Goal: Task Accomplishment & Management: Use online tool/utility

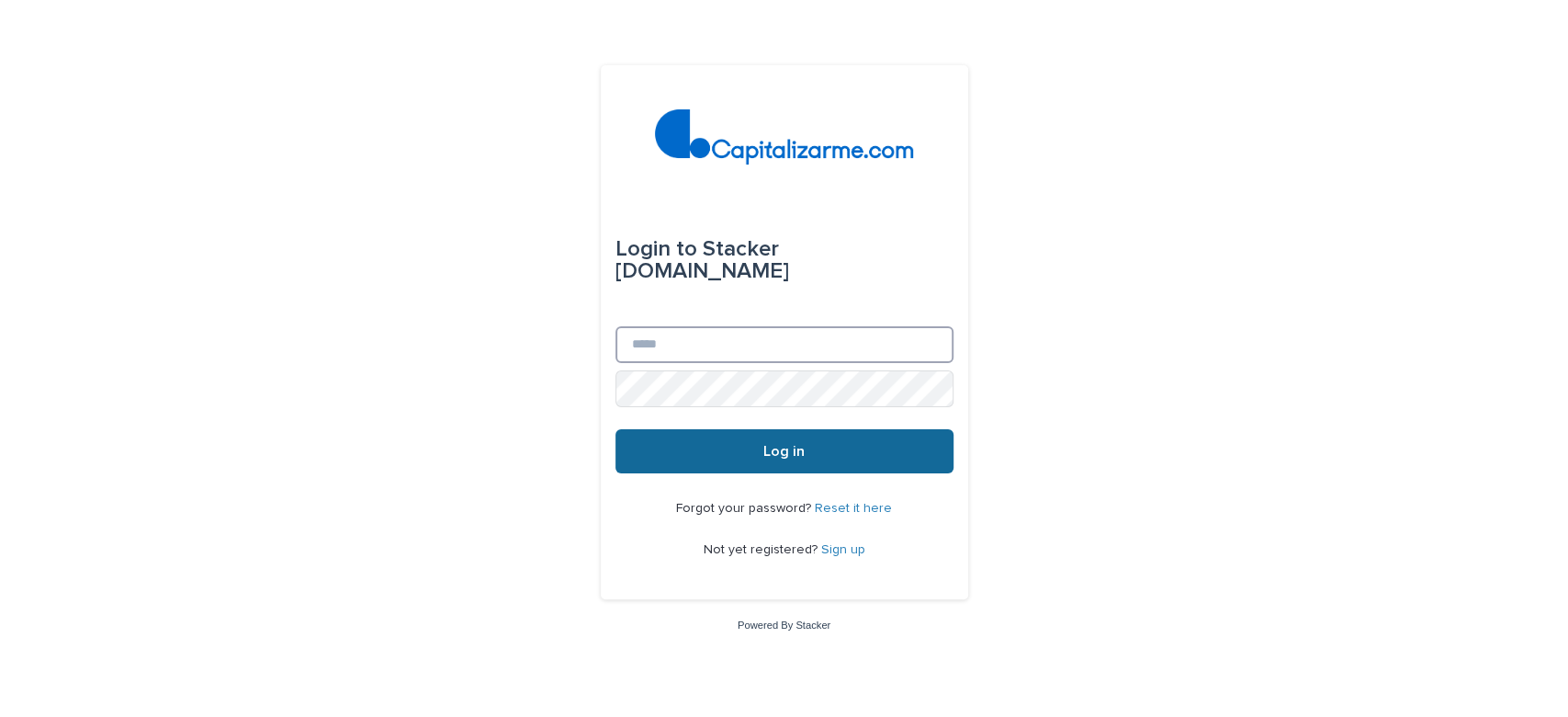
type input "**********"
click at [882, 440] on button "Log in" at bounding box center [784, 451] width 338 height 45
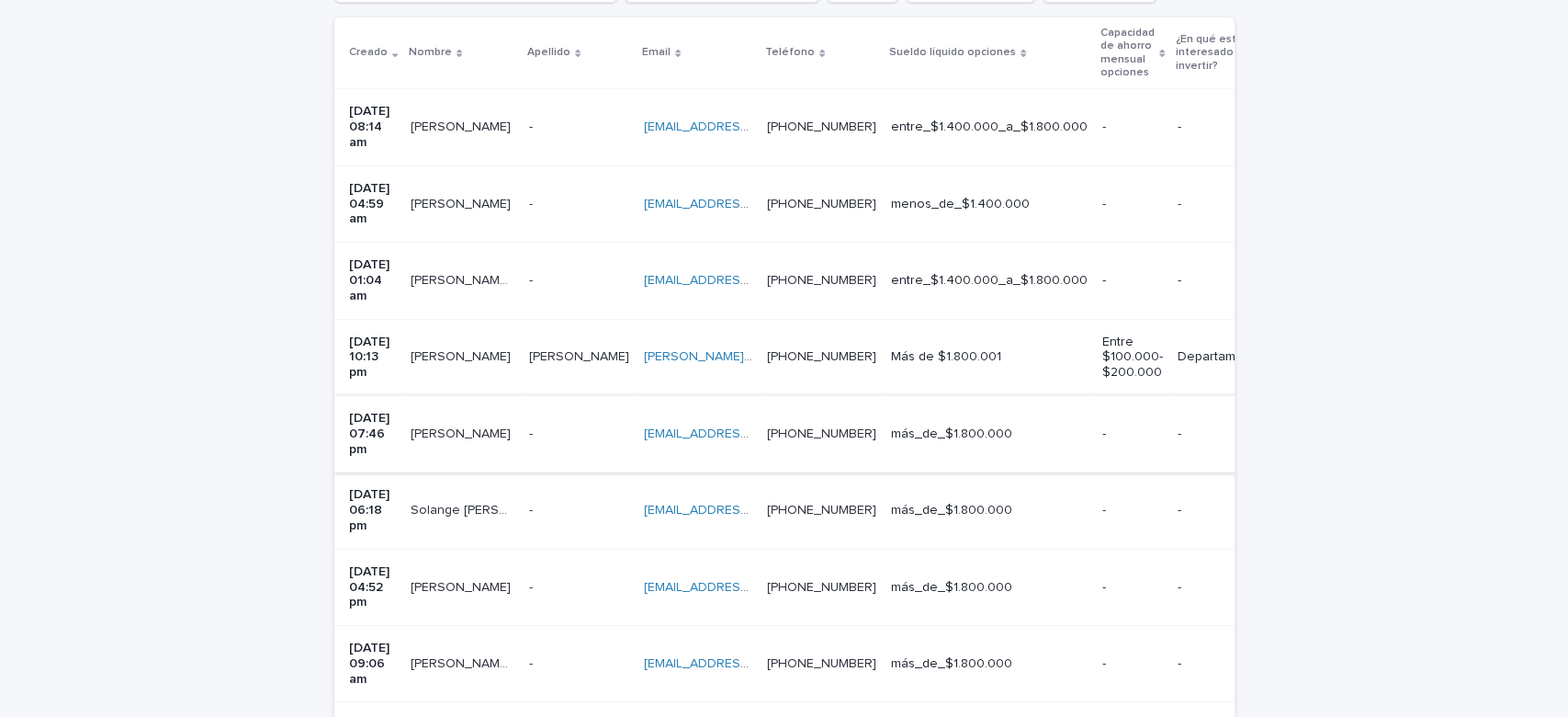
scroll to position [628, 0]
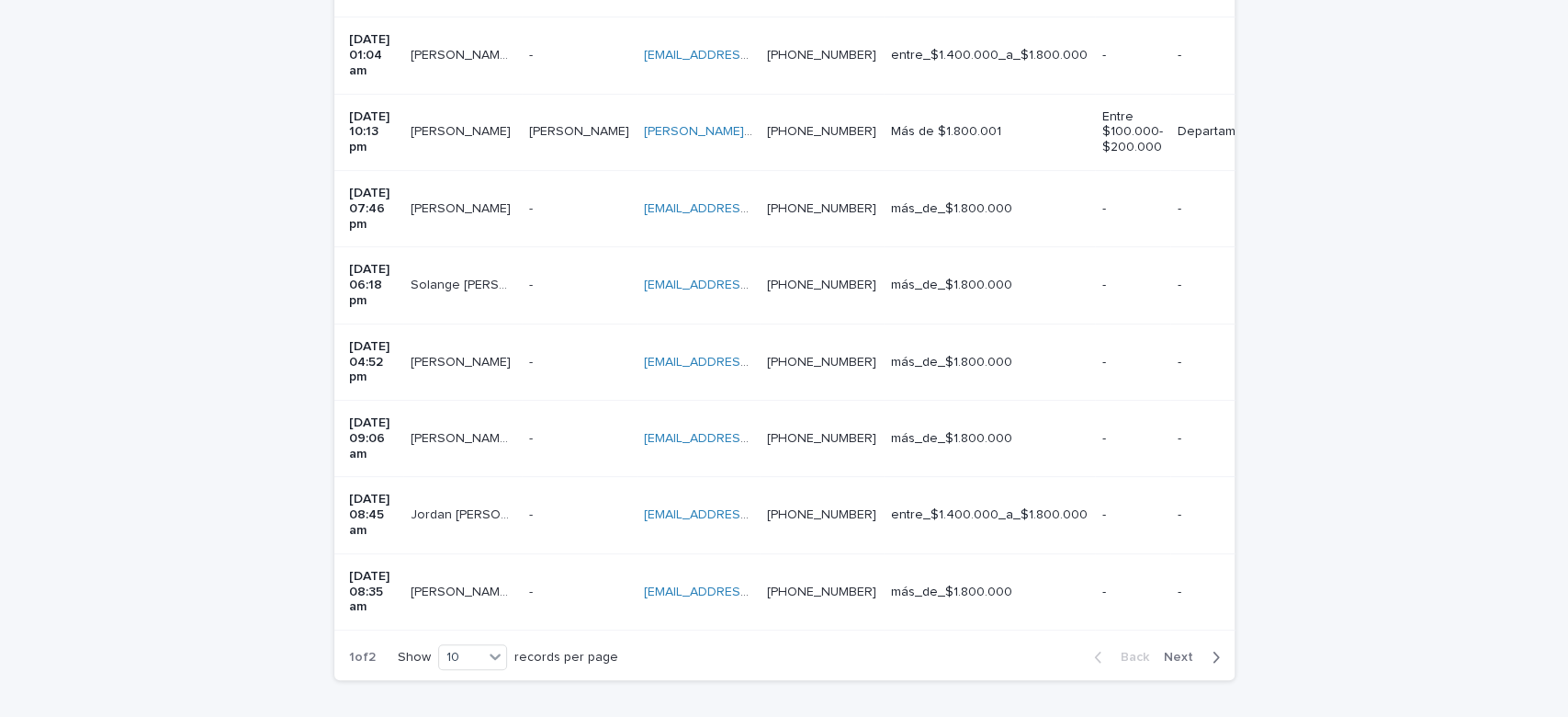
drag, startPoint x: 763, startPoint y: 512, endPoint x: 829, endPoint y: 524, distance: 67.1
click at [829, 634] on div "1 of 2 Show 10 records per page Back Next" at bounding box center [784, 656] width 900 height 46
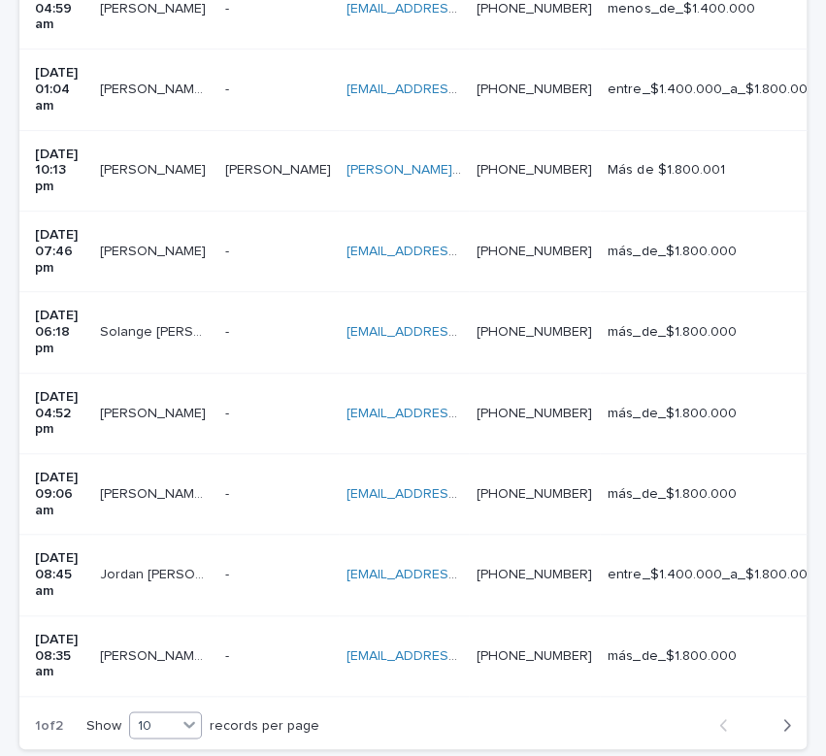
click at [199, 714] on icon at bounding box center [188, 723] width 19 height 19
click at [157, 665] on div "30" at bounding box center [167, 668] width 71 height 23
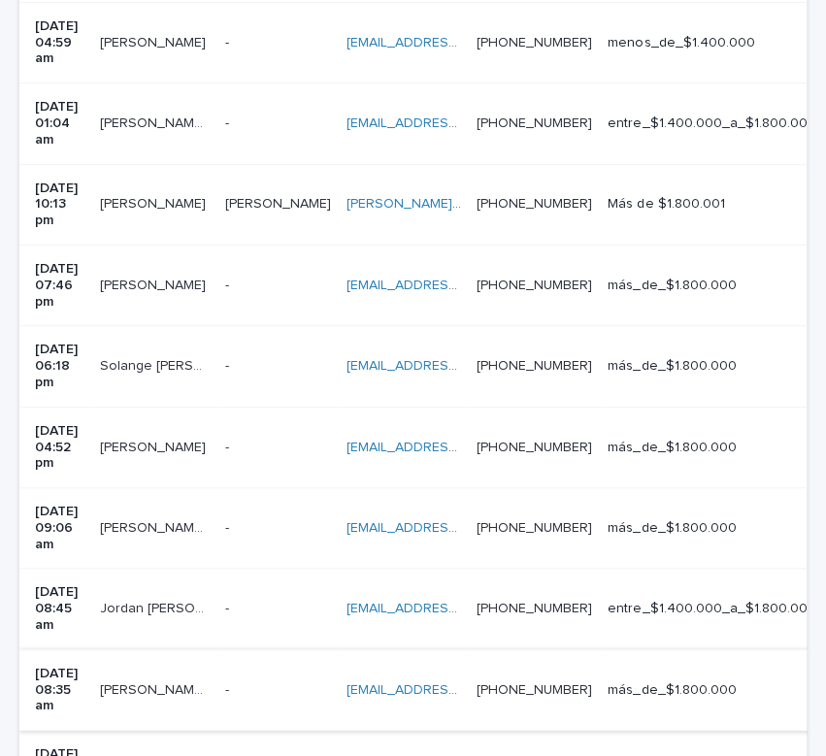
scroll to position [500, 0]
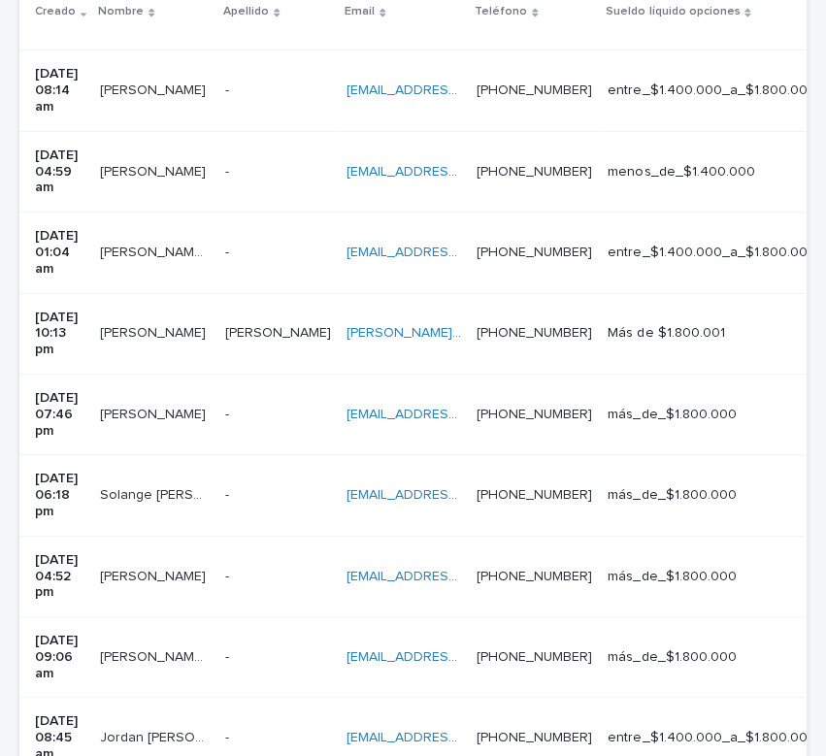
click at [527, 293] on td "+56975782569 +56975782569" at bounding box center [534, 333] width 131 height 81
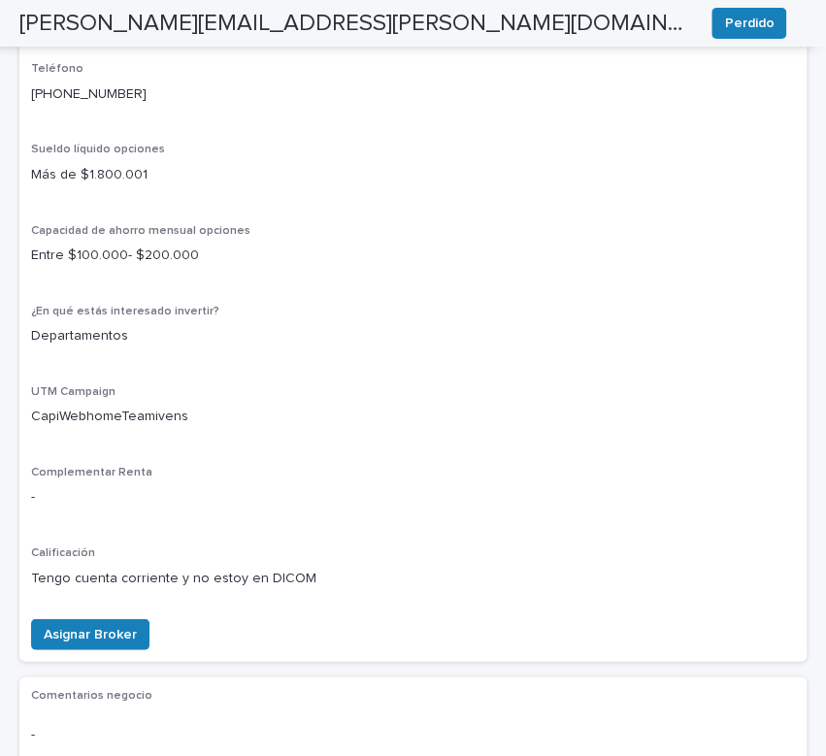
scroll to position [1293, 0]
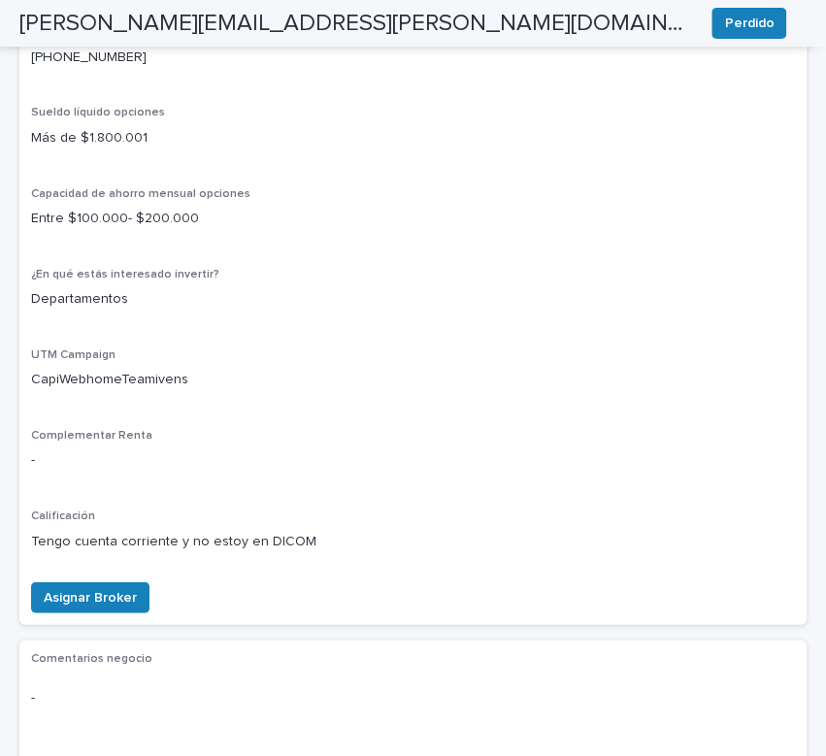
click at [75, 609] on div "Asignar Broker" at bounding box center [86, 601] width 126 height 39
click at [78, 589] on span "Asignar Broker" at bounding box center [90, 597] width 93 height 19
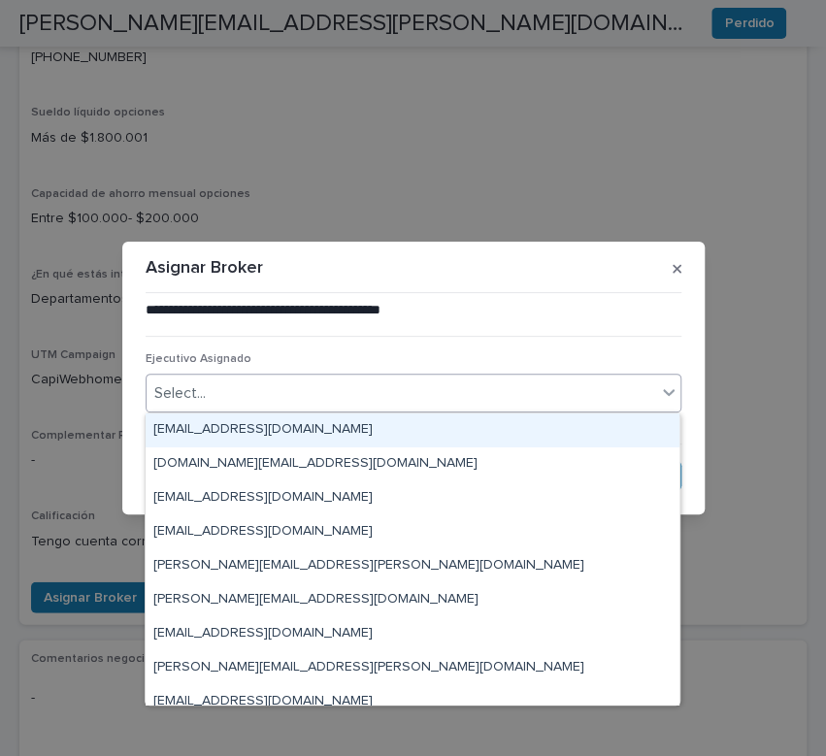
click at [504, 396] on div "Select..." at bounding box center [400, 393] width 509 height 32
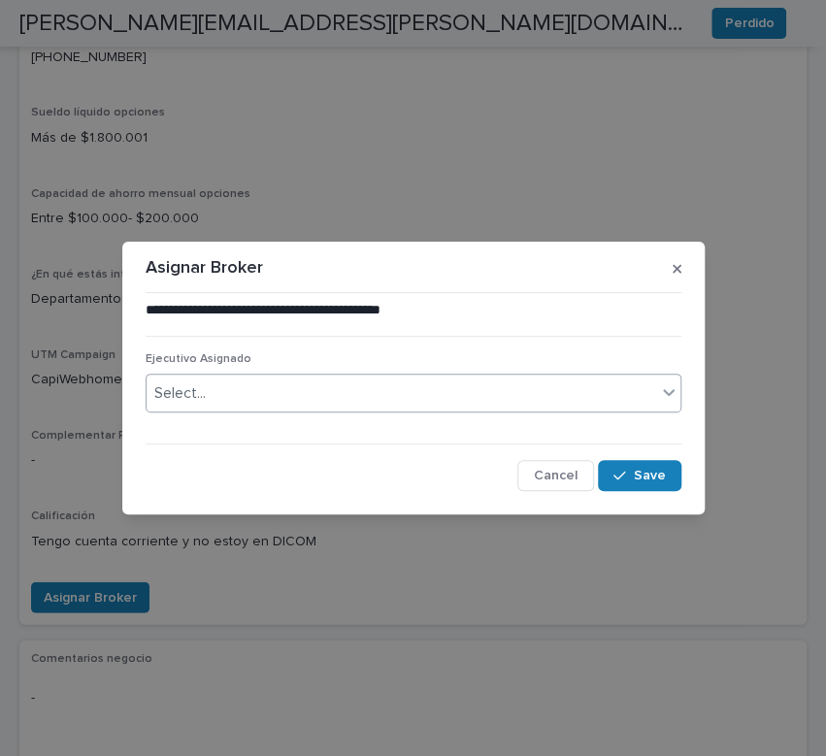
click at [262, 396] on div "Select..." at bounding box center [400, 393] width 509 height 32
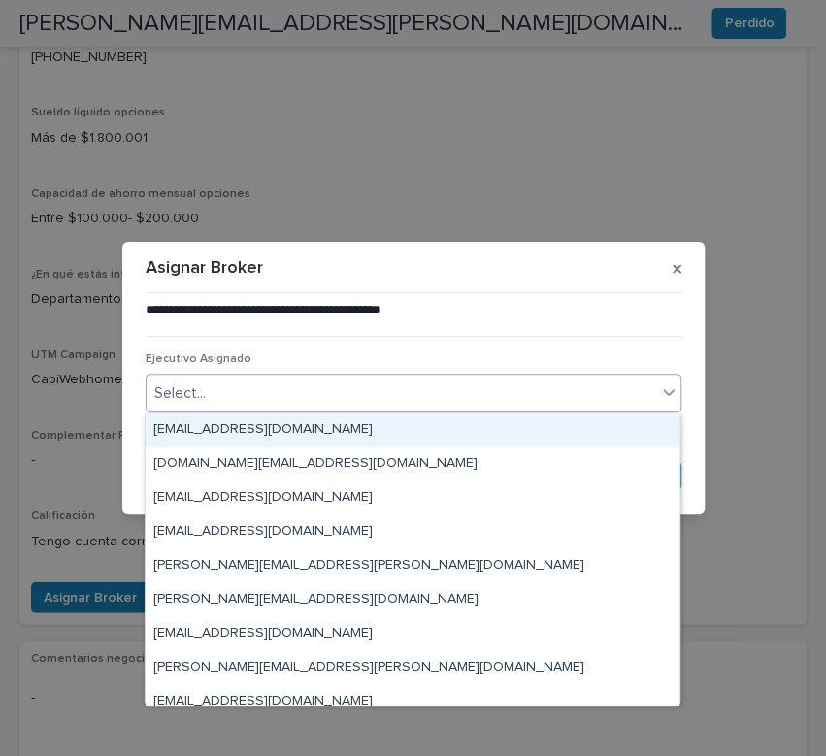
click at [358, 402] on div "Select..." at bounding box center [400, 393] width 509 height 32
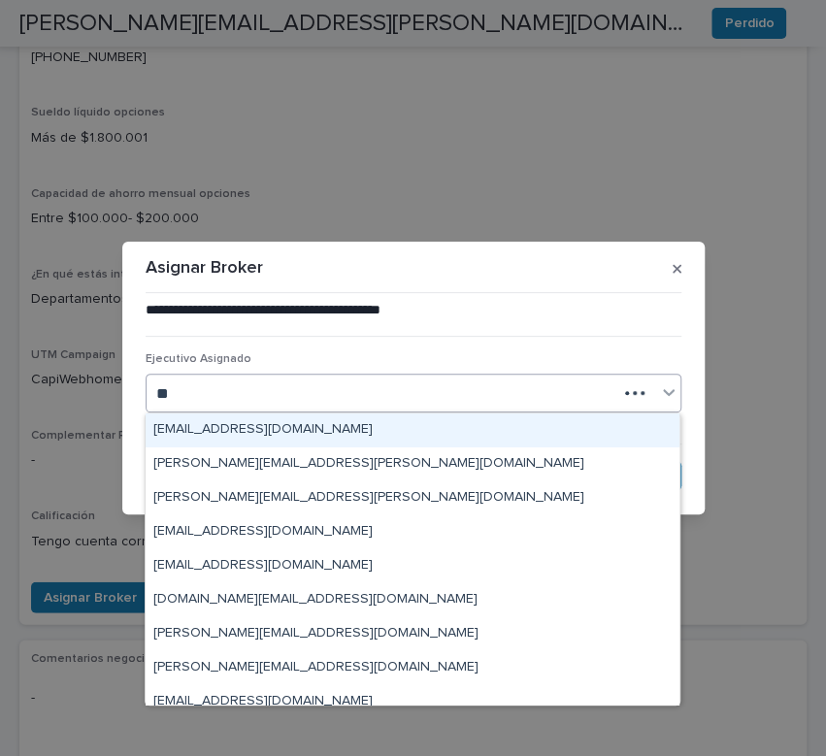
type input "*"
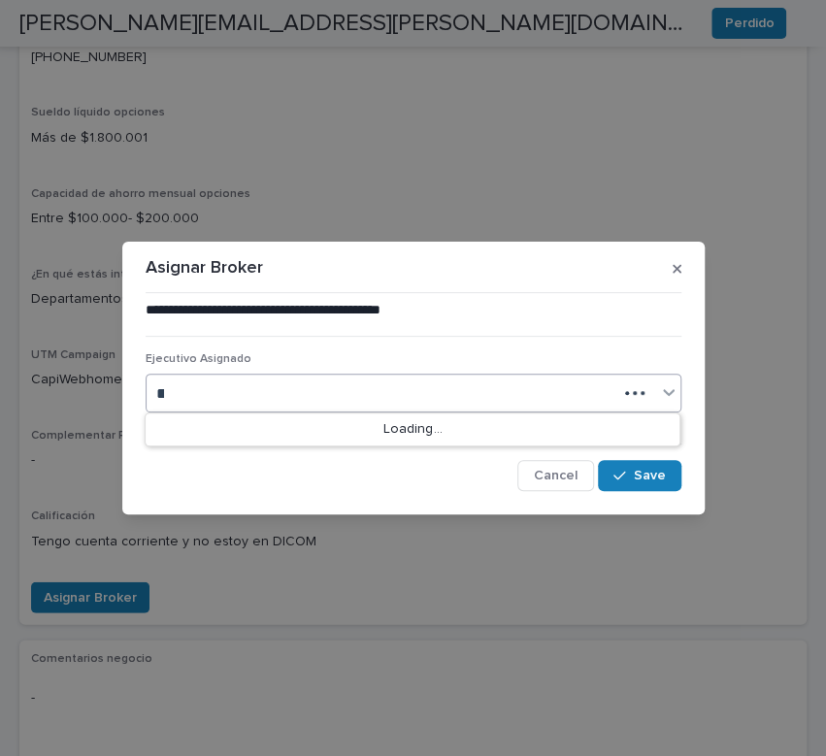
type input "*"
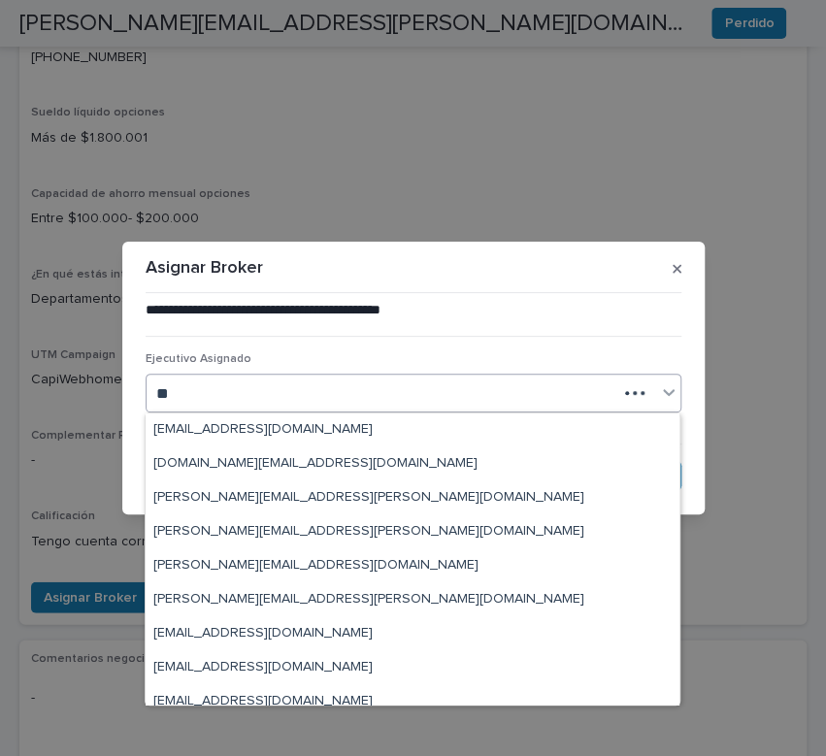
type input "*"
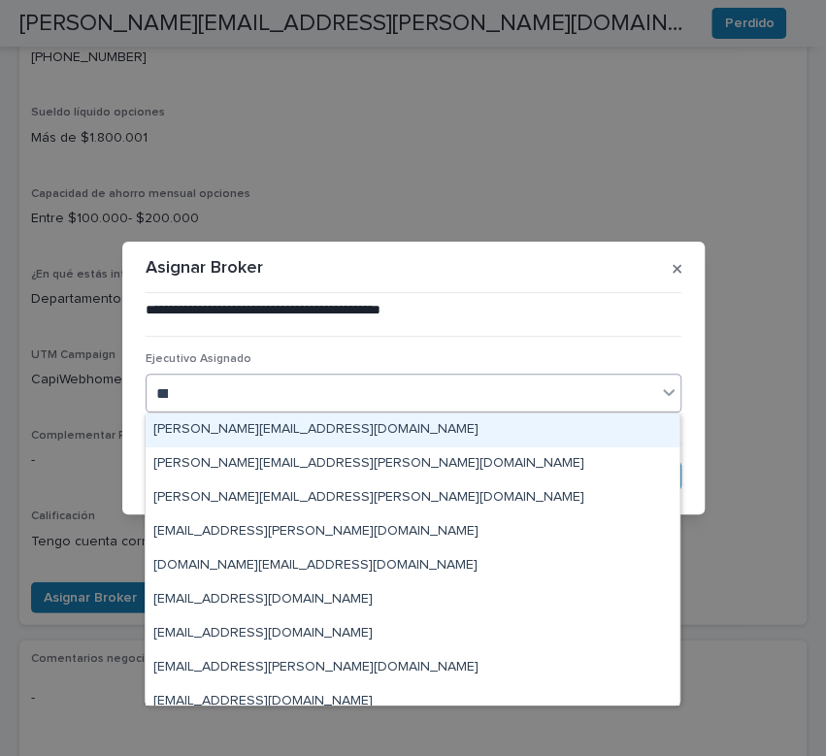
type input "****"
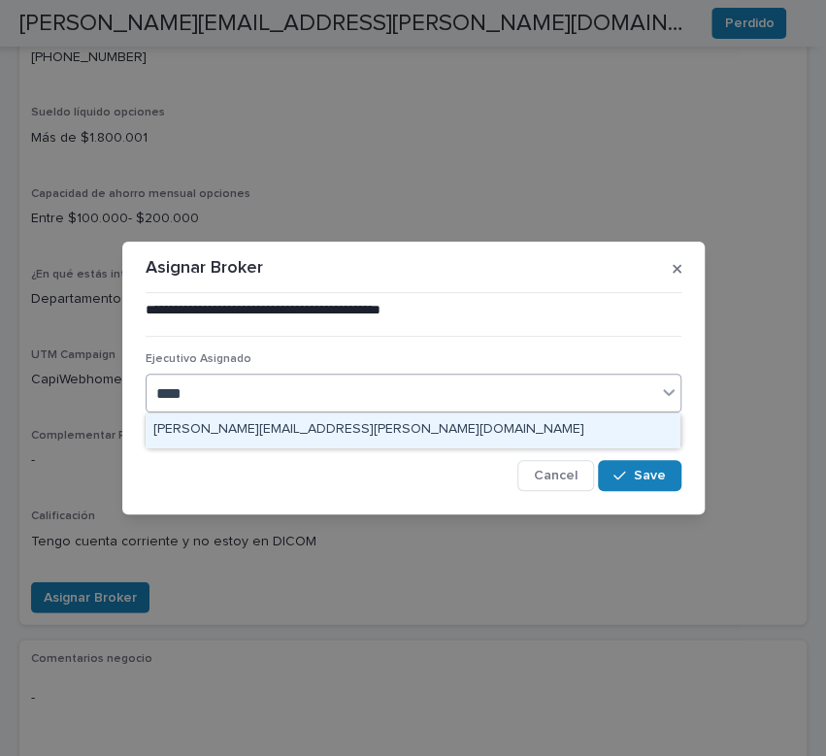
click at [235, 435] on div "ivens.gonzalez@capitalizarme.com" at bounding box center [413, 430] width 534 height 34
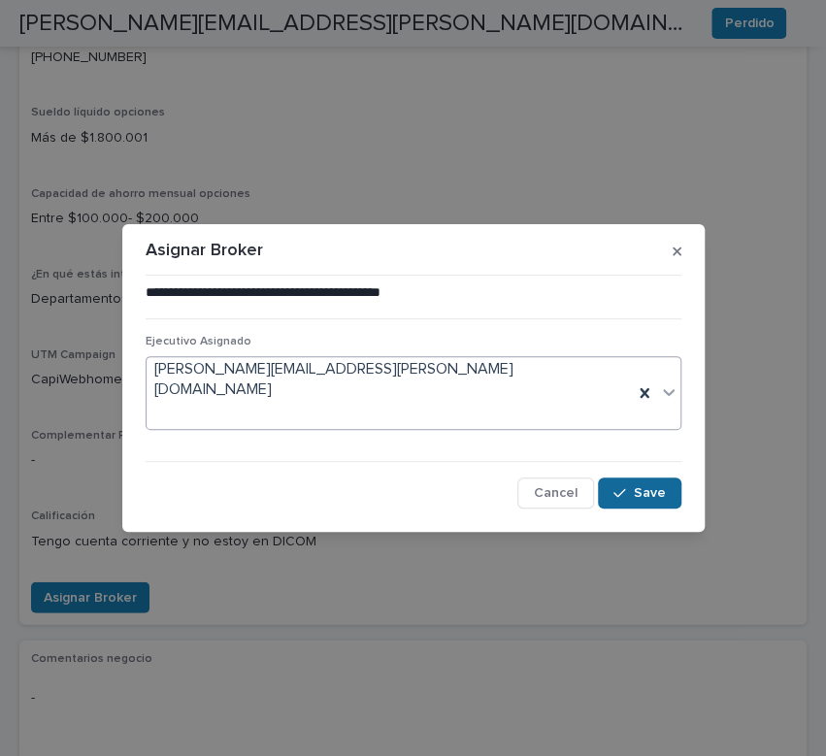
click at [625, 486] on icon "button" at bounding box center [619, 493] width 12 height 14
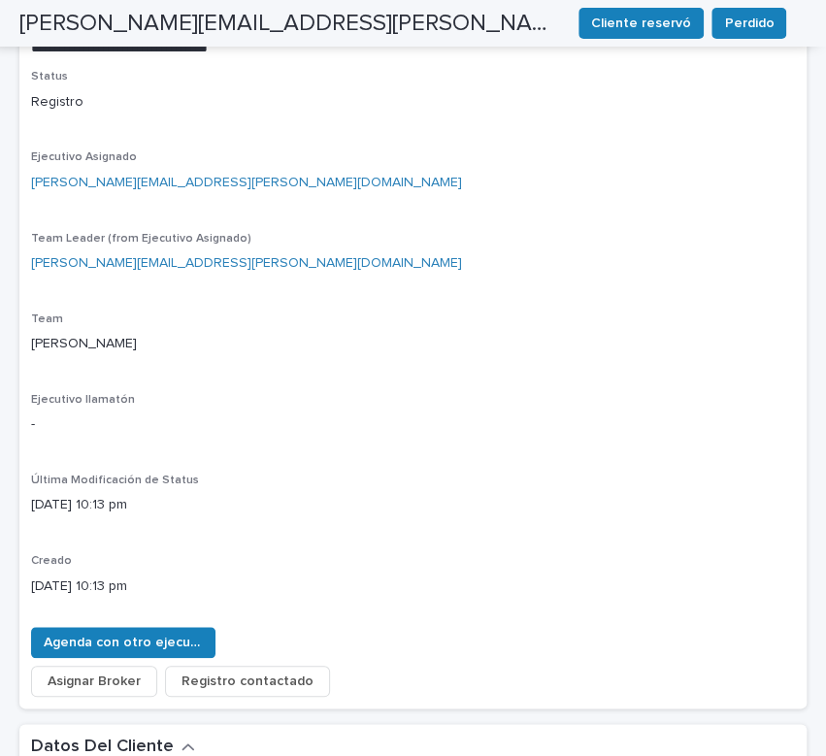
scroll to position [0, 0]
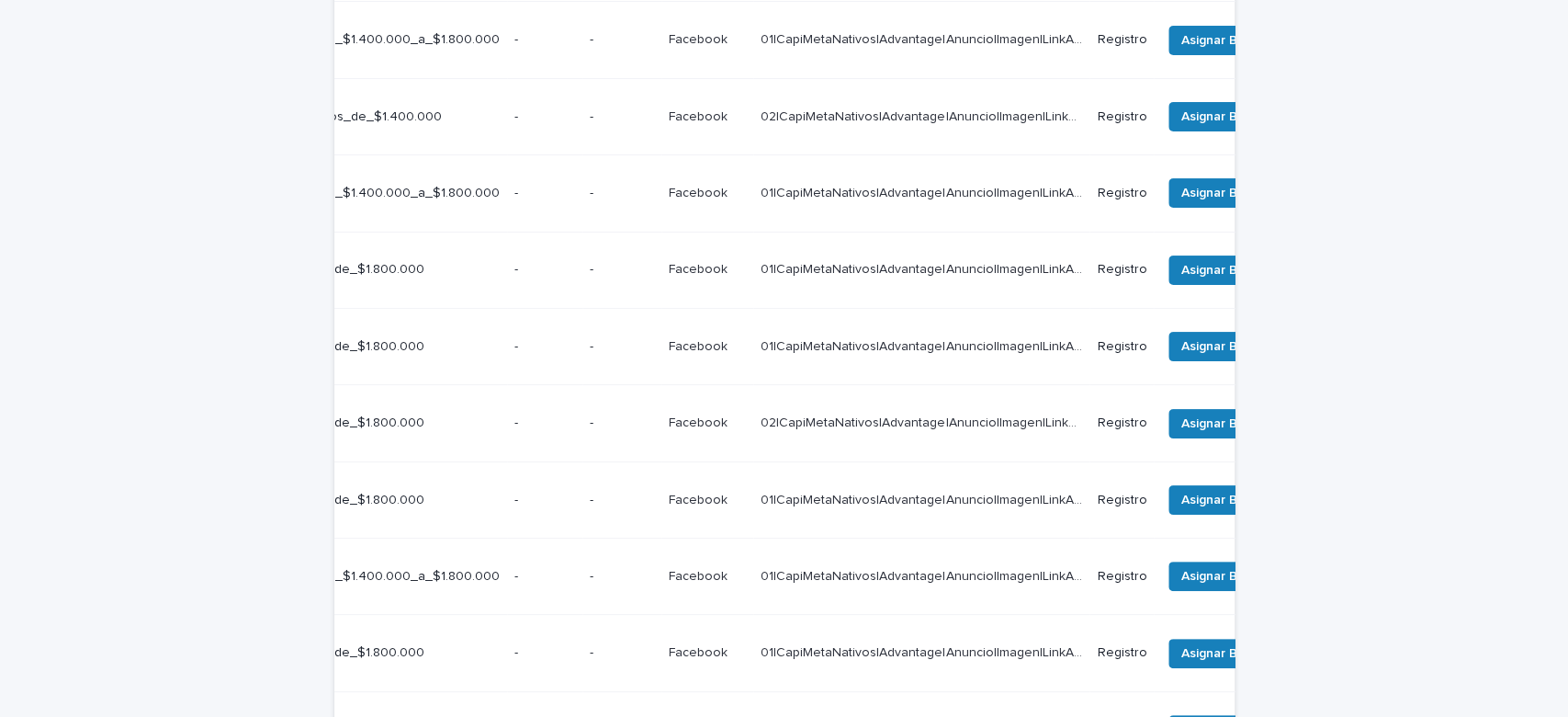
scroll to position [0, 670]
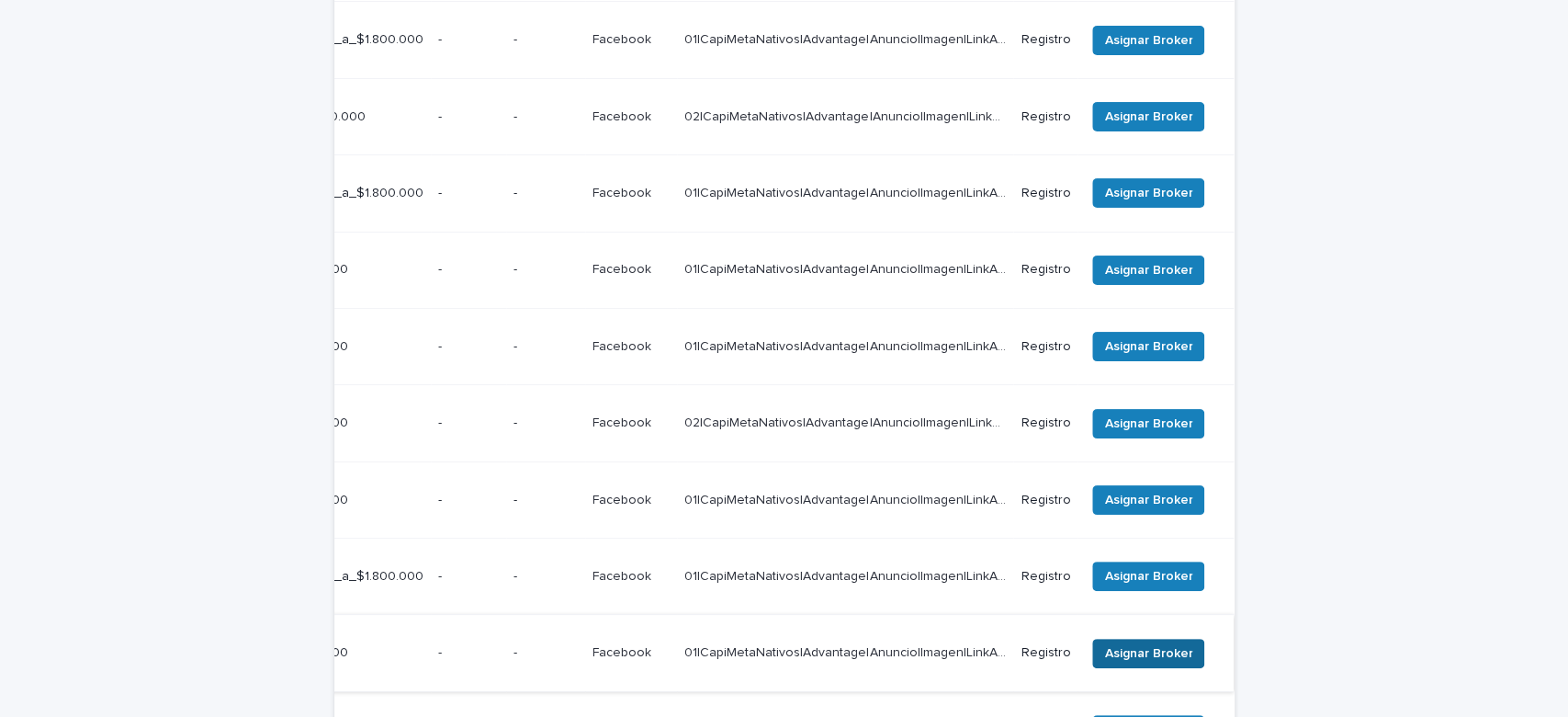
click at [1143, 644] on span "Asignar Broker" at bounding box center [1148, 653] width 88 height 18
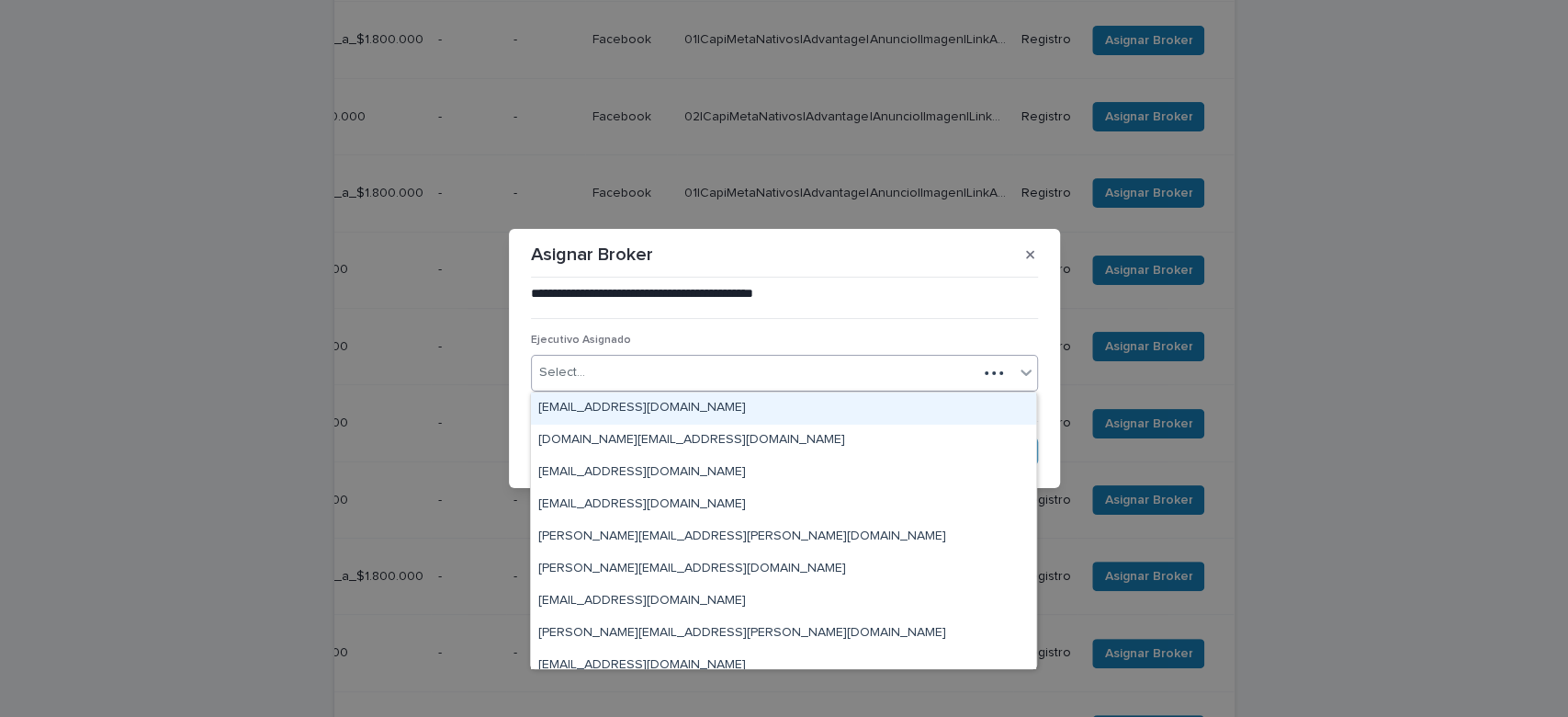
click at [676, 361] on div "Select..." at bounding box center [755, 372] width 446 height 30
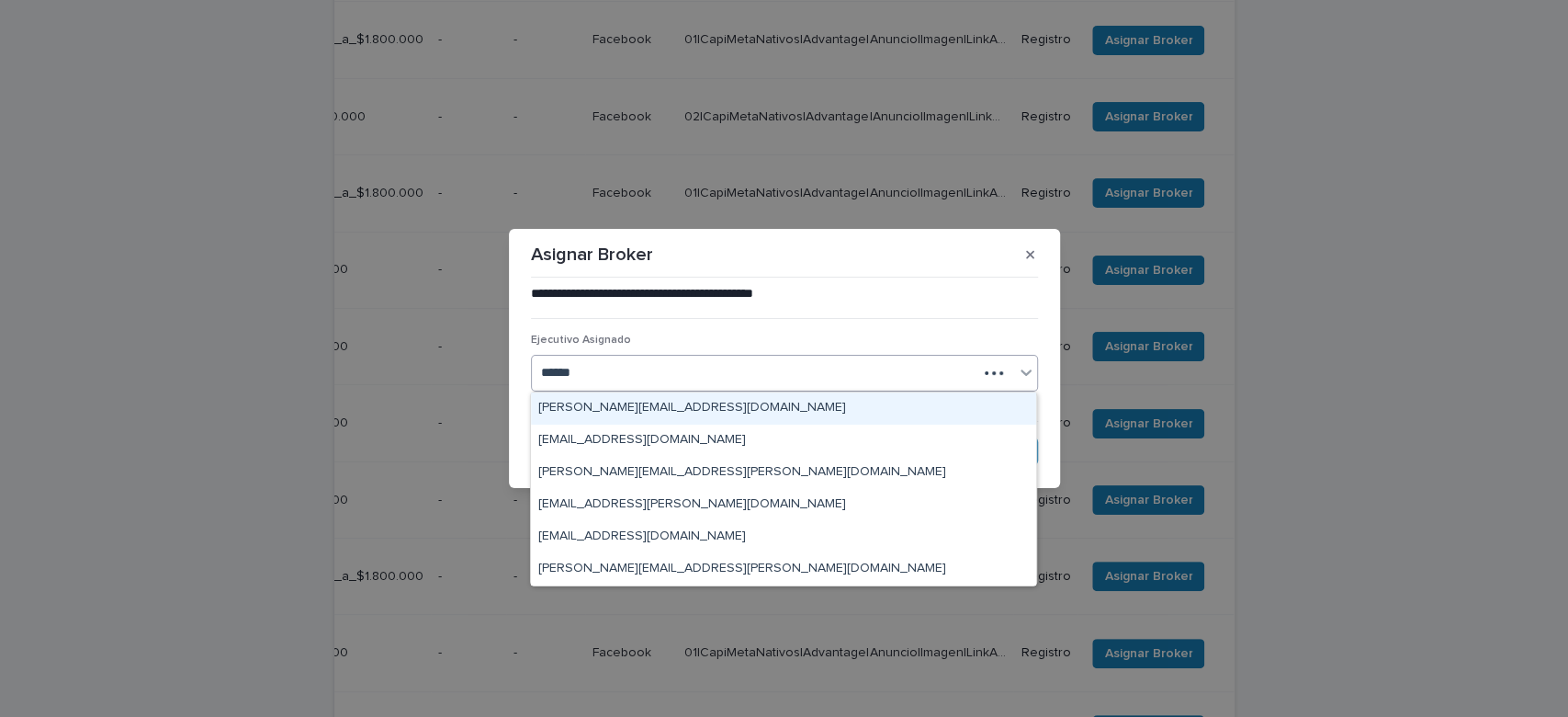
type input "*******"
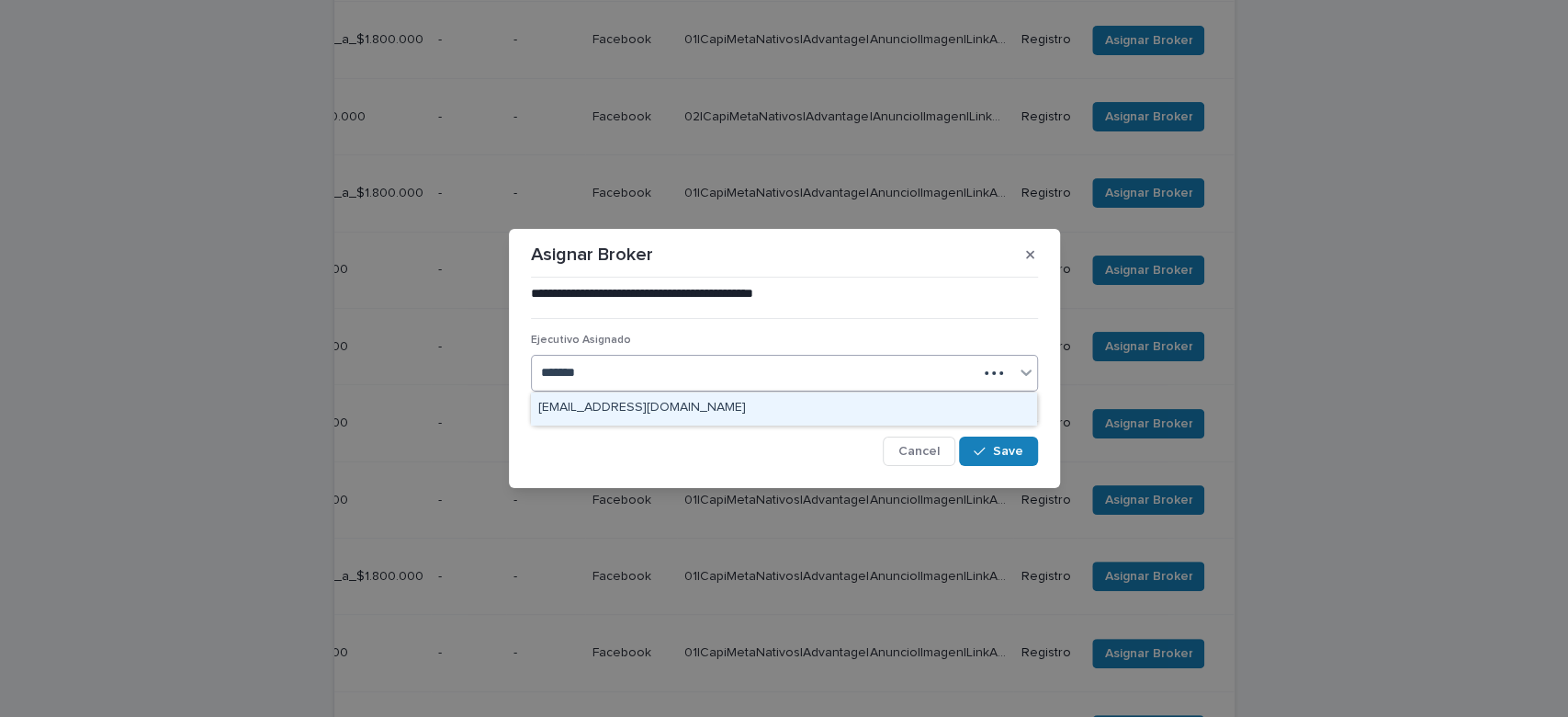
click at [764, 398] on div "marco.abarza@capitalizarme.com" at bounding box center [784, 408] width 506 height 32
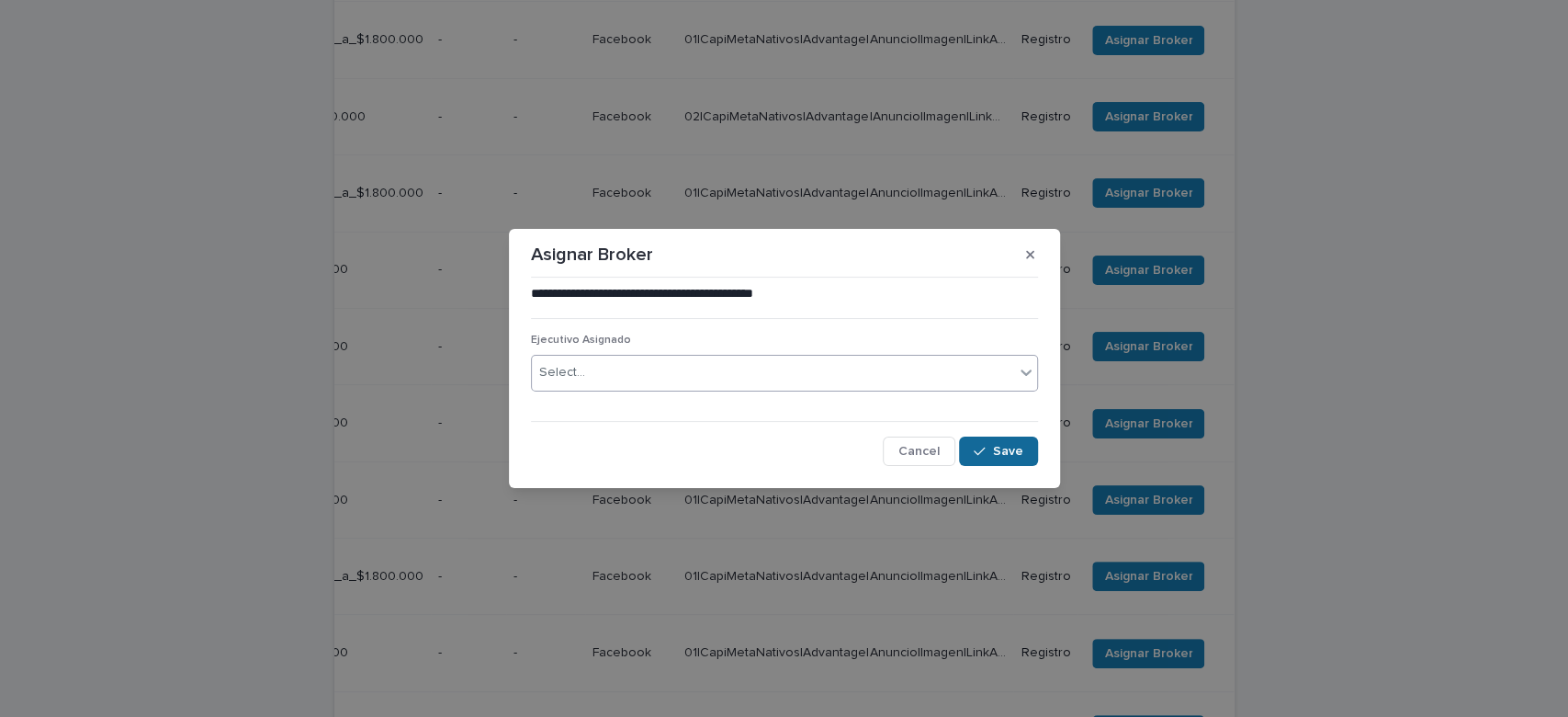
click at [981, 458] on button "Save" at bounding box center [998, 451] width 78 height 29
drag, startPoint x: 924, startPoint y: 628, endPoint x: 886, endPoint y: 621, distance: 38.6
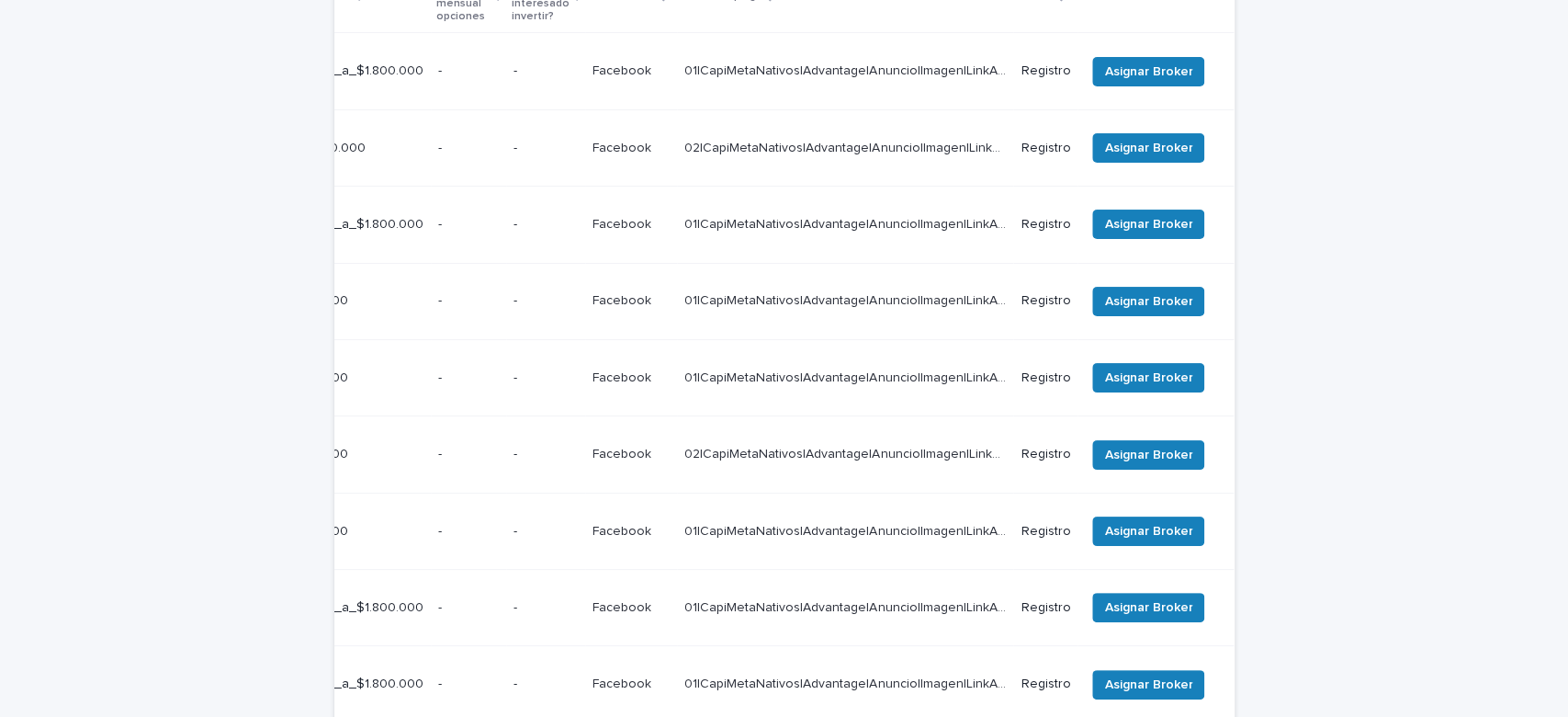
scroll to position [490, 0]
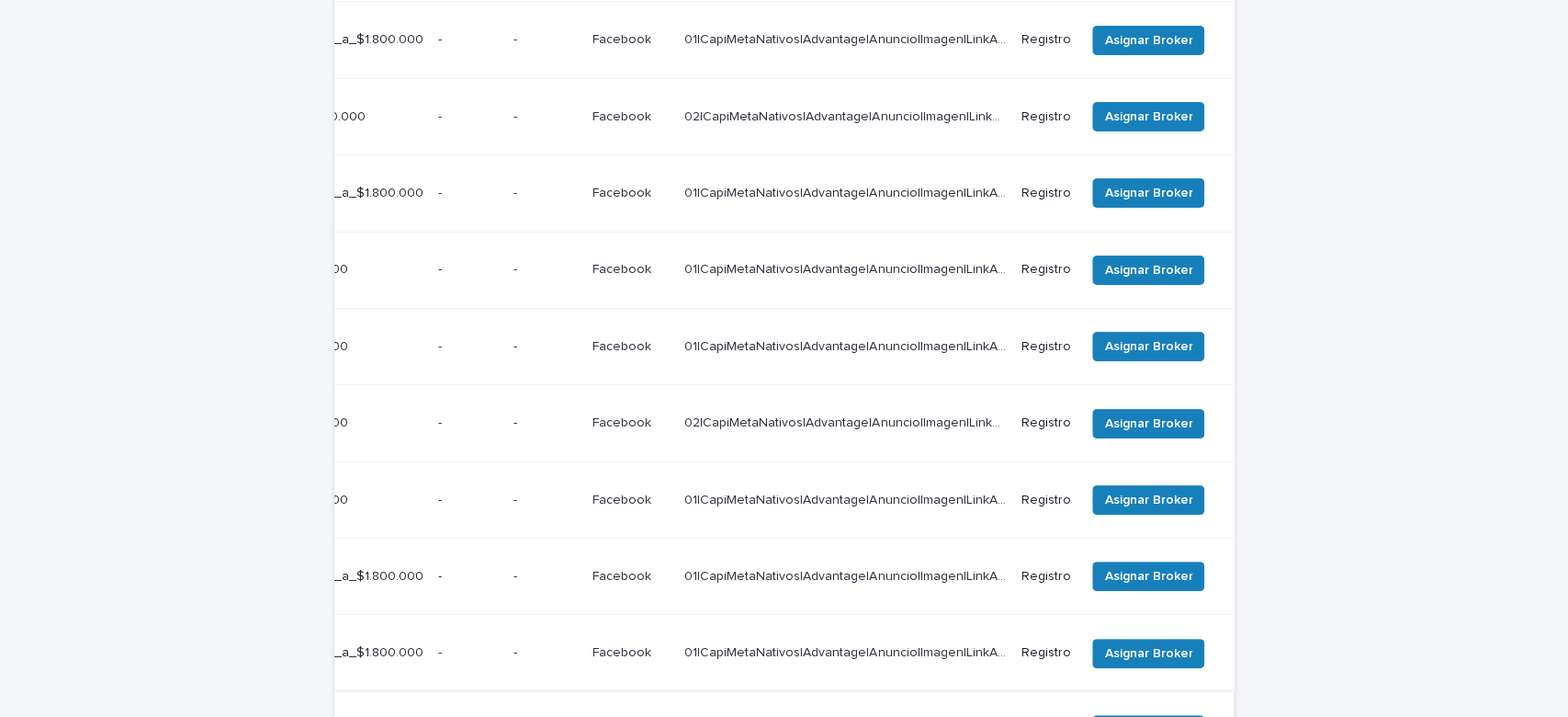
click at [786, 715] on div "01|CapiMetaNativos|Advantage|Anuncio|Imagen|LinkAd|AON|Agosto|2025|Capitalizarm…" at bounding box center [846, 730] width 322 height 30
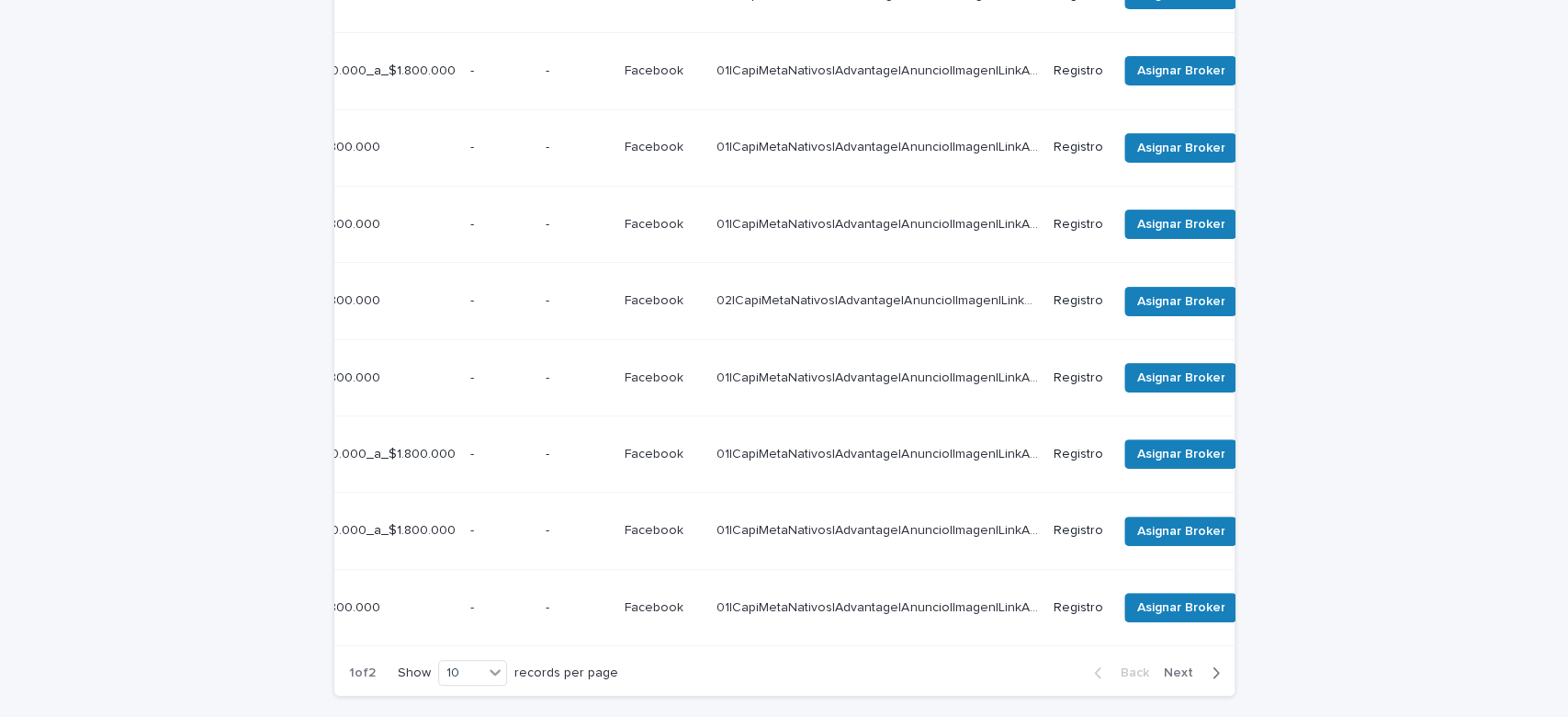
scroll to position [0, 648]
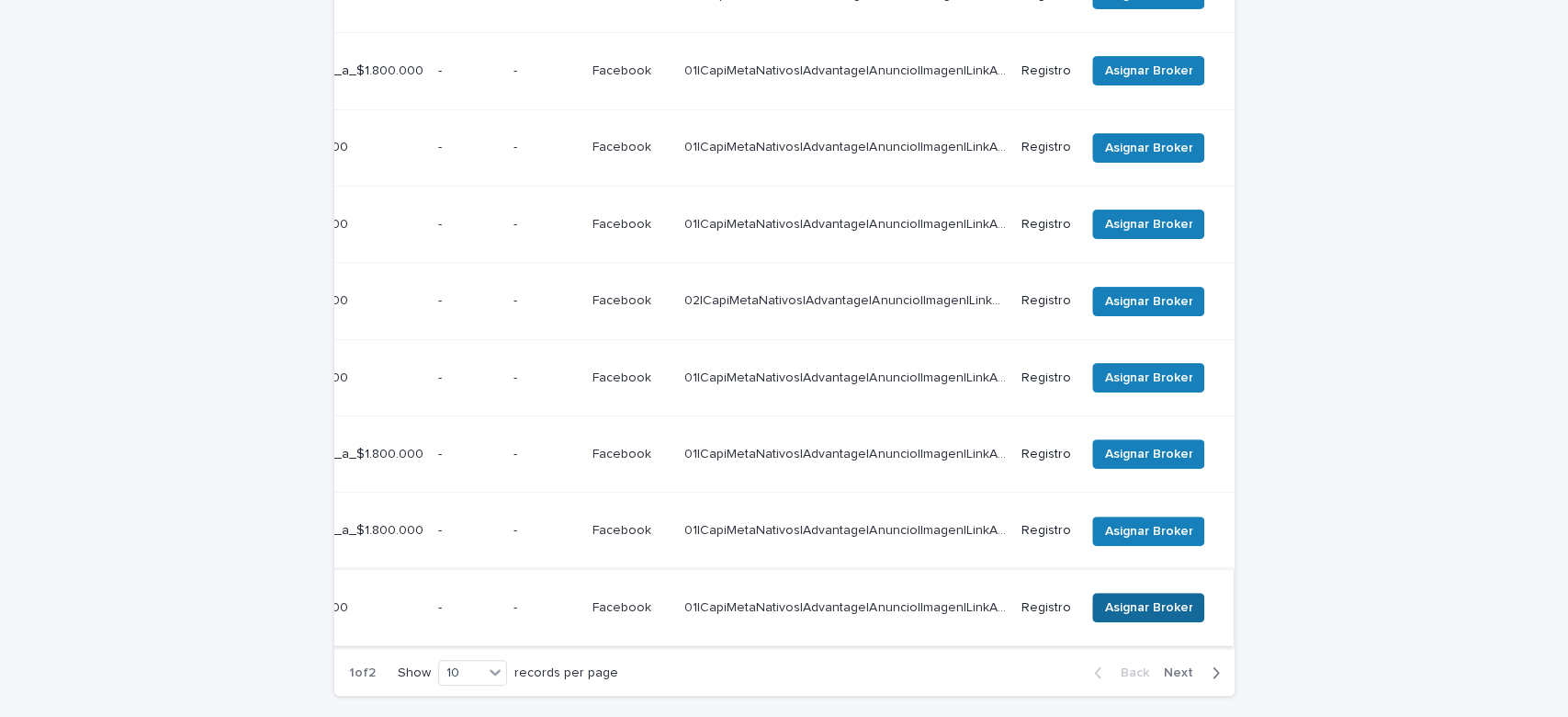
click at [1136, 599] on span "Asignar Broker" at bounding box center [1148, 607] width 88 height 18
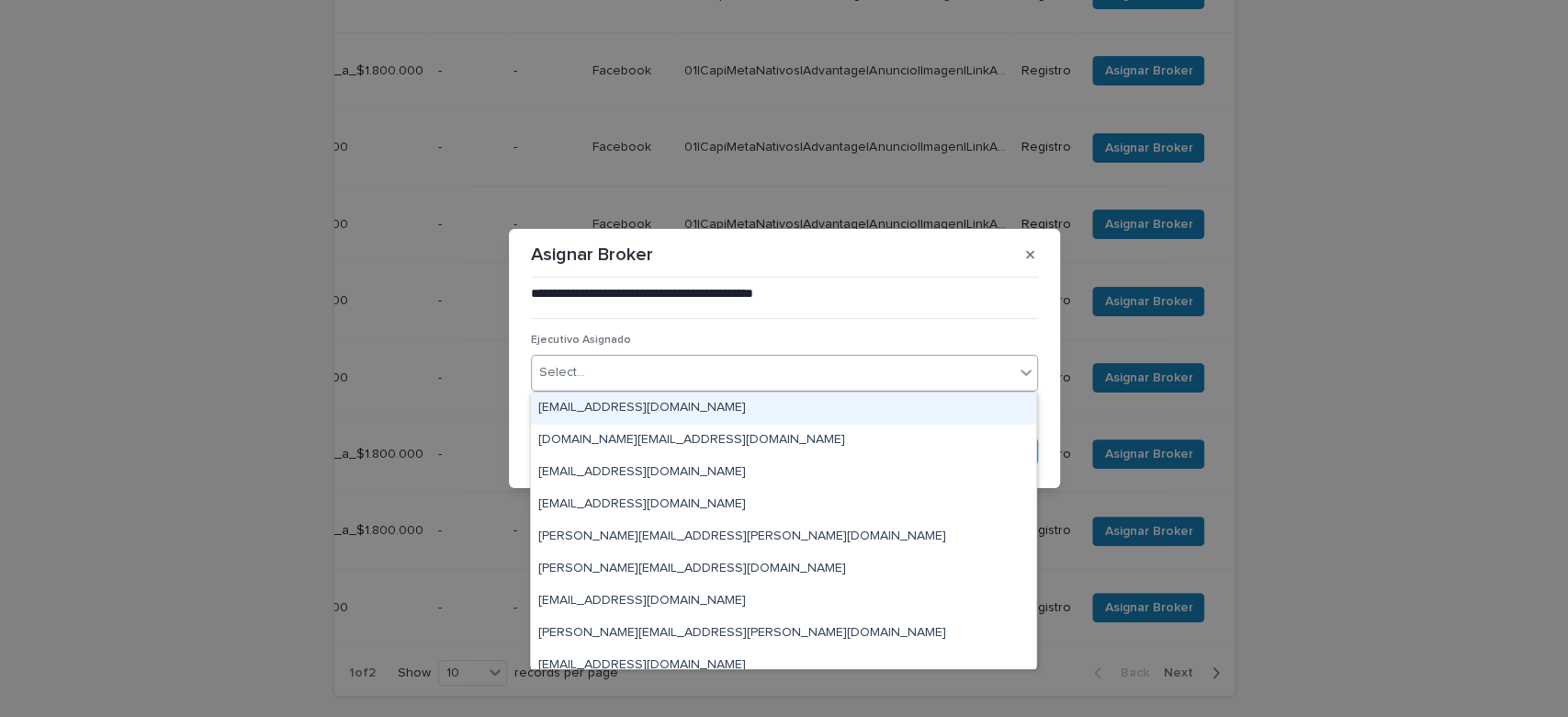
click at [666, 370] on div "Select..." at bounding box center [773, 372] width 482 height 30
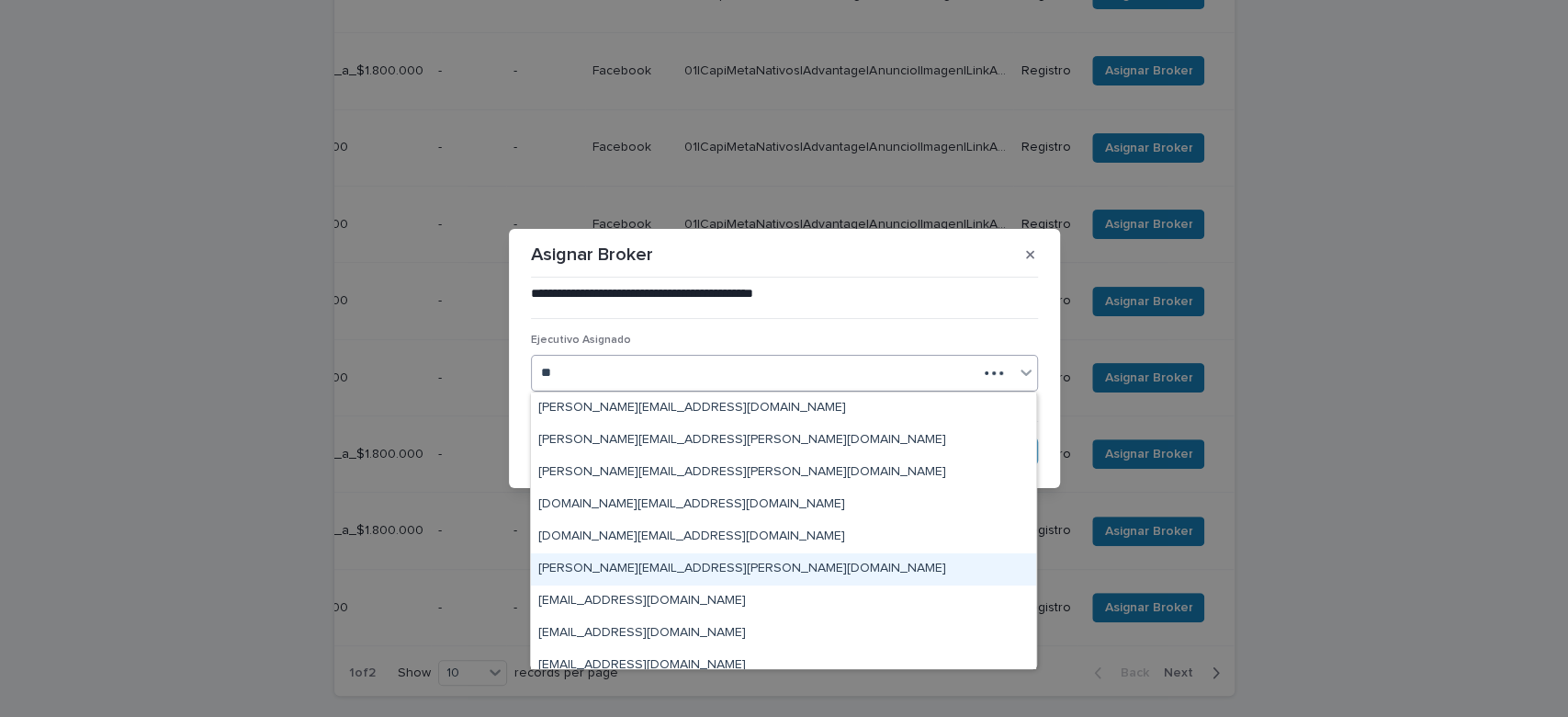
type input "*"
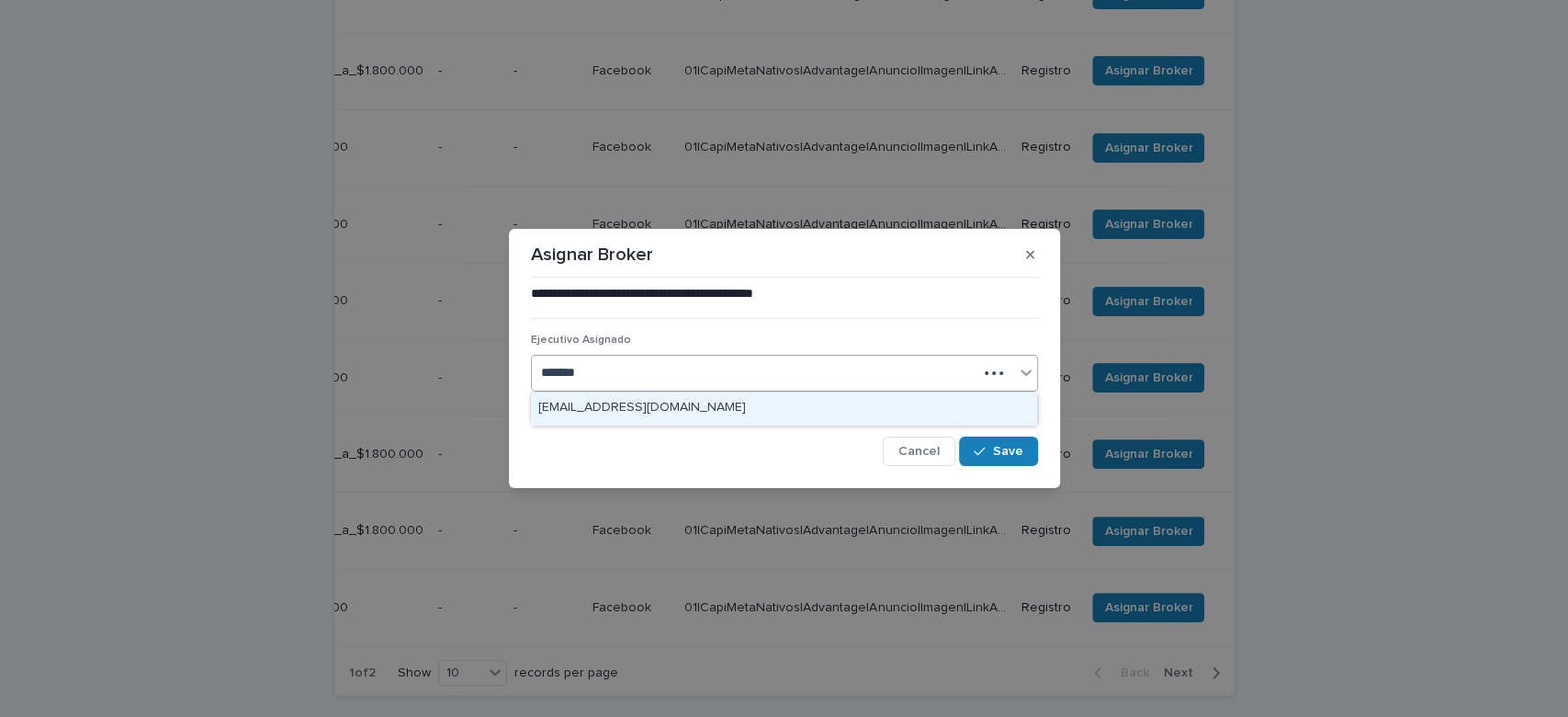
type input "********"
click at [678, 398] on div "marco.abarza@capitalizarme.com" at bounding box center [784, 408] width 506 height 32
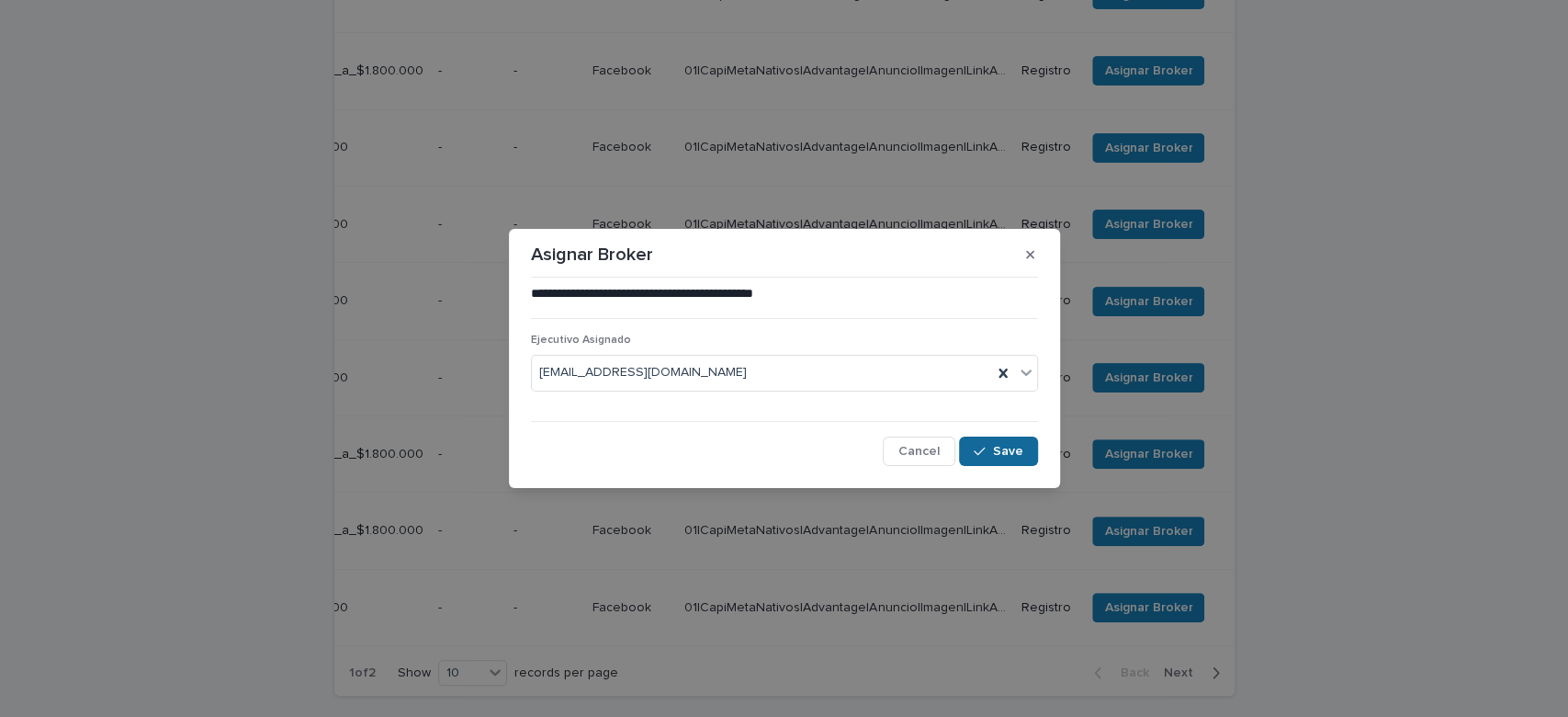
click at [1014, 451] on span "Save" at bounding box center [1008, 452] width 30 height 13
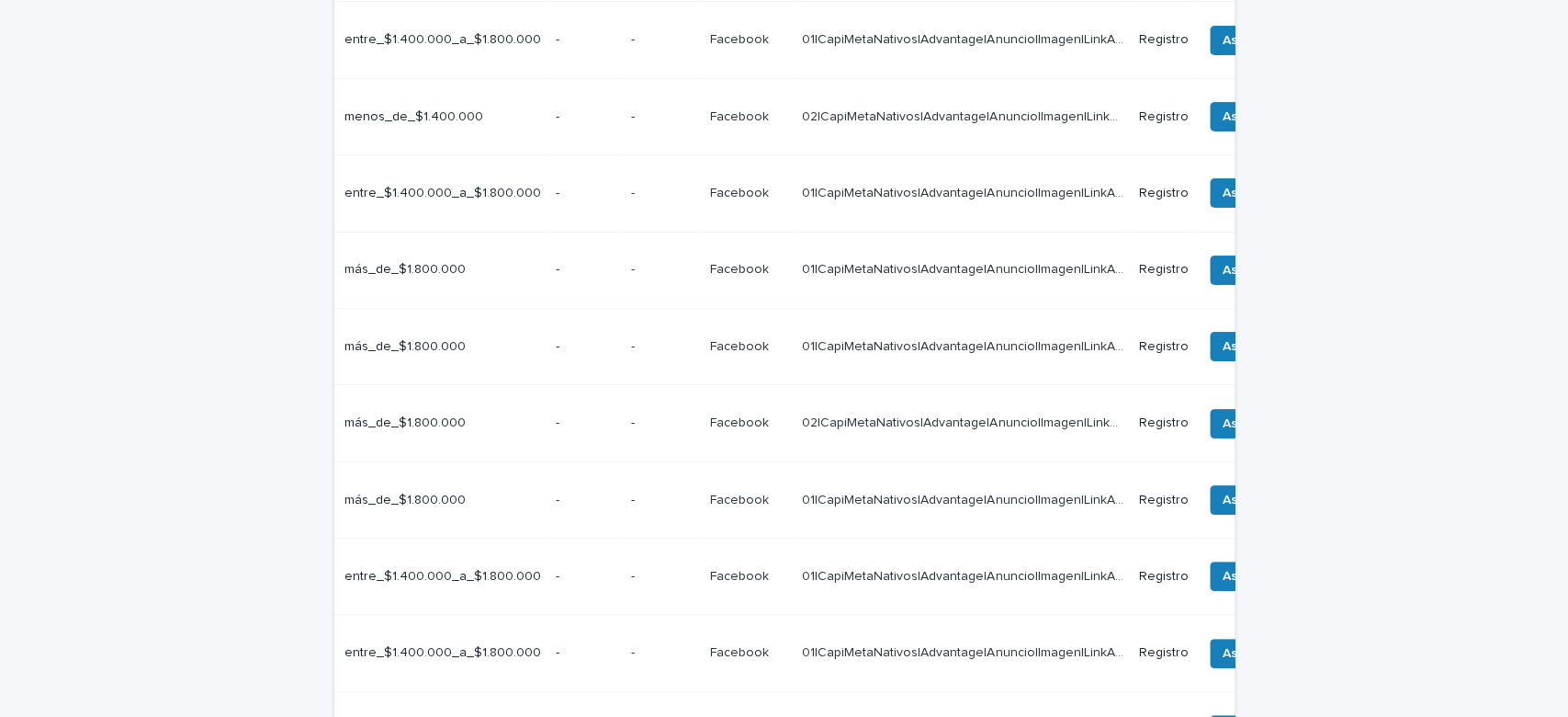
scroll to position [0, 670]
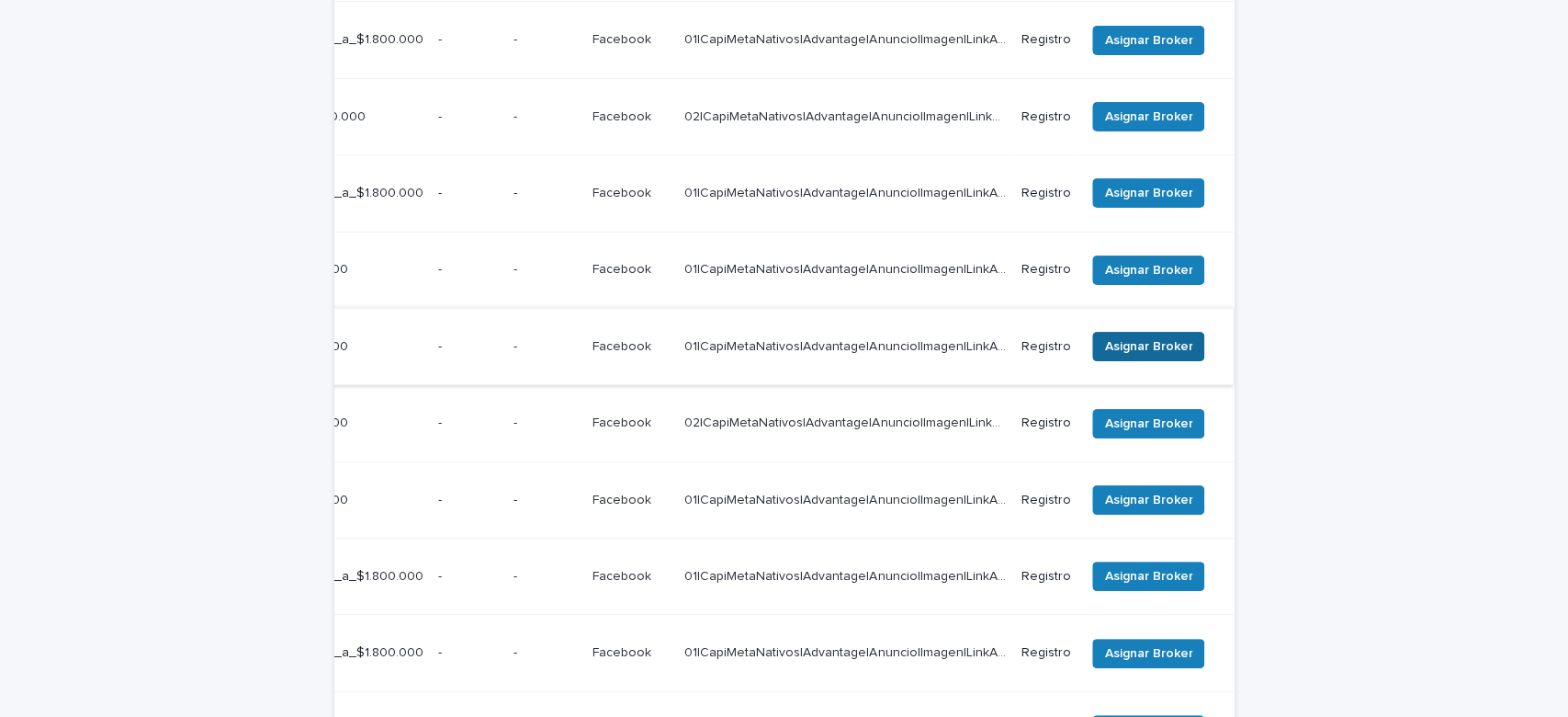
click at [1150, 337] on span "Asignar Broker" at bounding box center [1148, 346] width 88 height 18
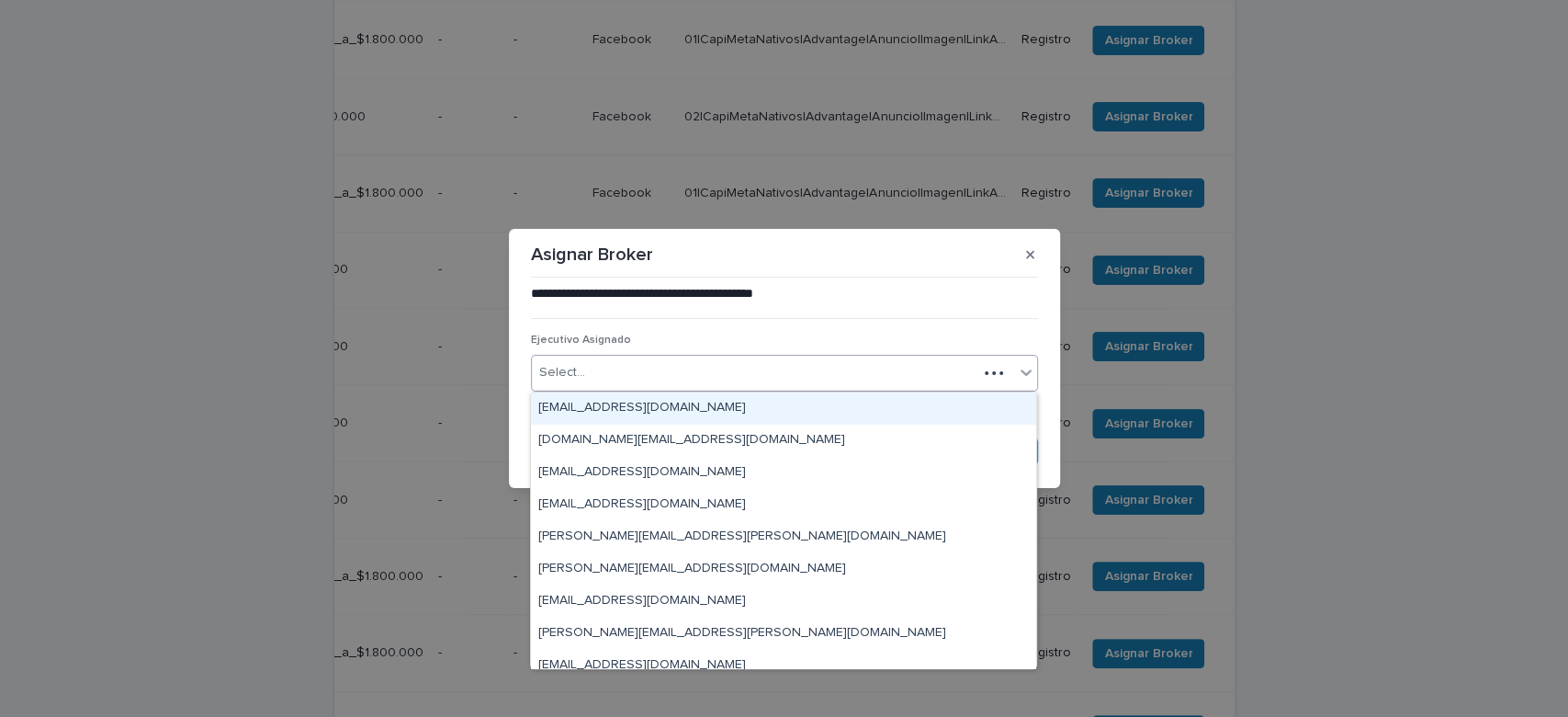
click at [675, 370] on div "Select..." at bounding box center [755, 372] width 446 height 30
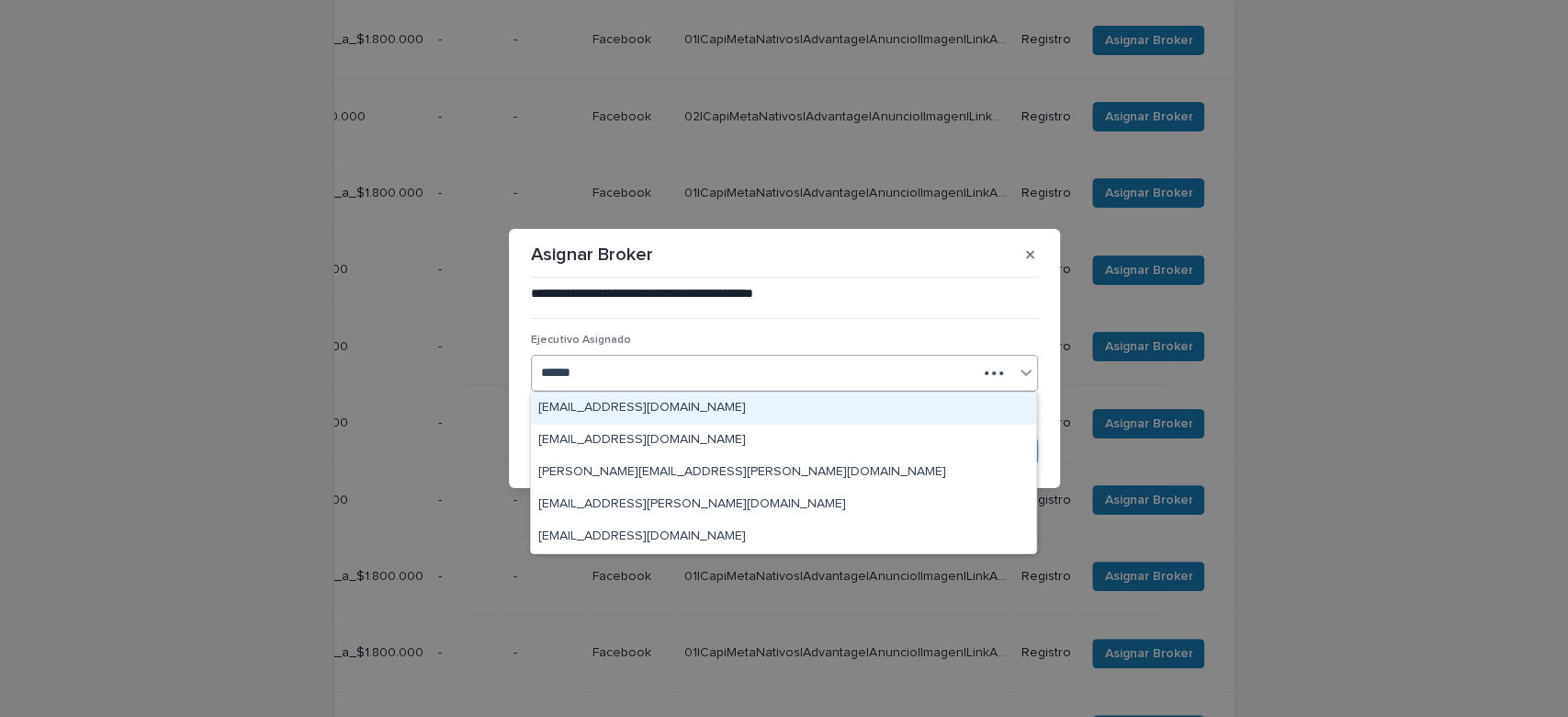
type input "*******"
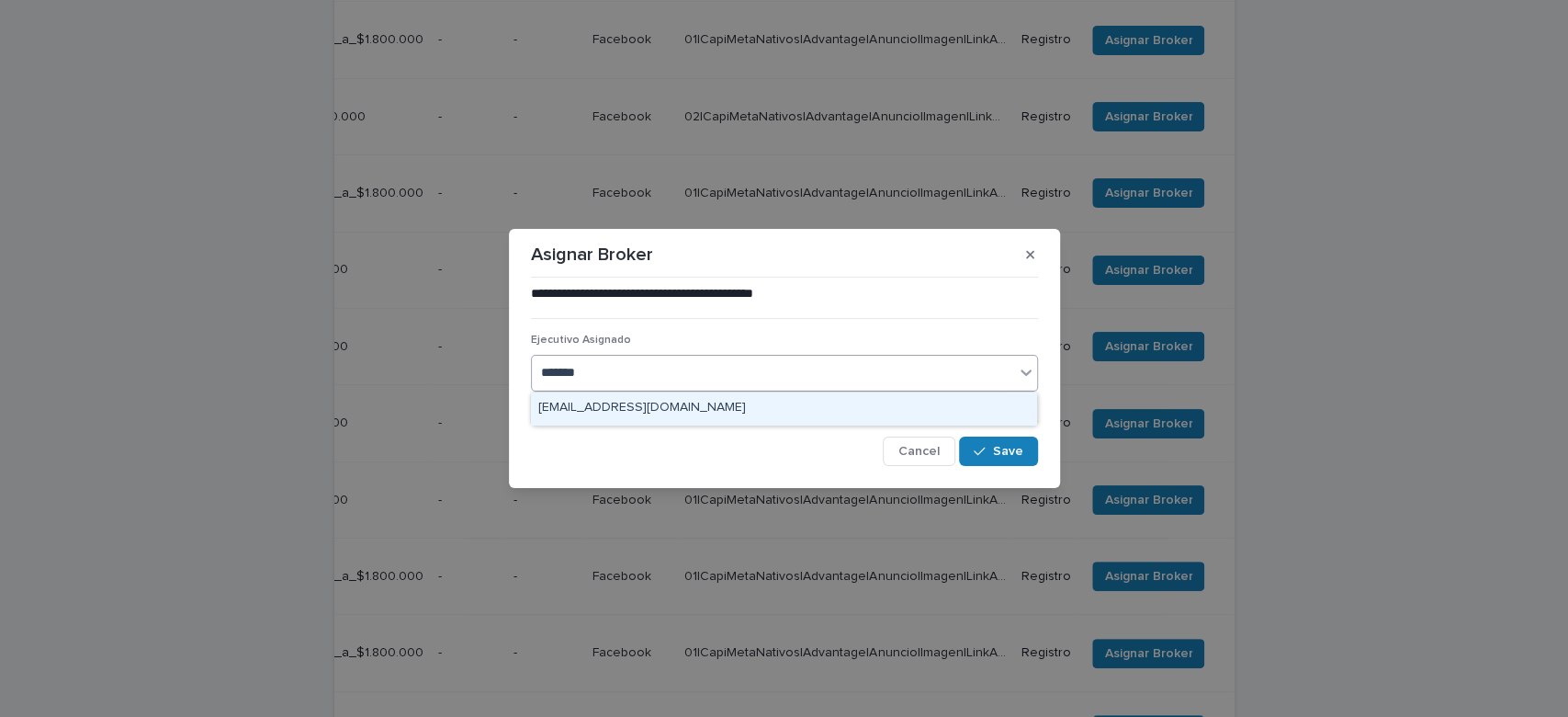
click at [699, 416] on div "marco.abarza@capitalizarme.com" at bounding box center [784, 408] width 506 height 32
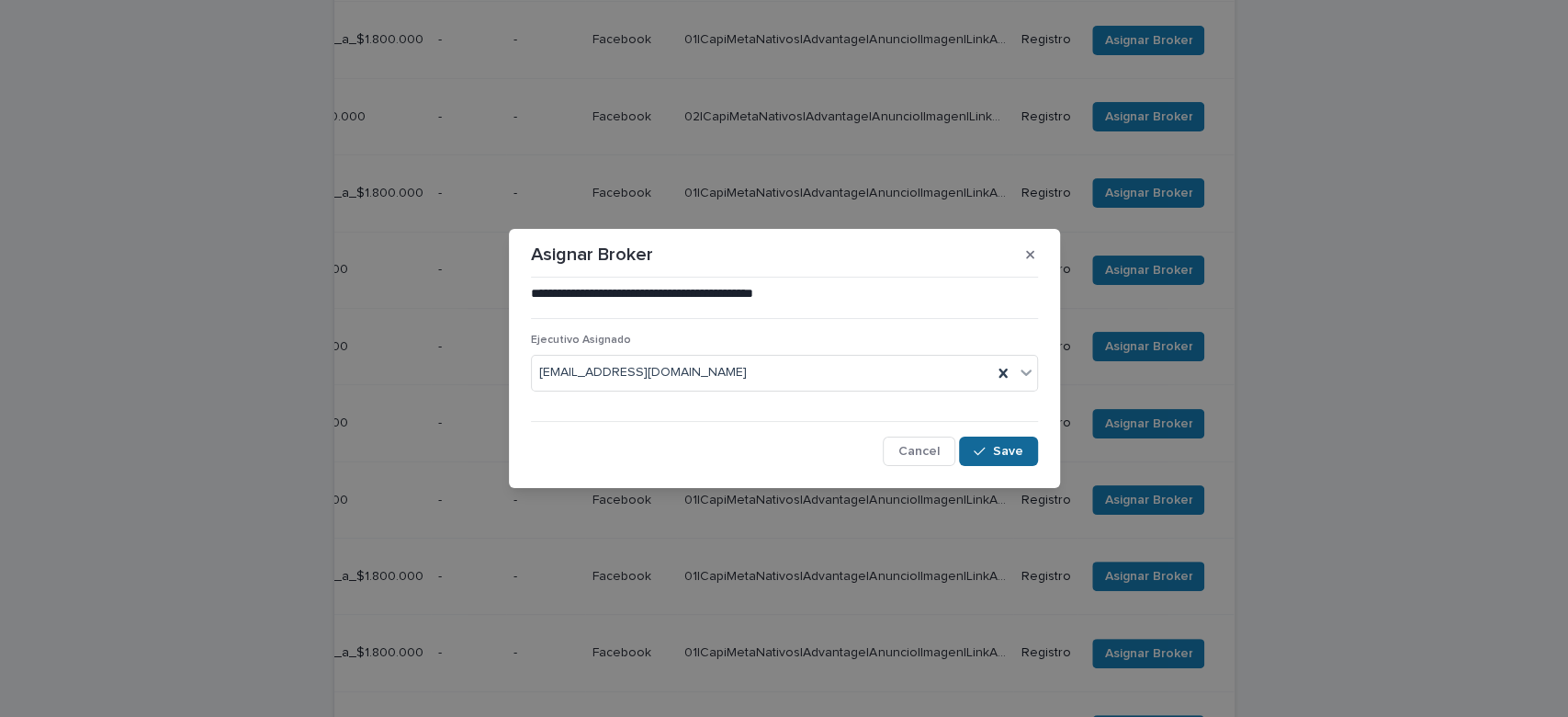
click at [1007, 465] on button "Save" at bounding box center [998, 451] width 78 height 29
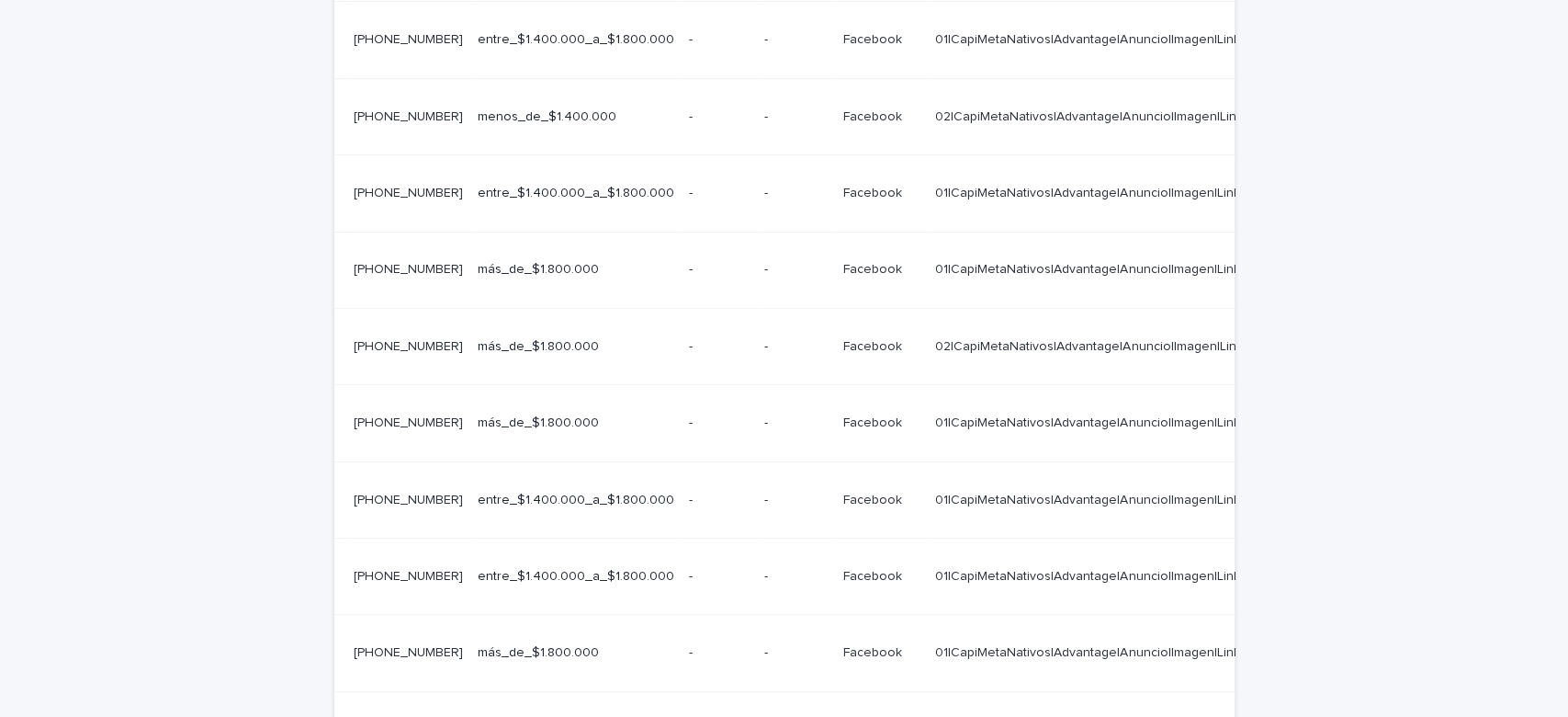
scroll to position [0, 671]
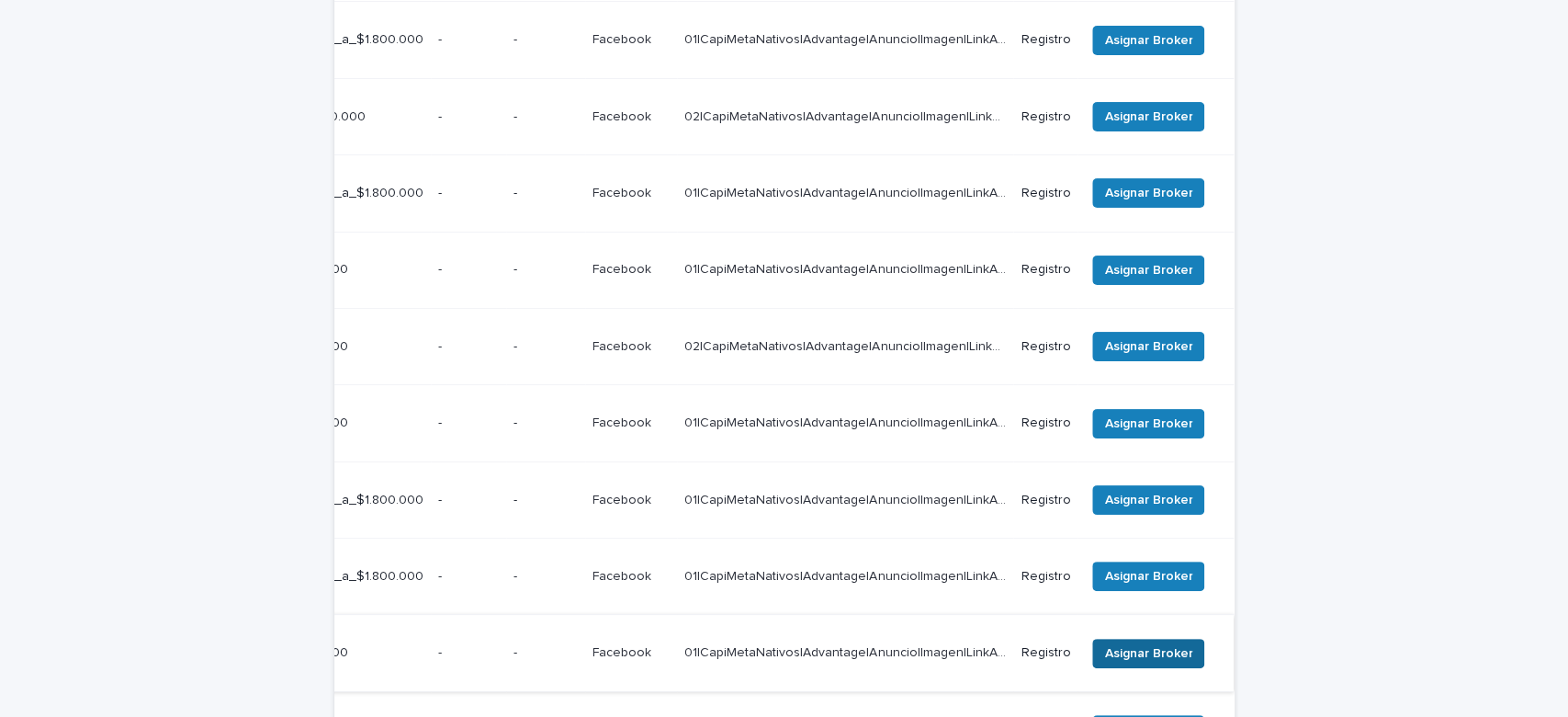
click at [1139, 644] on span "Asignar Broker" at bounding box center [1148, 653] width 88 height 18
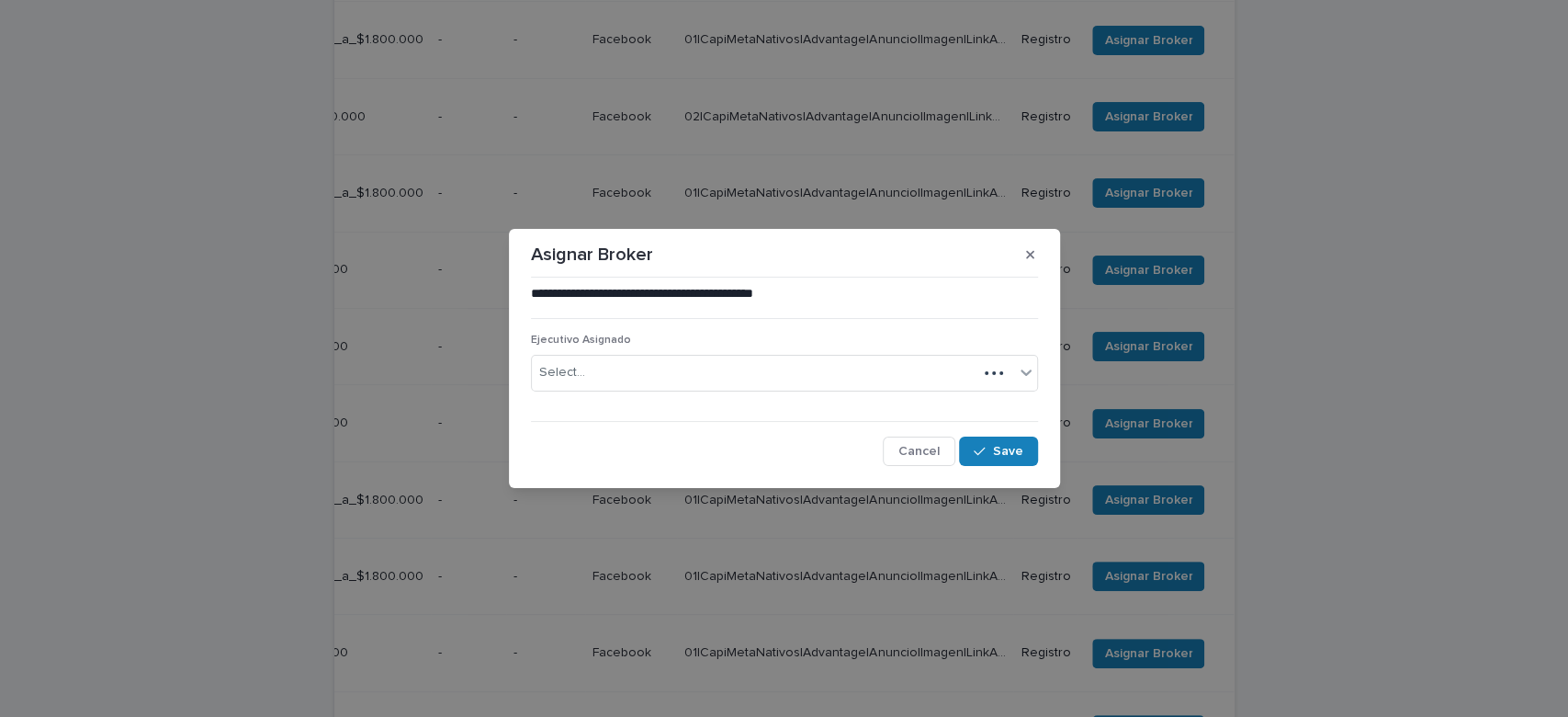
click at [728, 368] on div "Select..." at bounding box center [755, 372] width 446 height 30
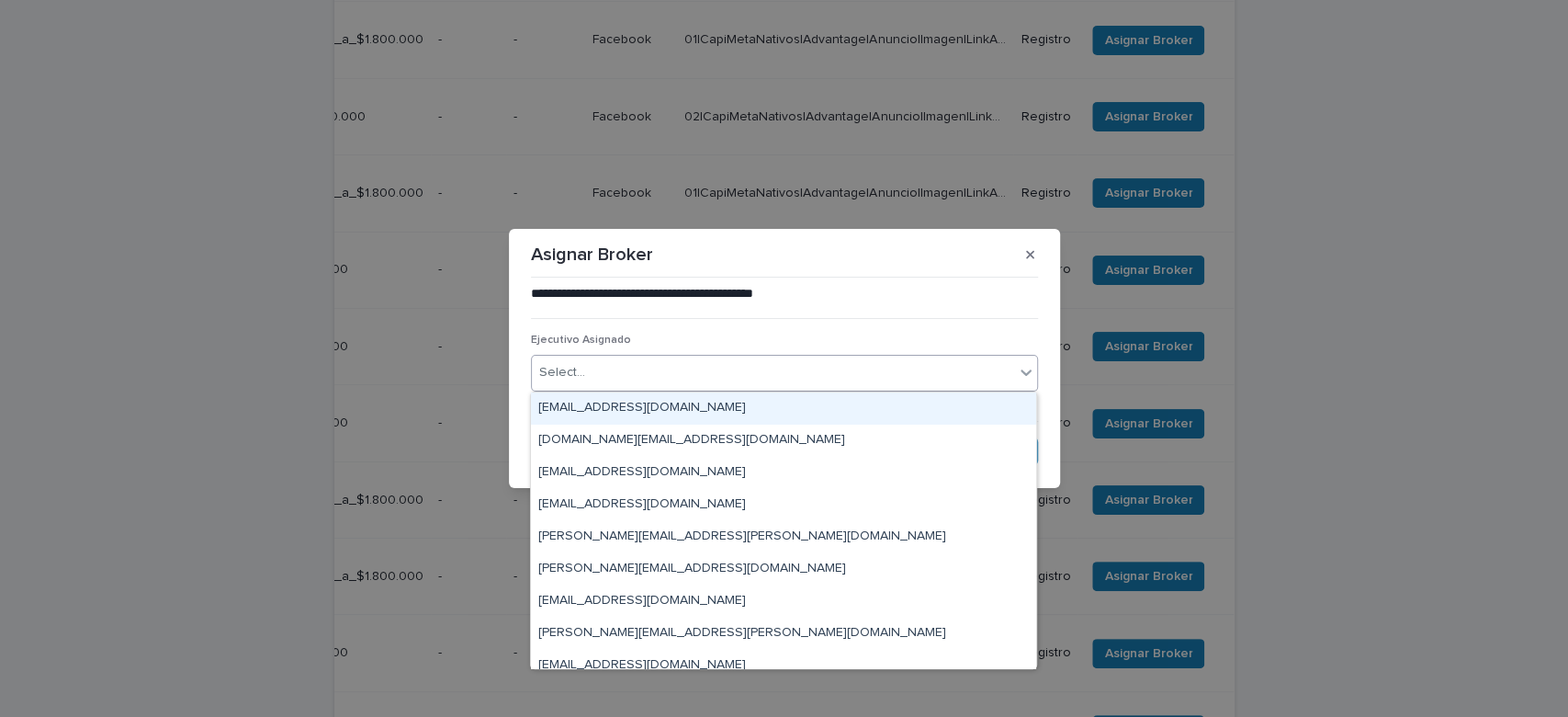
type input "*"
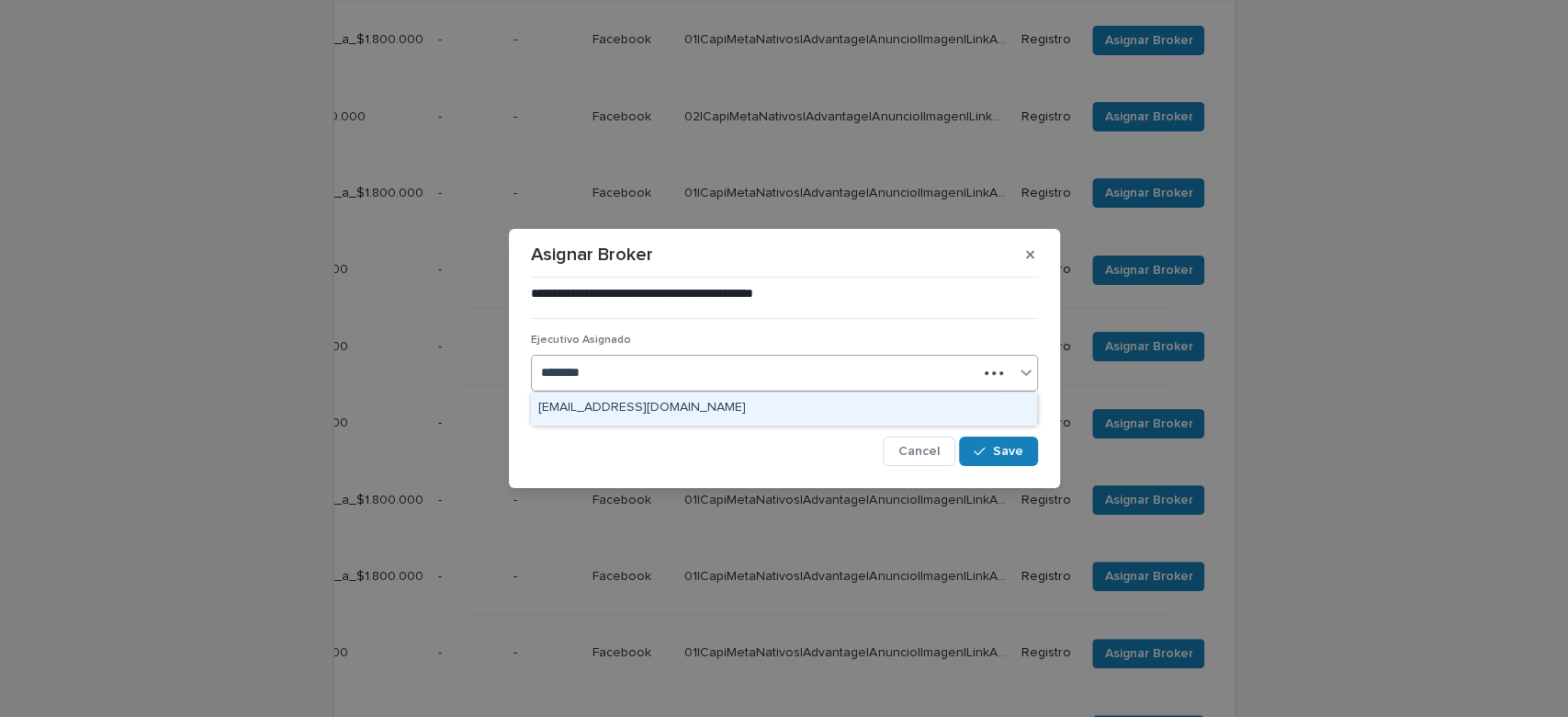
type input "*********"
click at [692, 400] on div "marco.abarza@capitalizarme.com" at bounding box center [784, 408] width 506 height 32
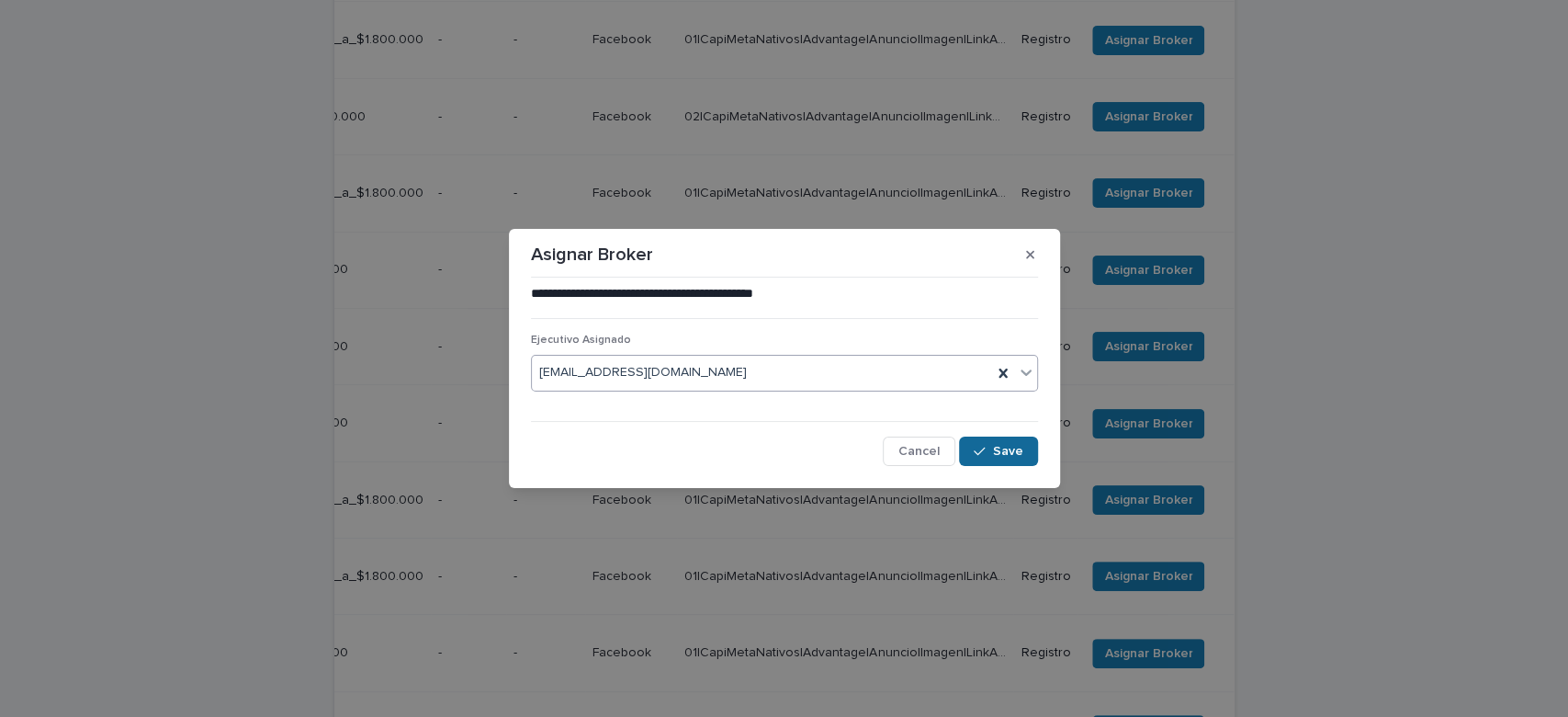
click at [993, 447] on button "Save" at bounding box center [998, 451] width 78 height 29
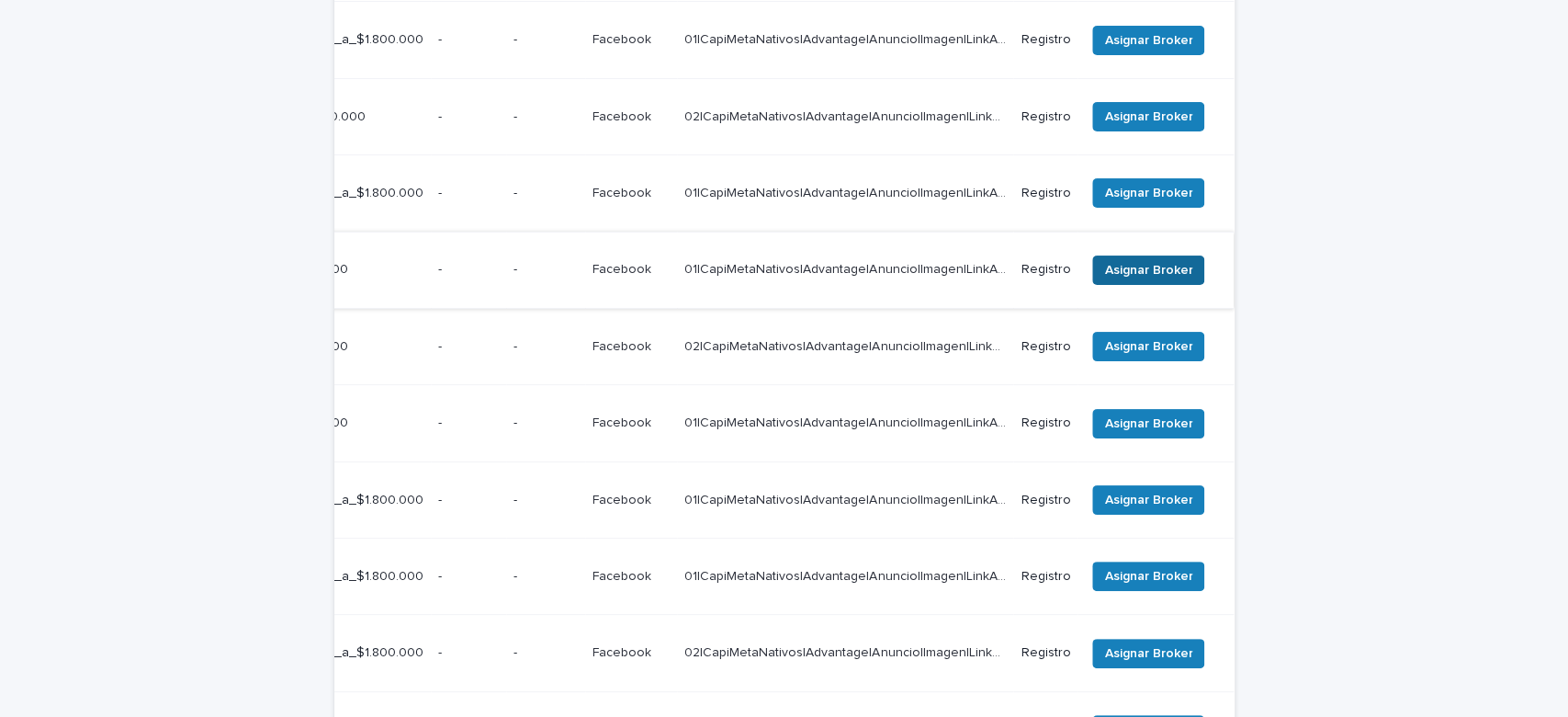
click at [1153, 261] on span "Asignar Broker" at bounding box center [1148, 270] width 88 height 18
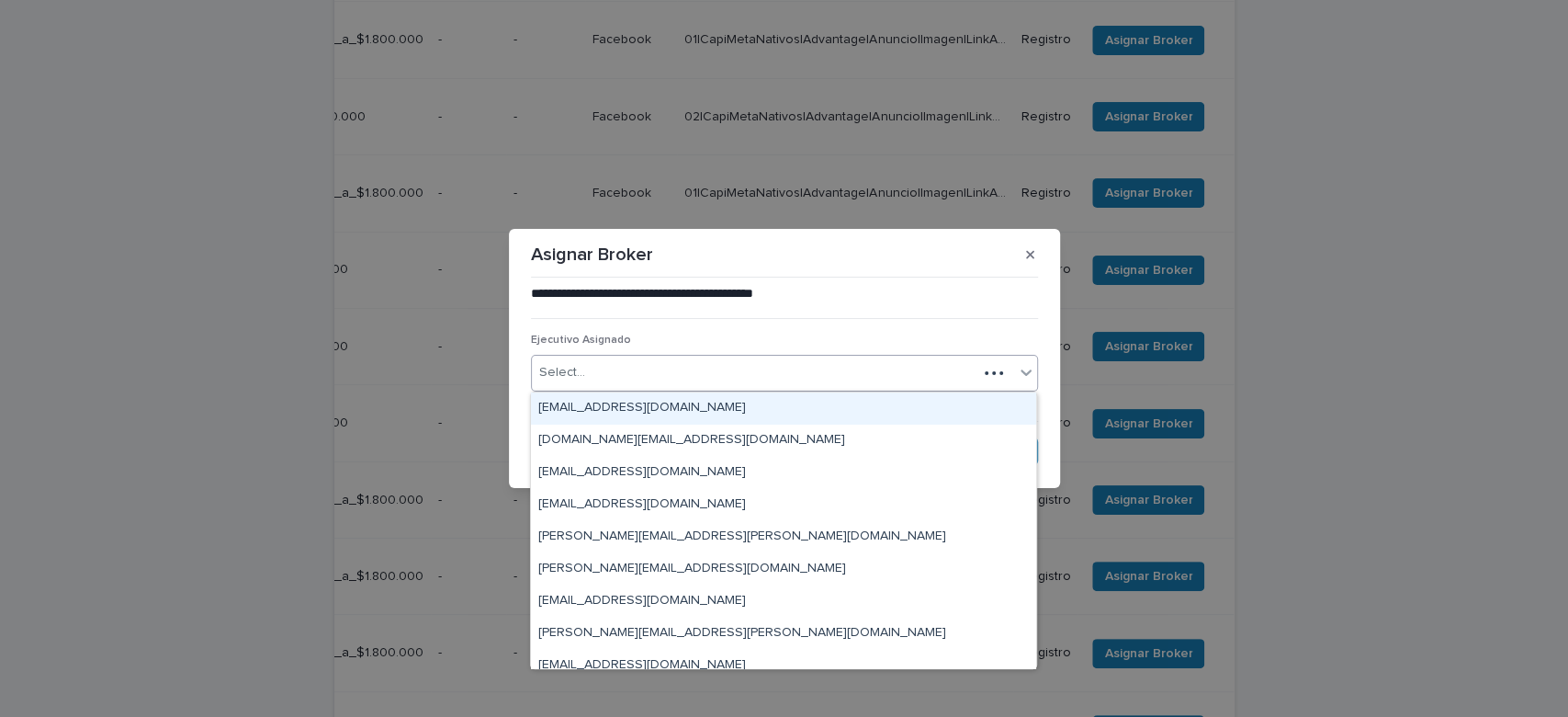
click at [686, 363] on div "Select..." at bounding box center [755, 372] width 446 height 30
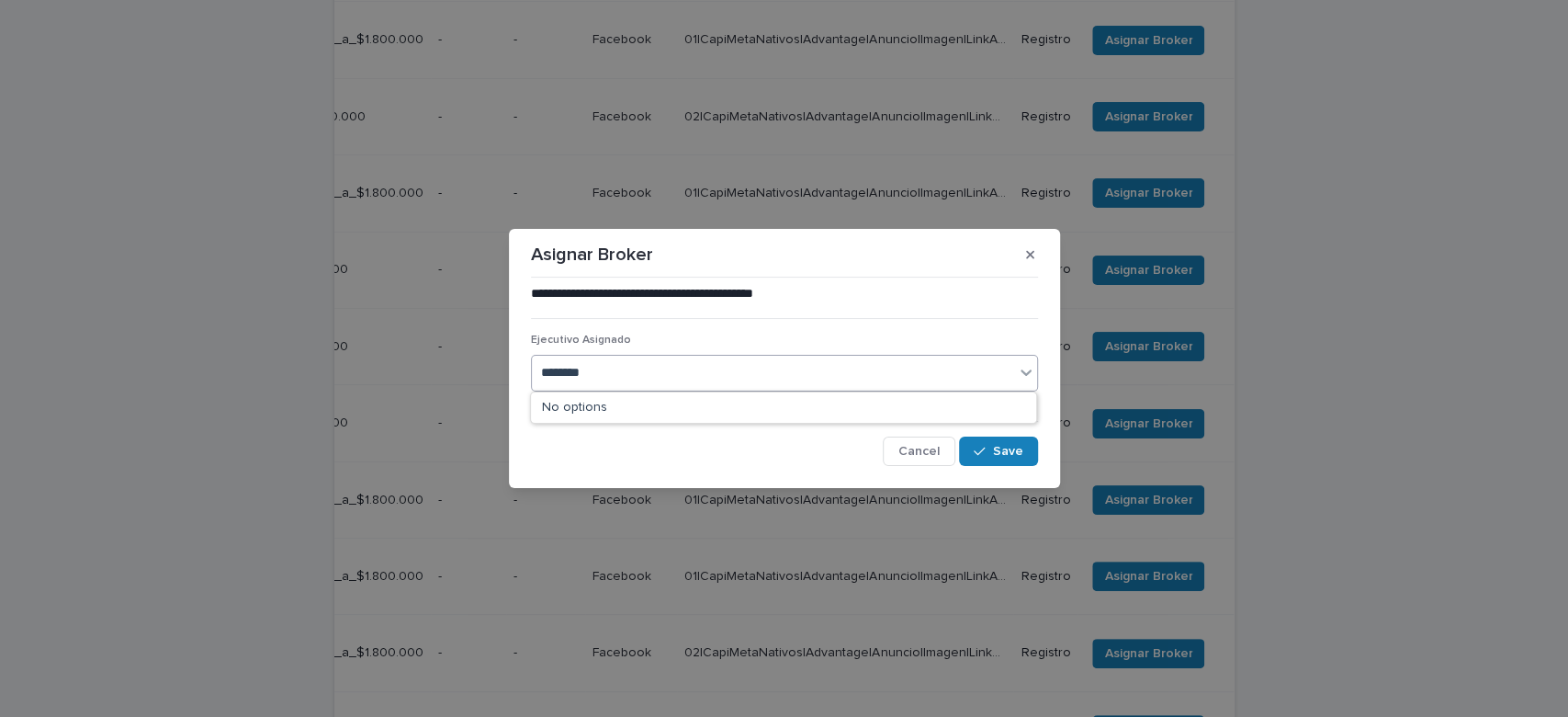
type input "*********"
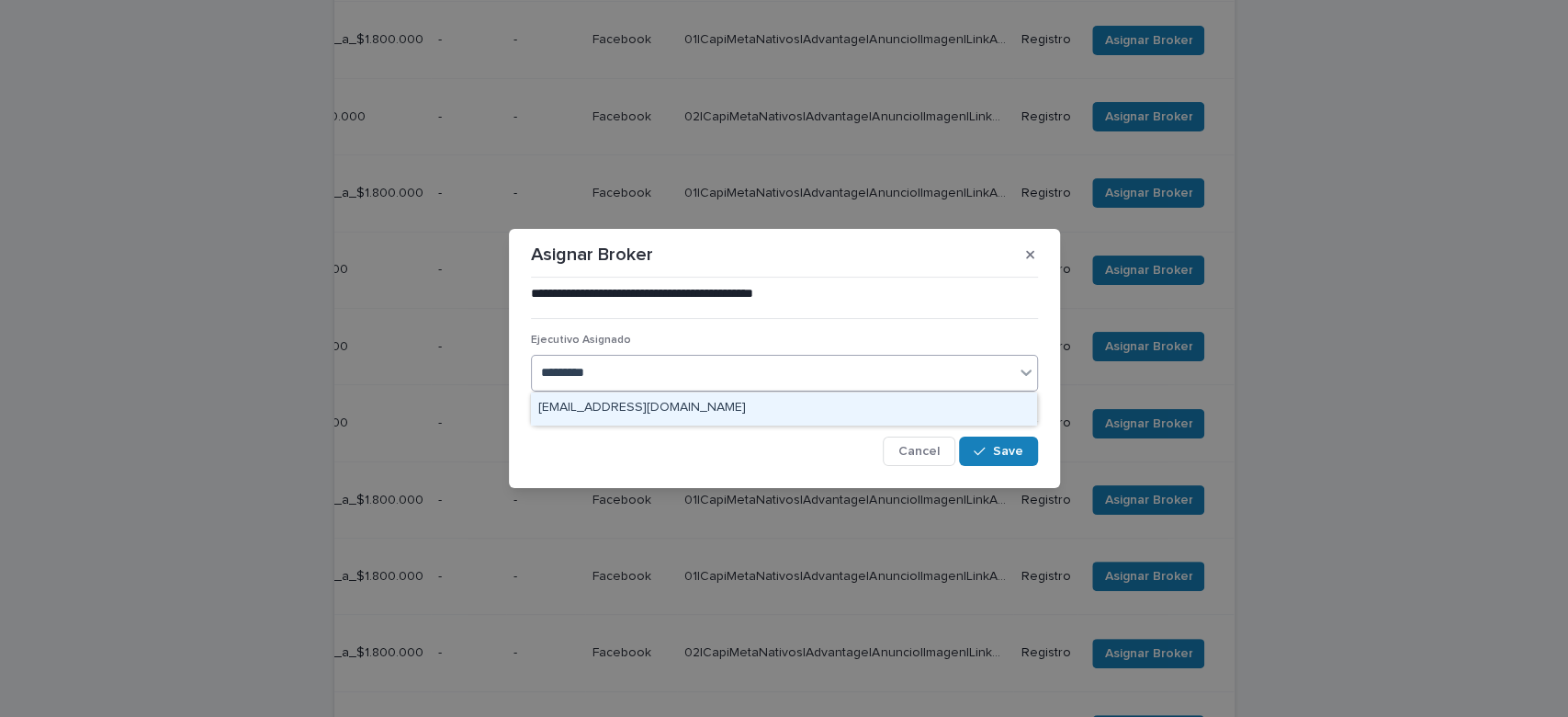
click at [723, 415] on div "marco.abarza@capitalizarme.com" at bounding box center [784, 408] width 506 height 32
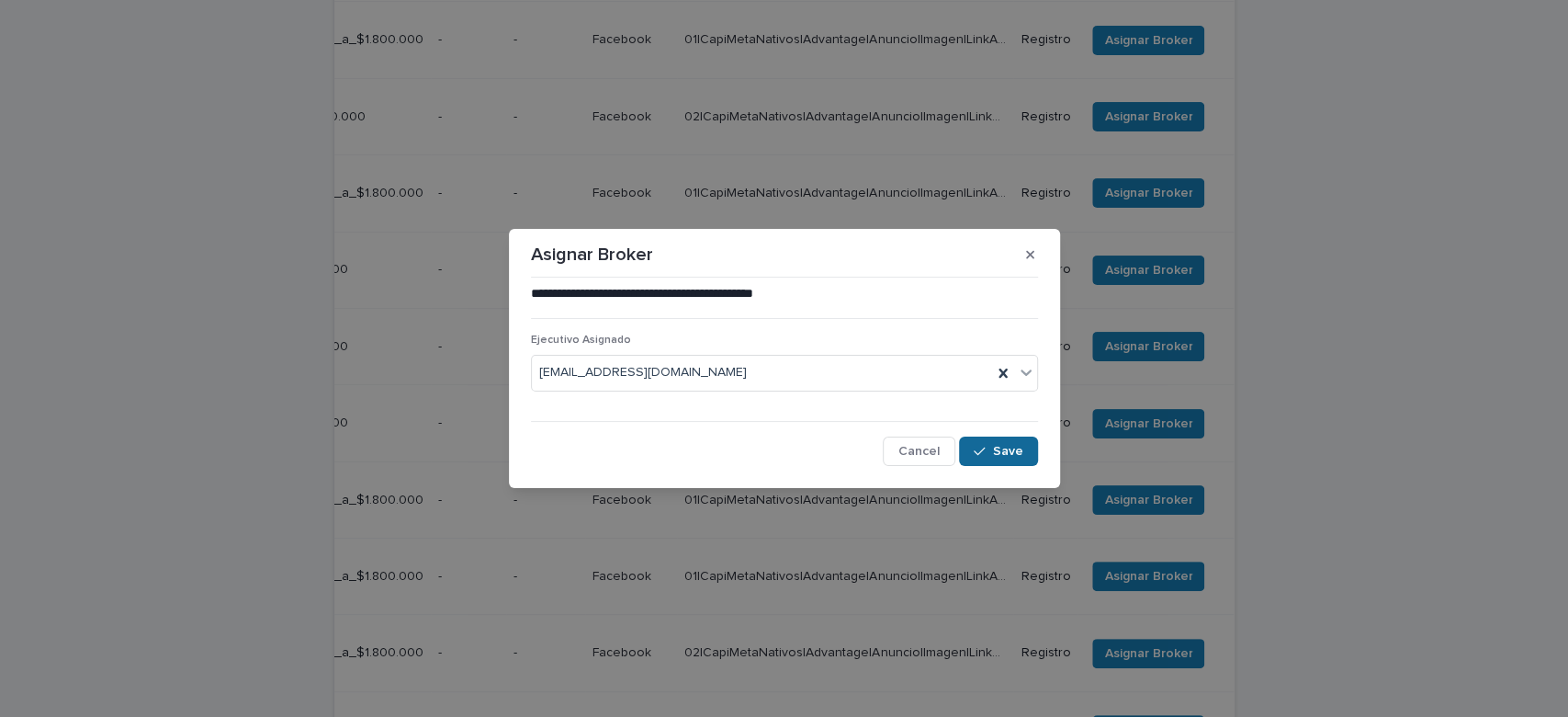
click at [1001, 459] on button "Save" at bounding box center [998, 451] width 78 height 29
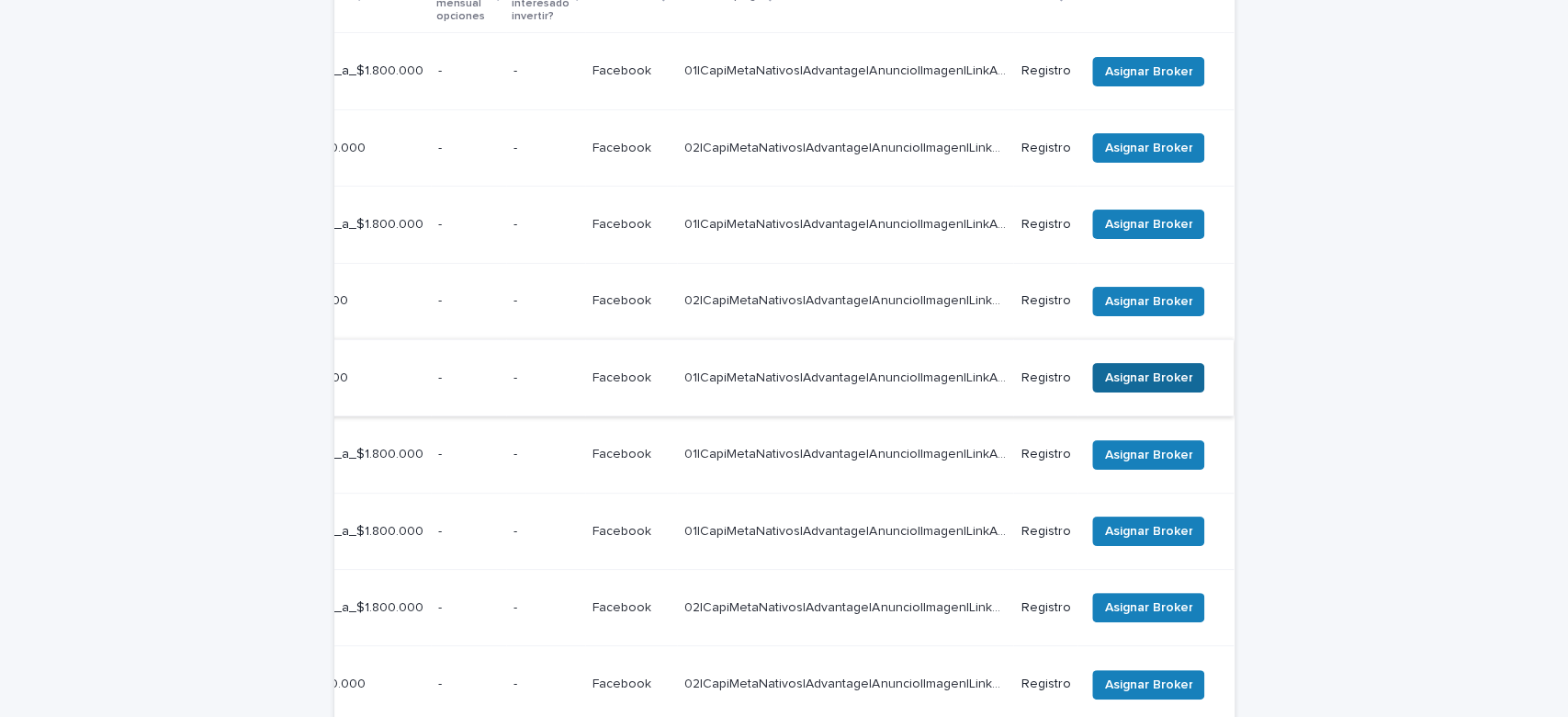
click at [1133, 368] on span "Asignar Broker" at bounding box center [1148, 377] width 88 height 18
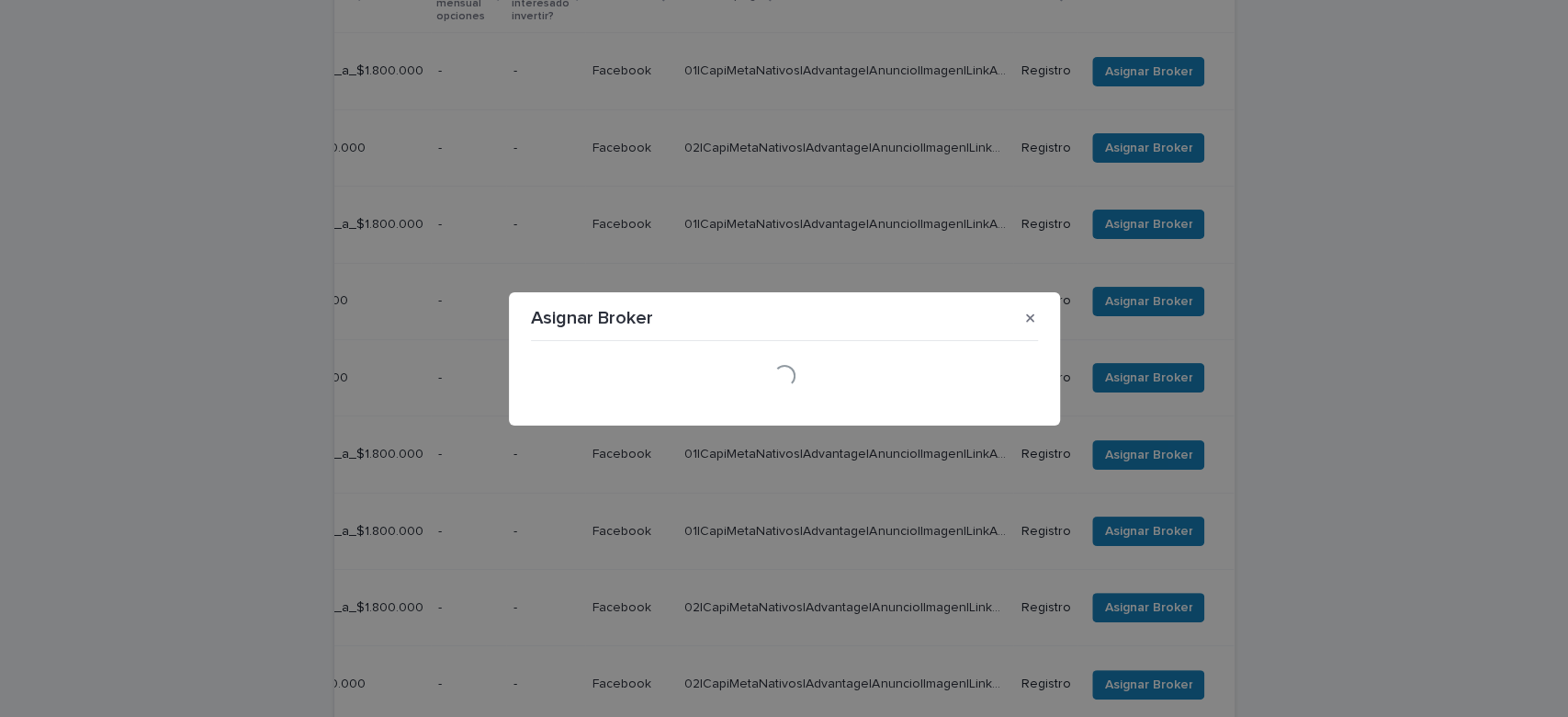
click at [739, 372] on div "Loading..." at bounding box center [785, 375] width 508 height 22
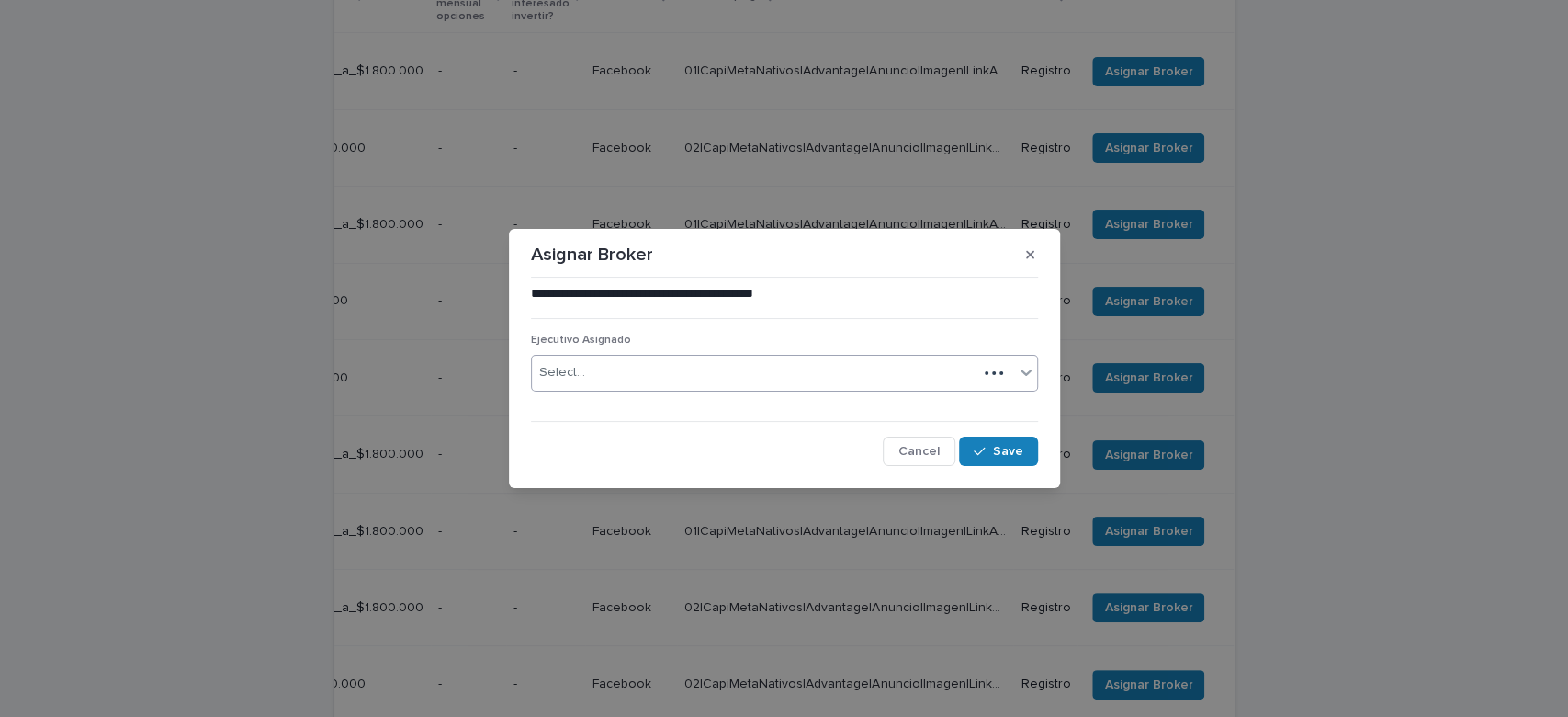
click at [722, 356] on div "Select..." at bounding box center [785, 372] width 508 height 37
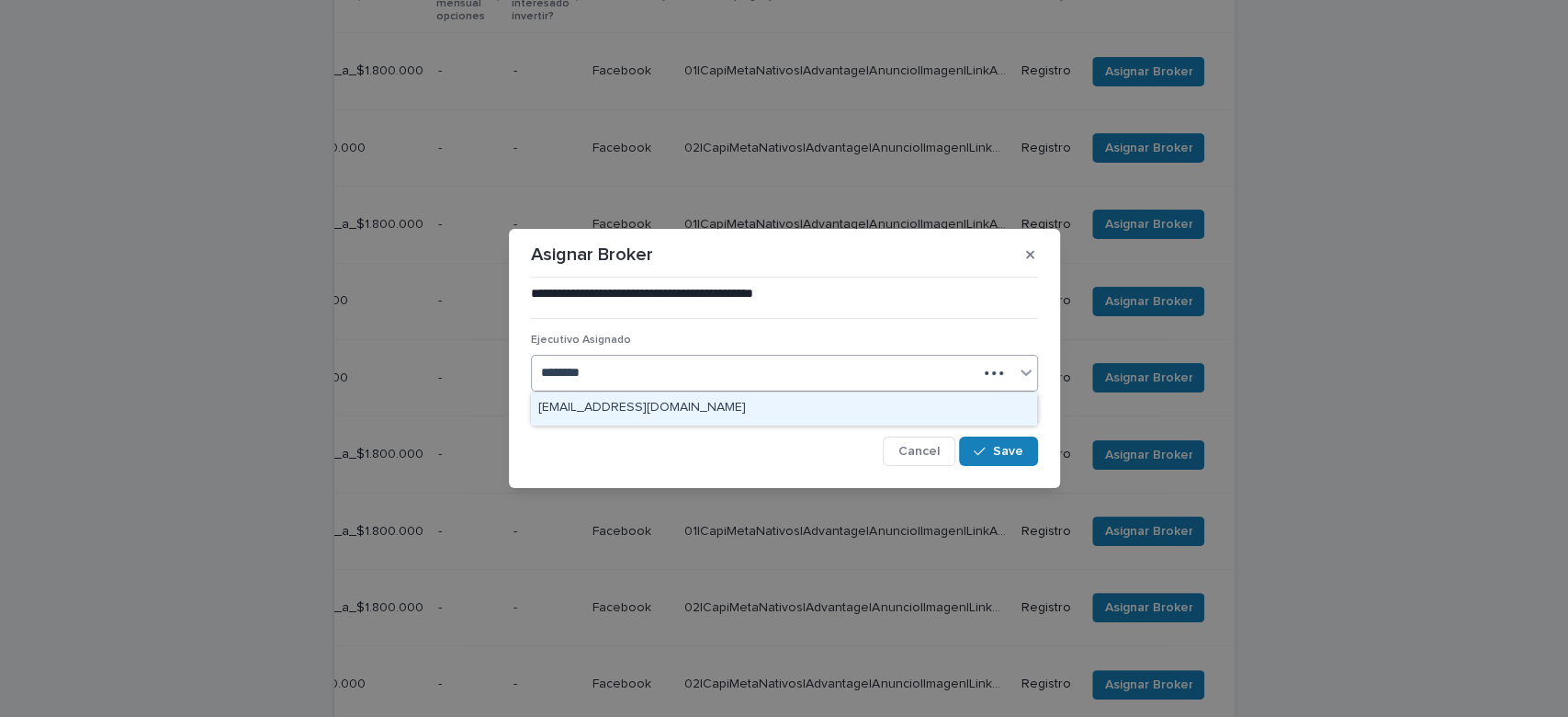
type input "*********"
click at [722, 410] on div "marco.abarza@capitalizarme.com" at bounding box center [784, 408] width 506 height 32
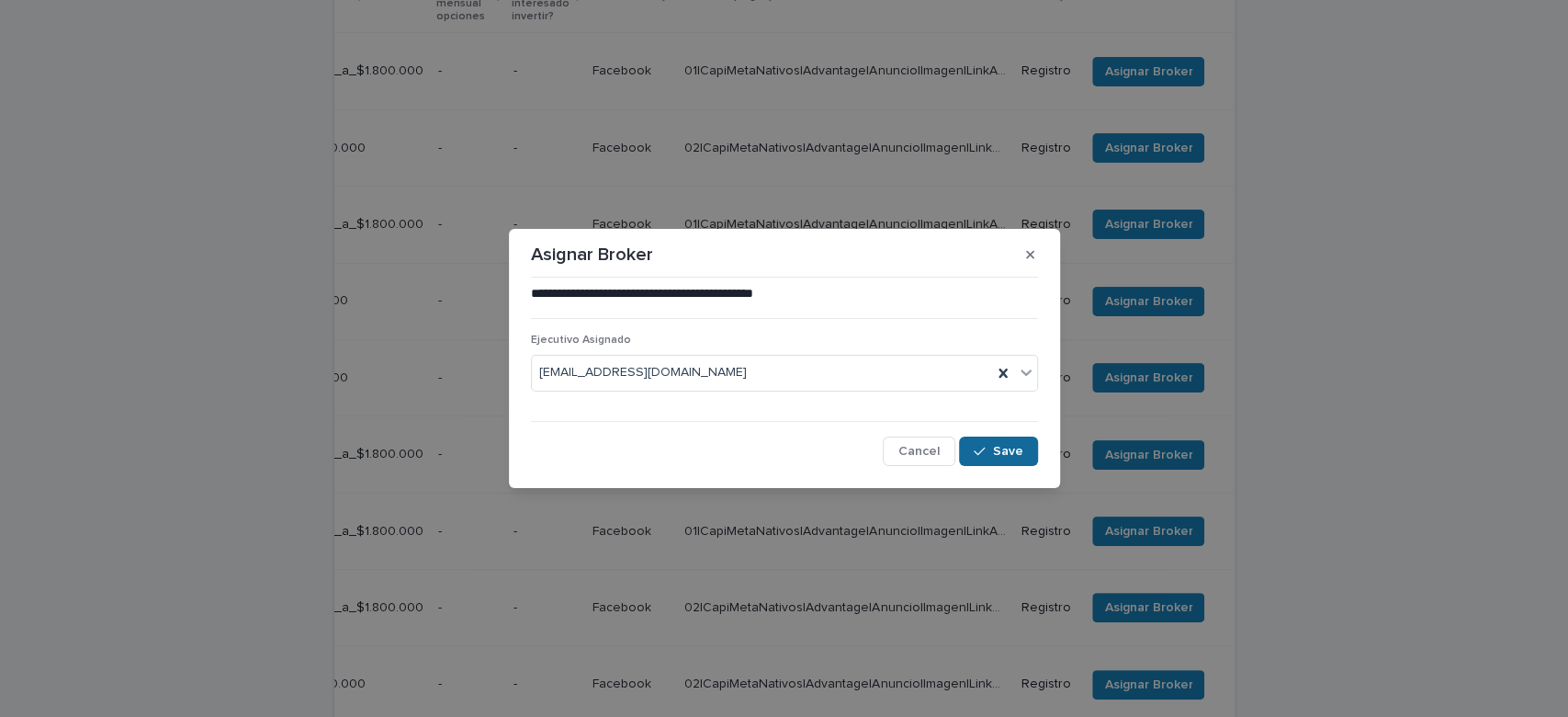
click at [999, 445] on span "Save" at bounding box center [1008, 452] width 30 height 13
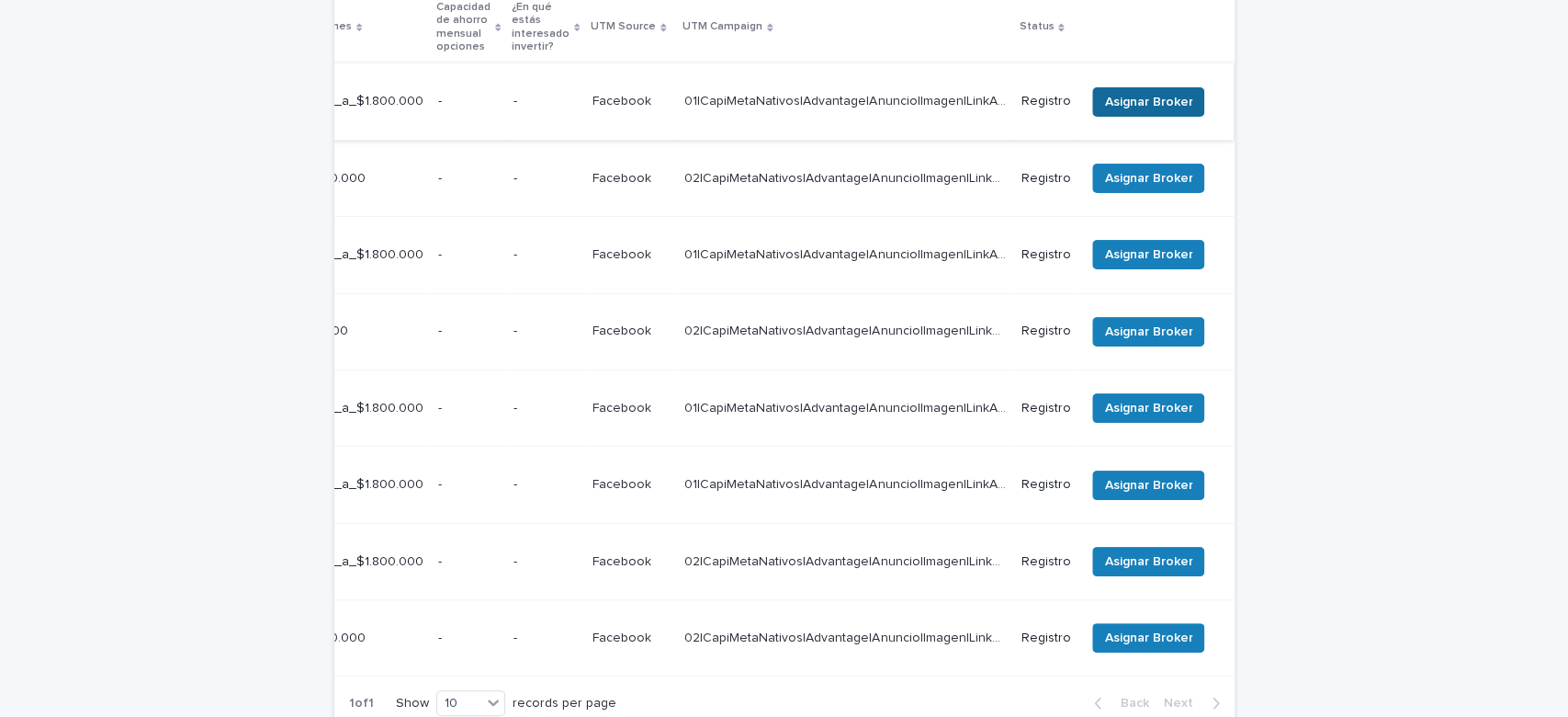
click at [1112, 93] on span "Asignar Broker" at bounding box center [1148, 101] width 88 height 18
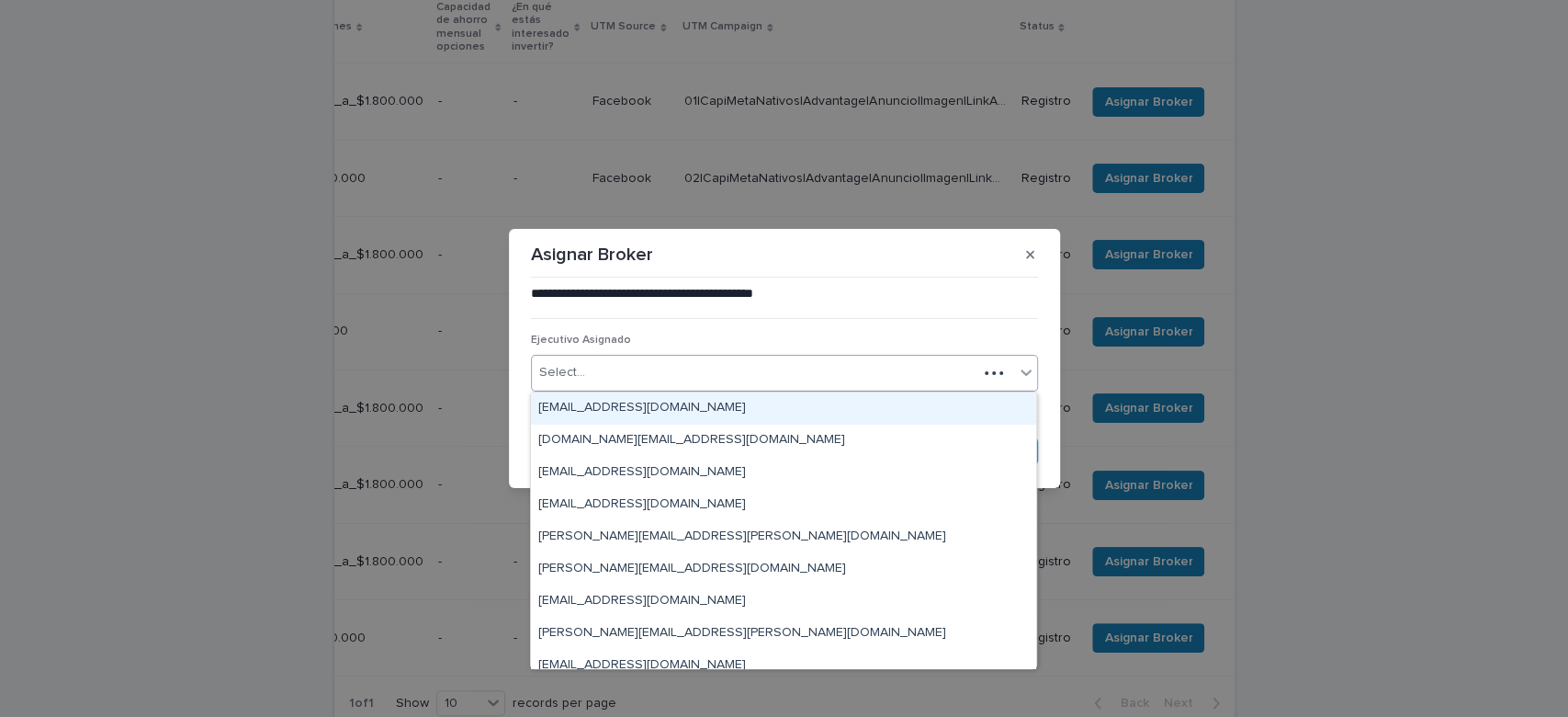
click at [712, 359] on div "Select..." at bounding box center [755, 372] width 446 height 30
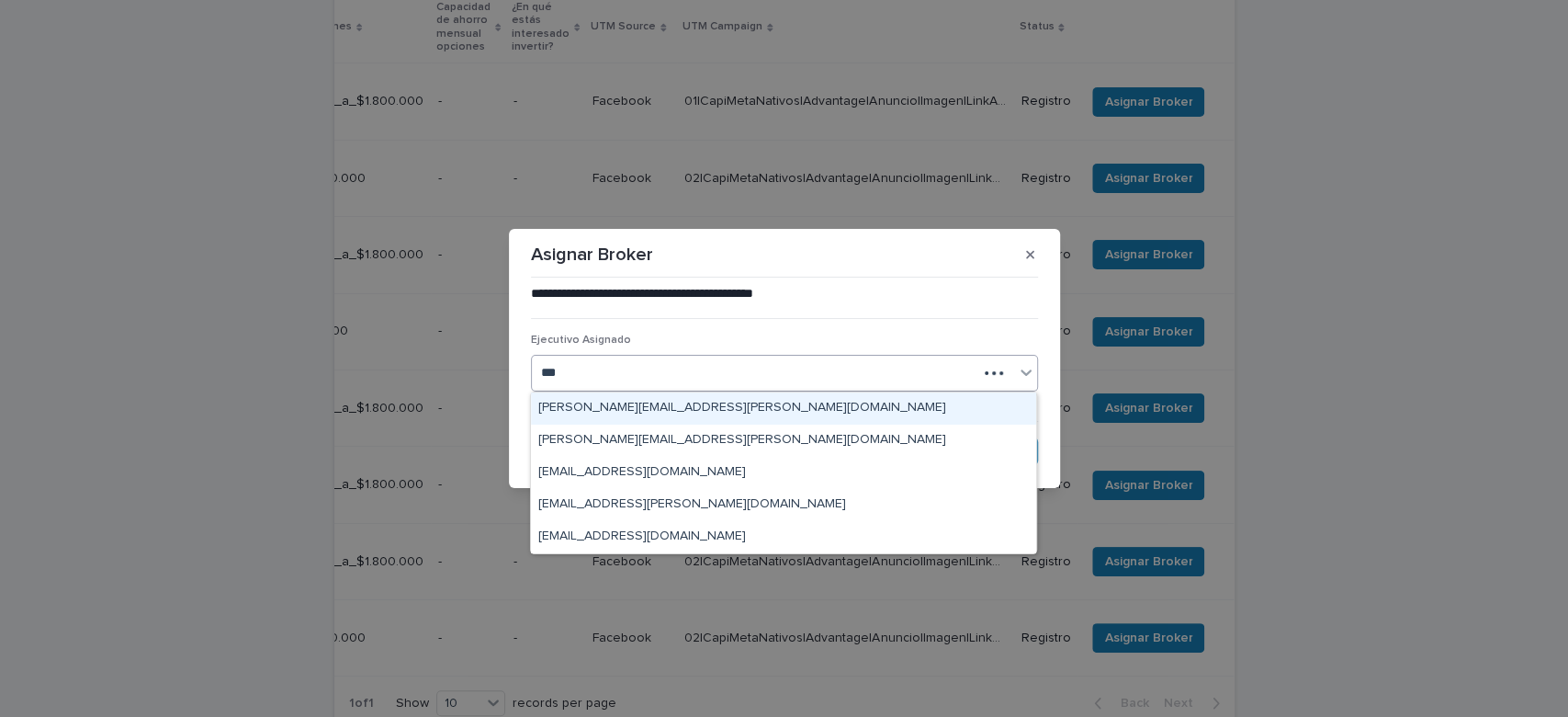
type input "****"
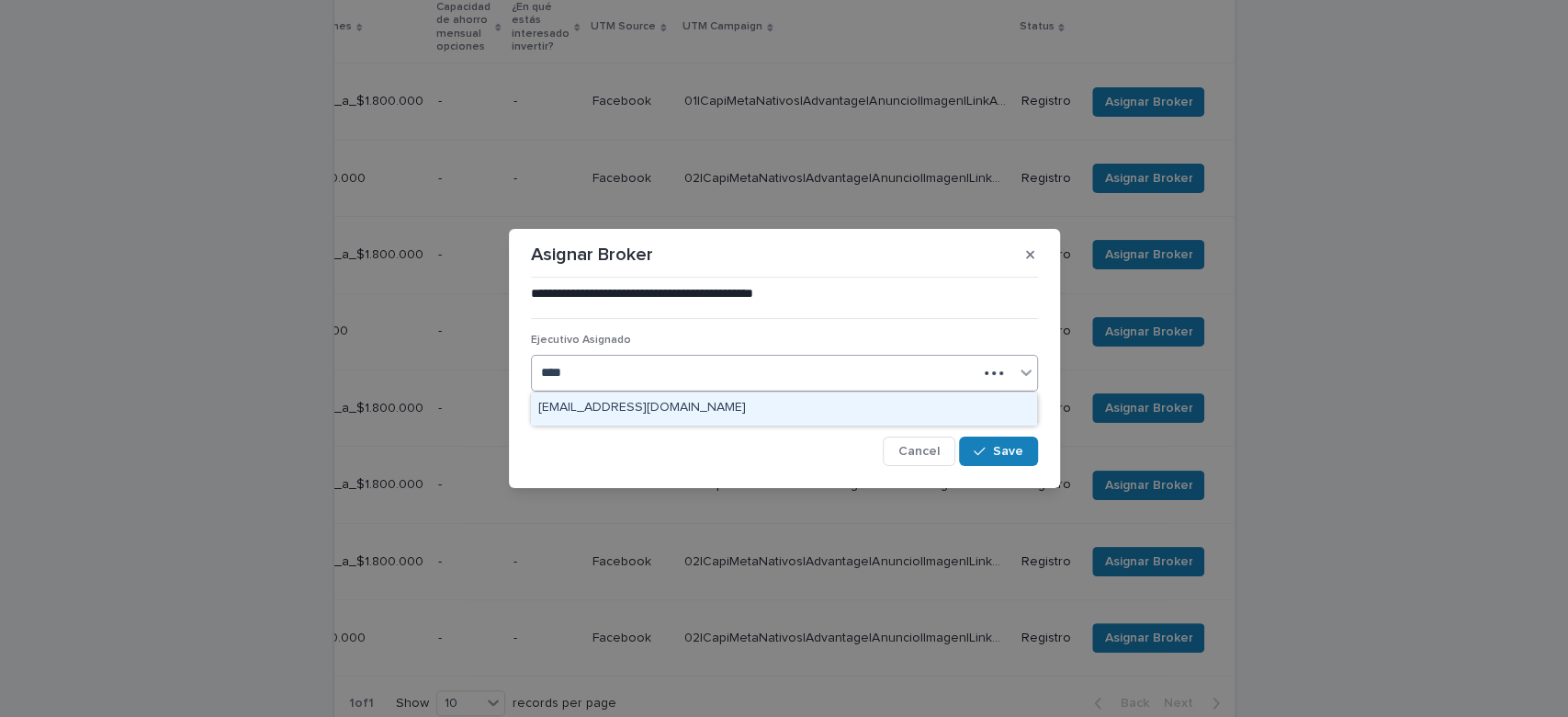
click at [665, 408] on div "prithvibmb@gmail.com" at bounding box center [784, 408] width 506 height 32
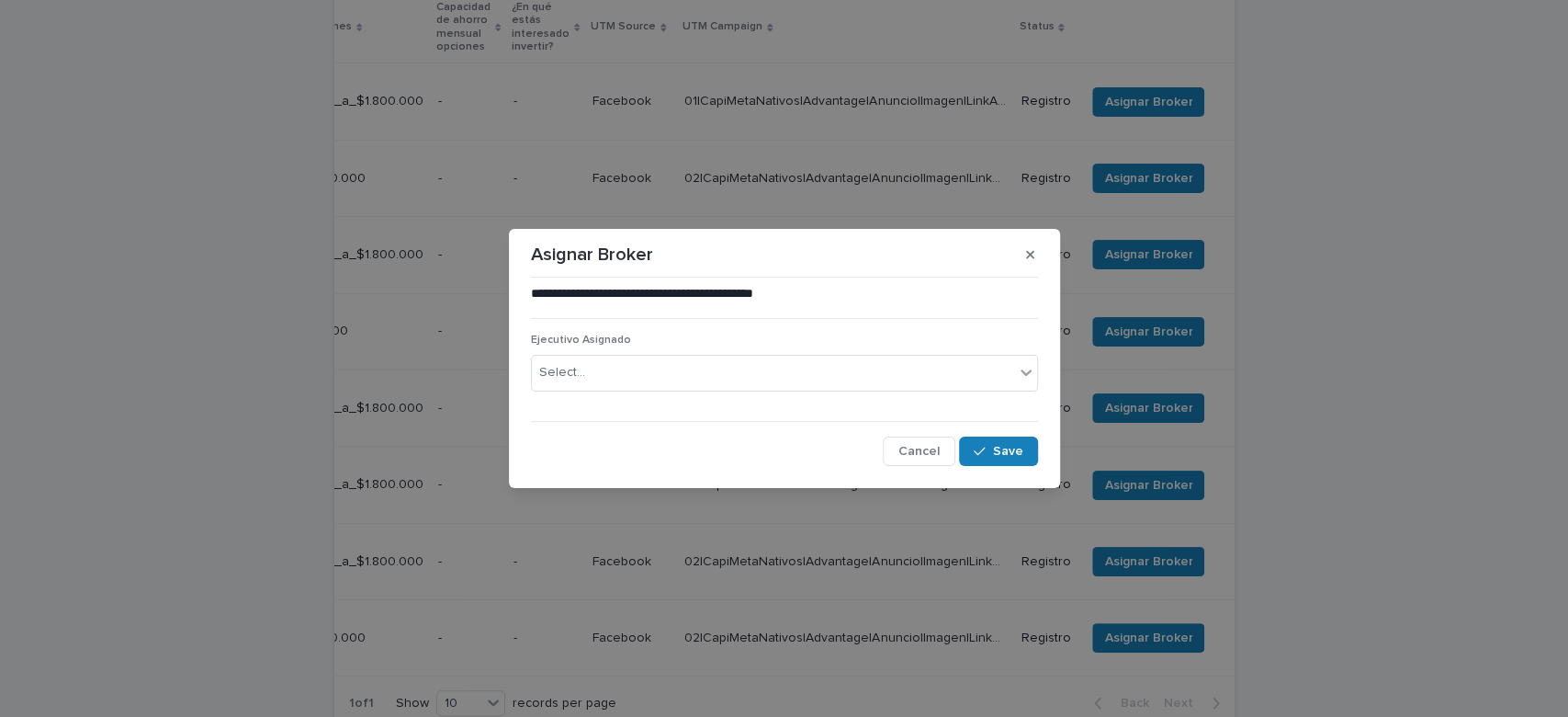
click at [957, 461] on div "Cancel Save" at bounding box center [785, 451] width 508 height 29
click at [967, 459] on button "Save" at bounding box center [998, 451] width 78 height 29
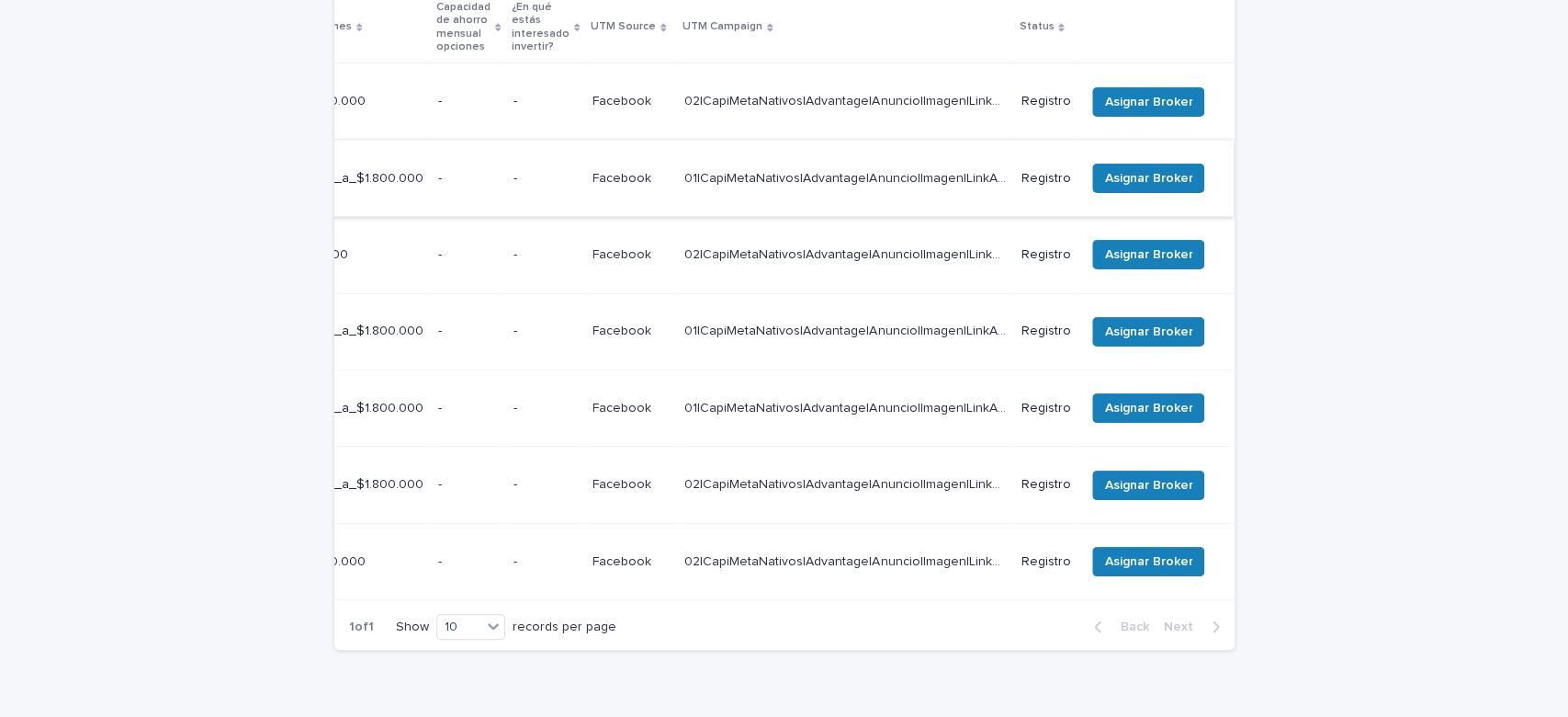
scroll to position [397, 0]
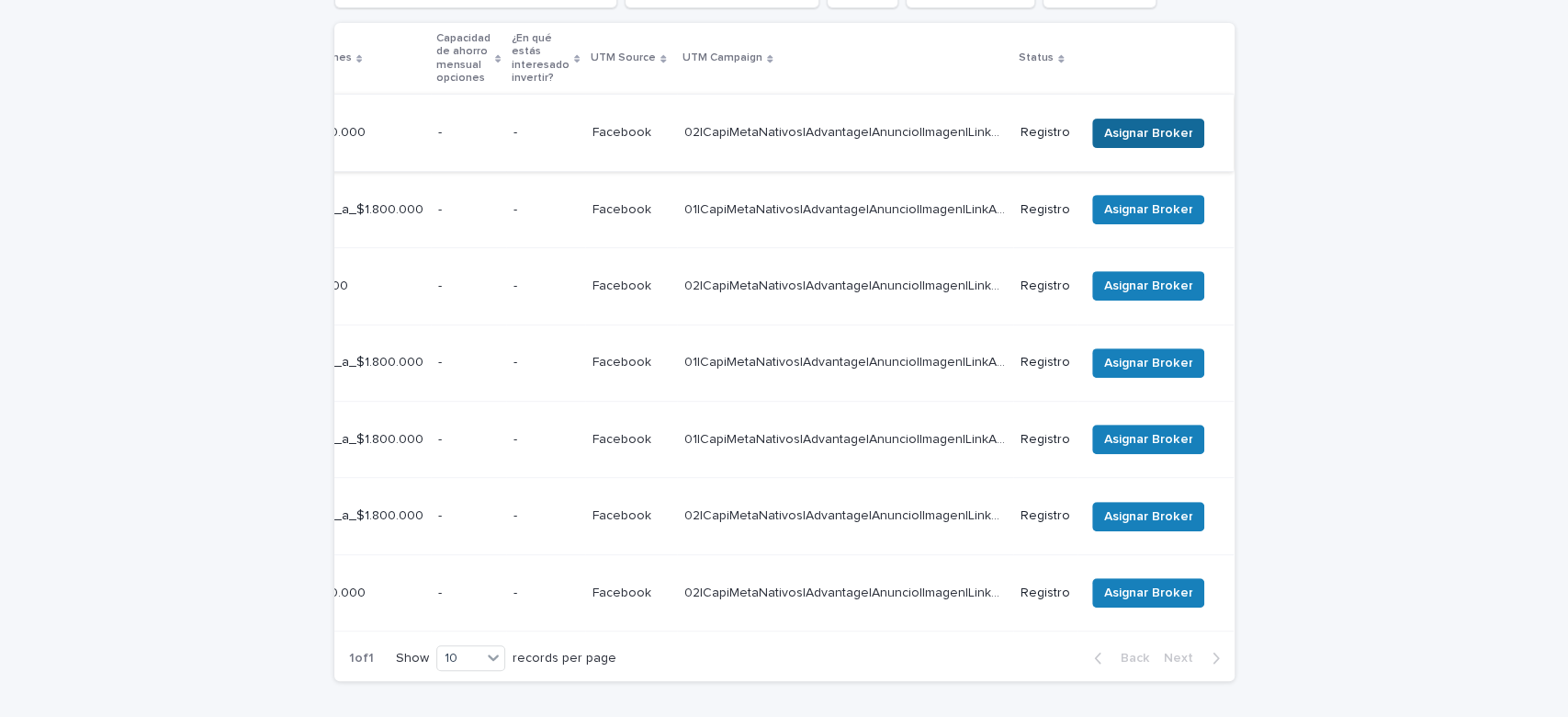
click at [1126, 124] on span "Asignar Broker" at bounding box center [1148, 133] width 88 height 18
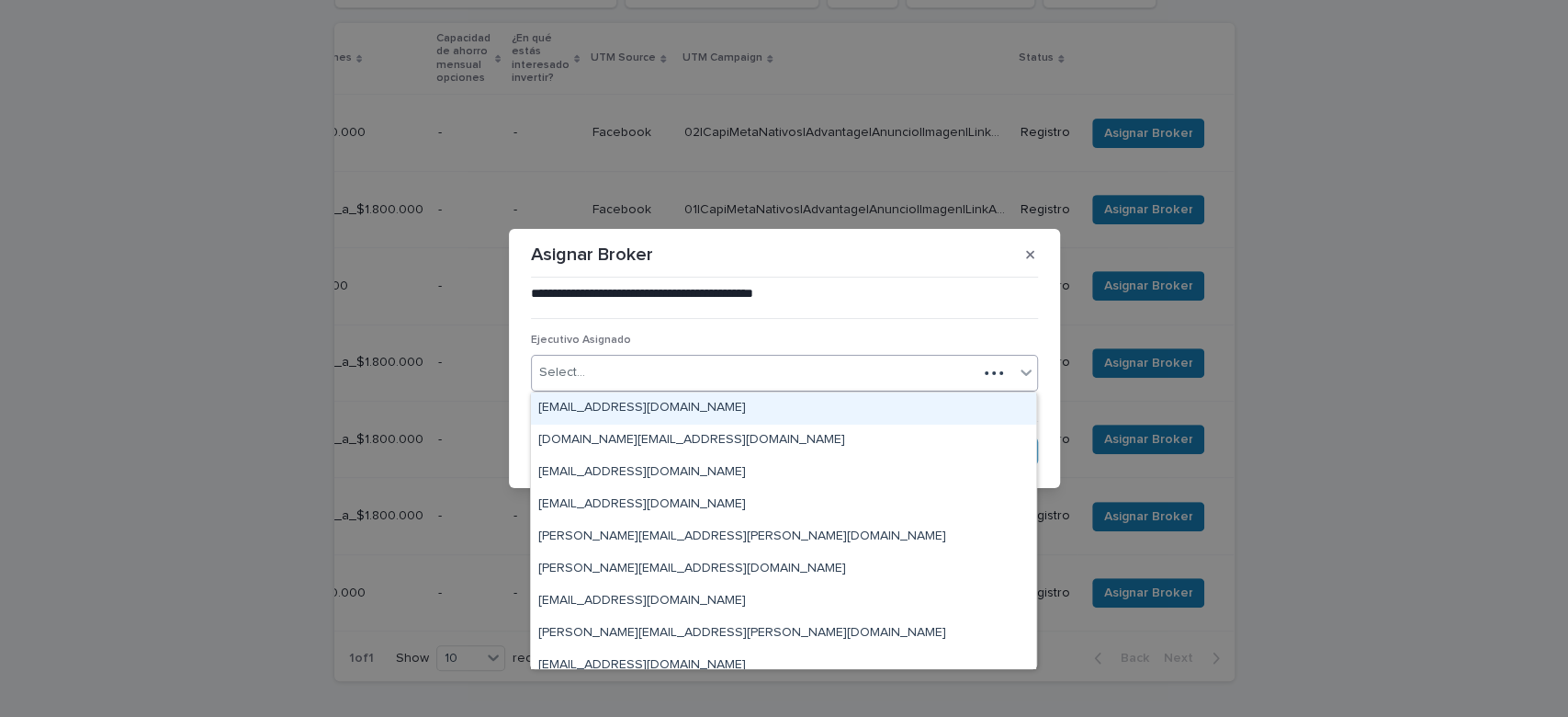
click at [705, 372] on div "Select..." at bounding box center [755, 372] width 446 height 30
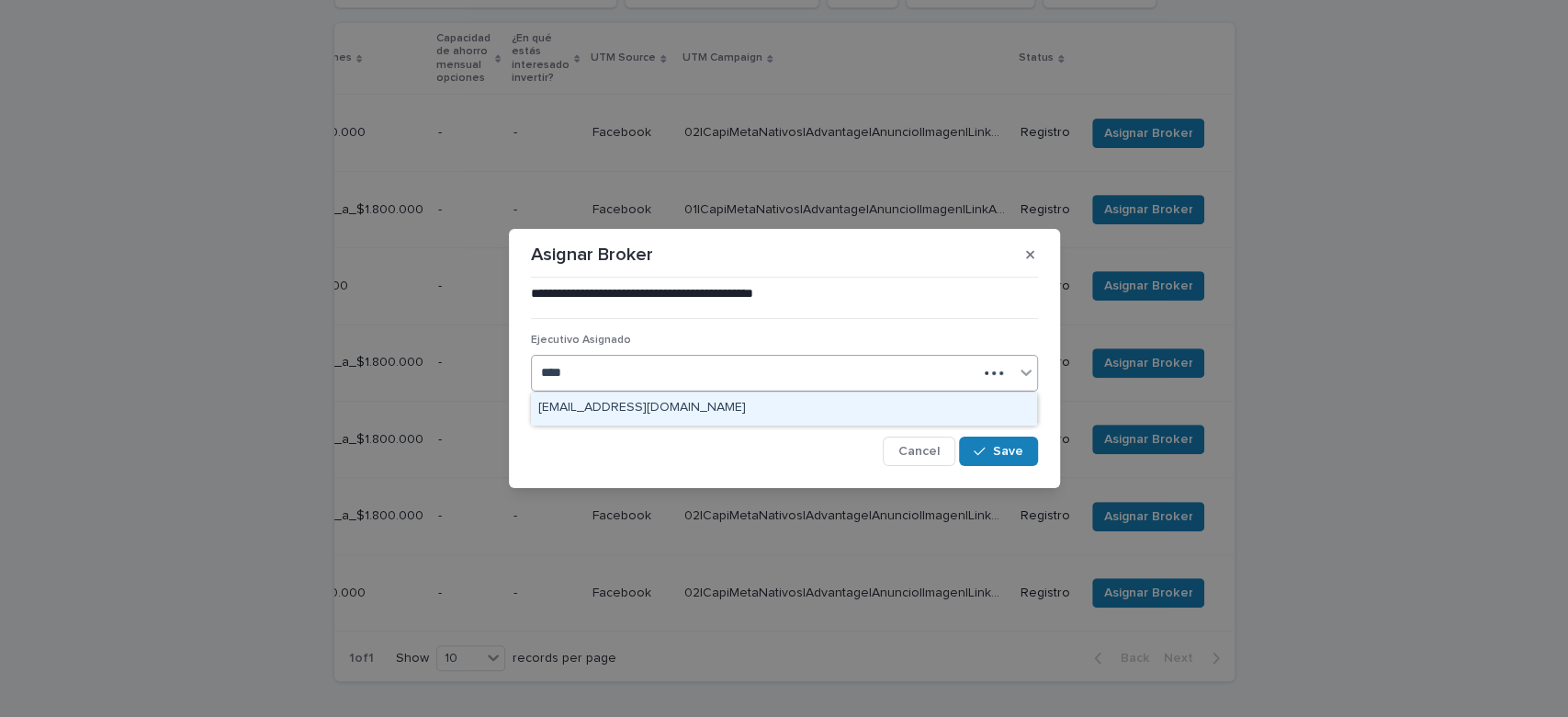
type input "*****"
click at [715, 409] on div "prithvibmb@gmail.com" at bounding box center [784, 408] width 506 height 32
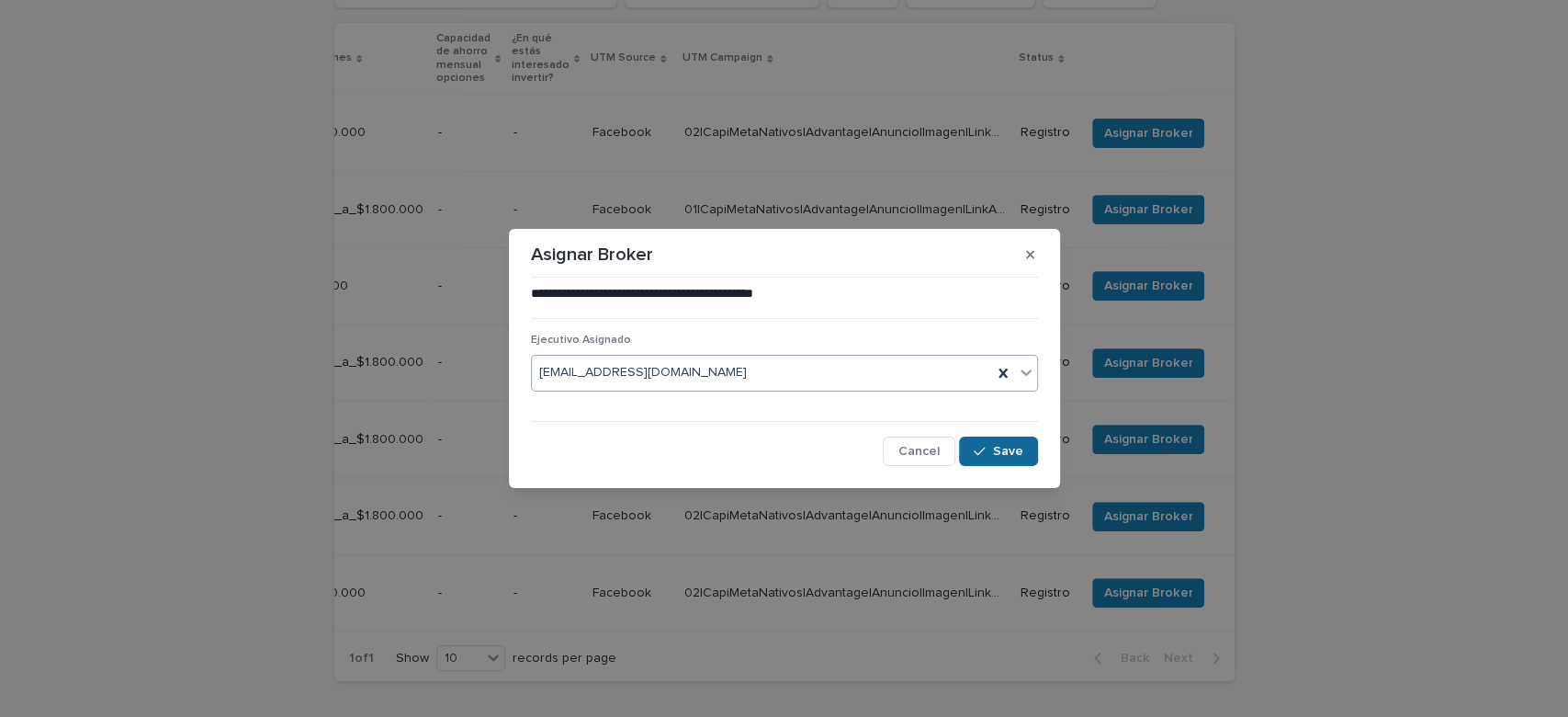
click at [1027, 455] on button "Save" at bounding box center [998, 451] width 78 height 29
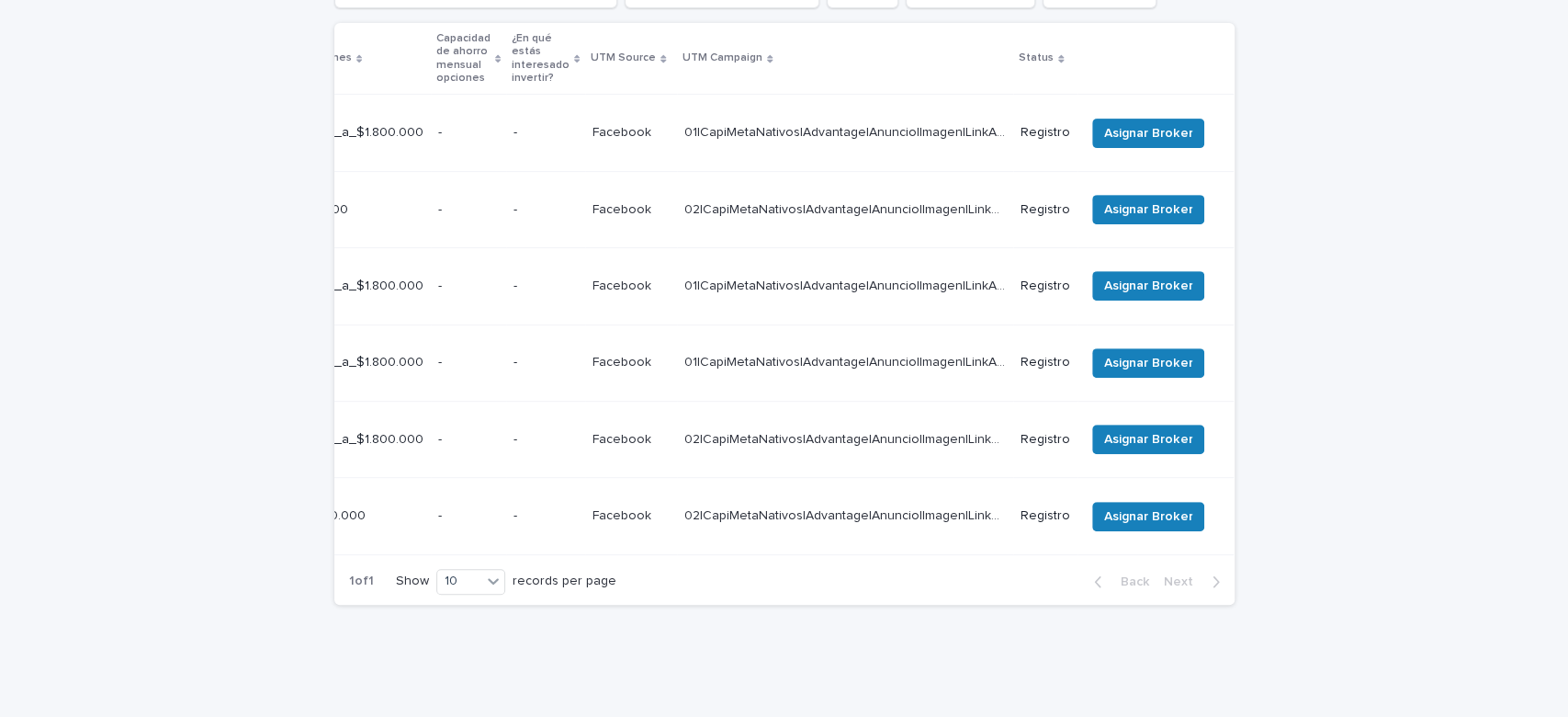
scroll to position [367, 0]
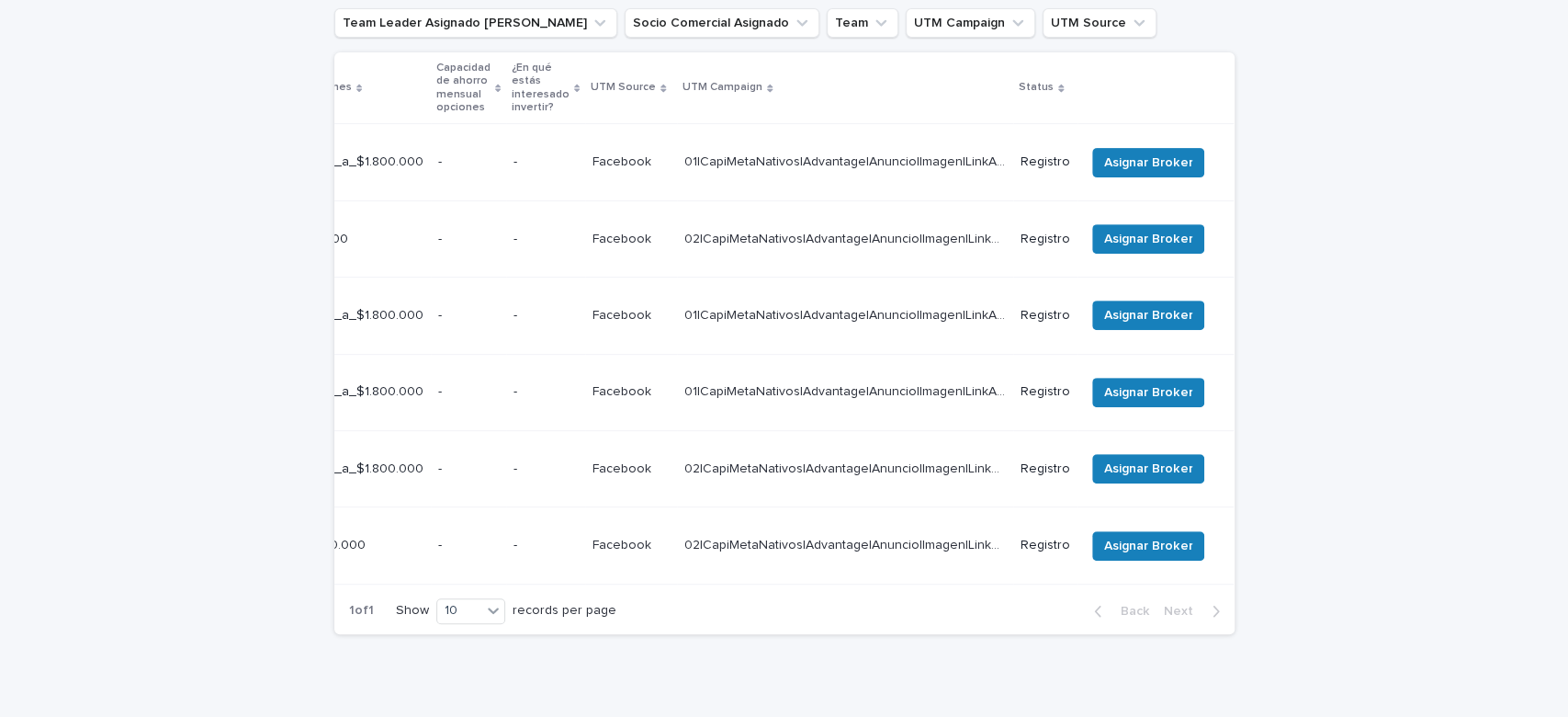
click at [1003, 588] on div "1 of 1 Show 10 records per page Back Next" at bounding box center [784, 611] width 900 height 46
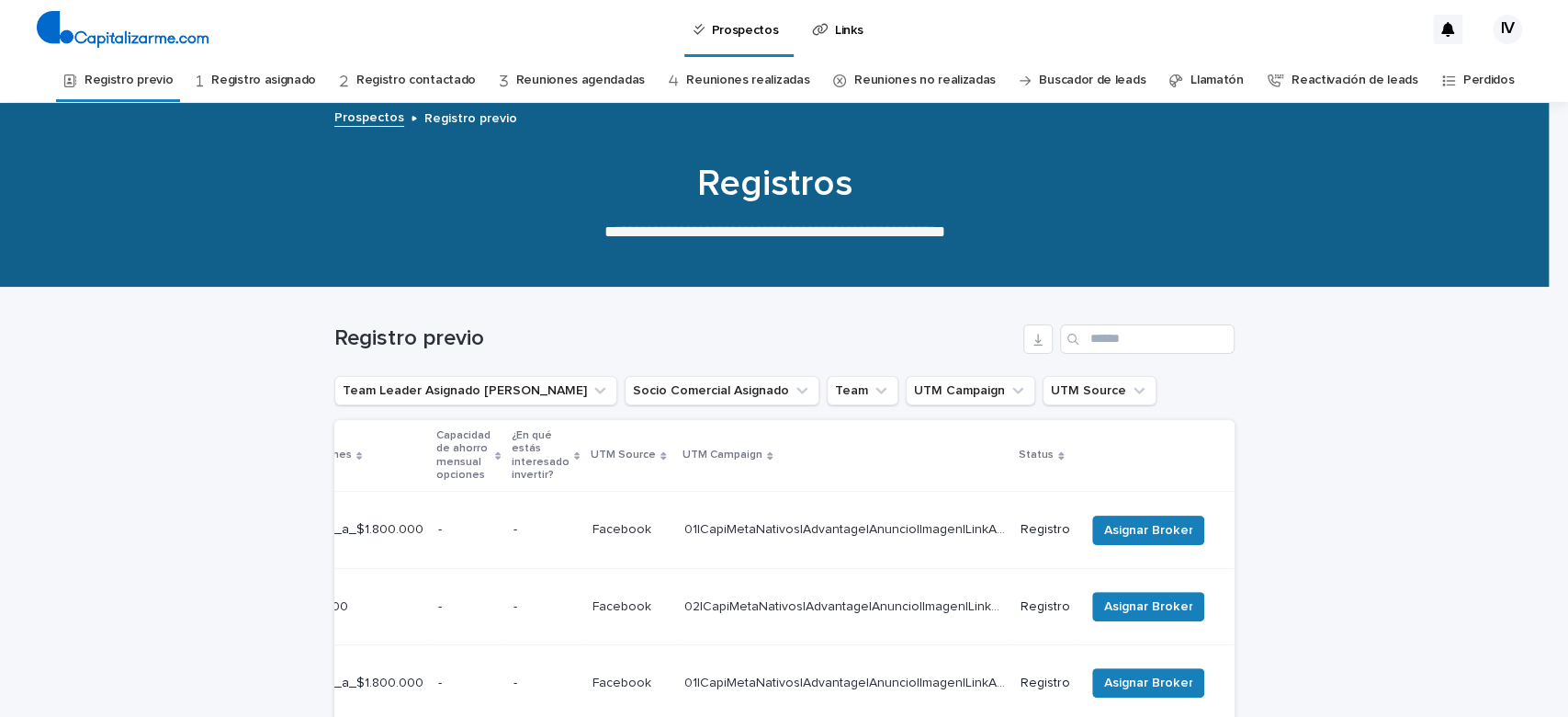
click at [144, 75] on link "Registro previo" at bounding box center [128, 81] width 88 height 44
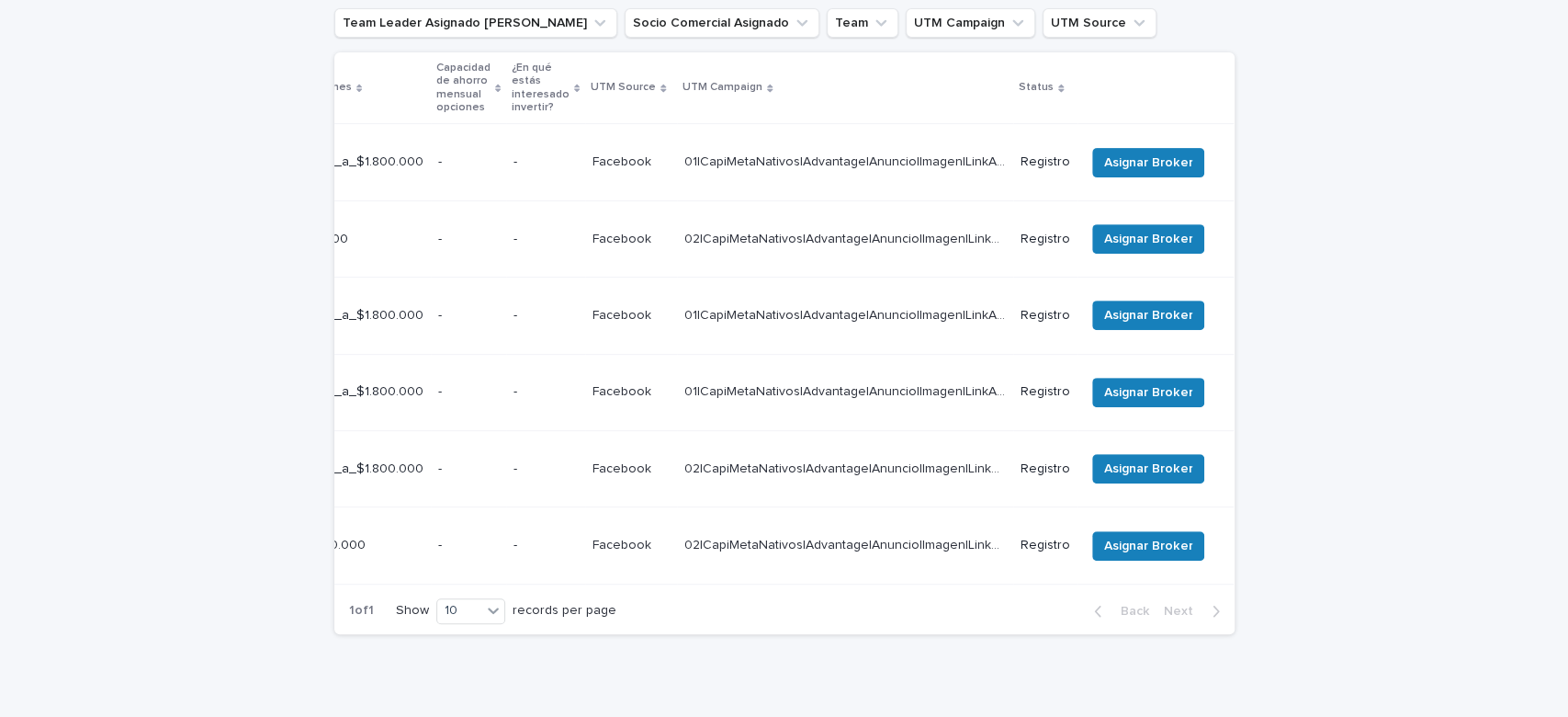
scroll to position [0, 671]
click at [1161, 537] on span "Asignar Broker" at bounding box center [1148, 546] width 88 height 18
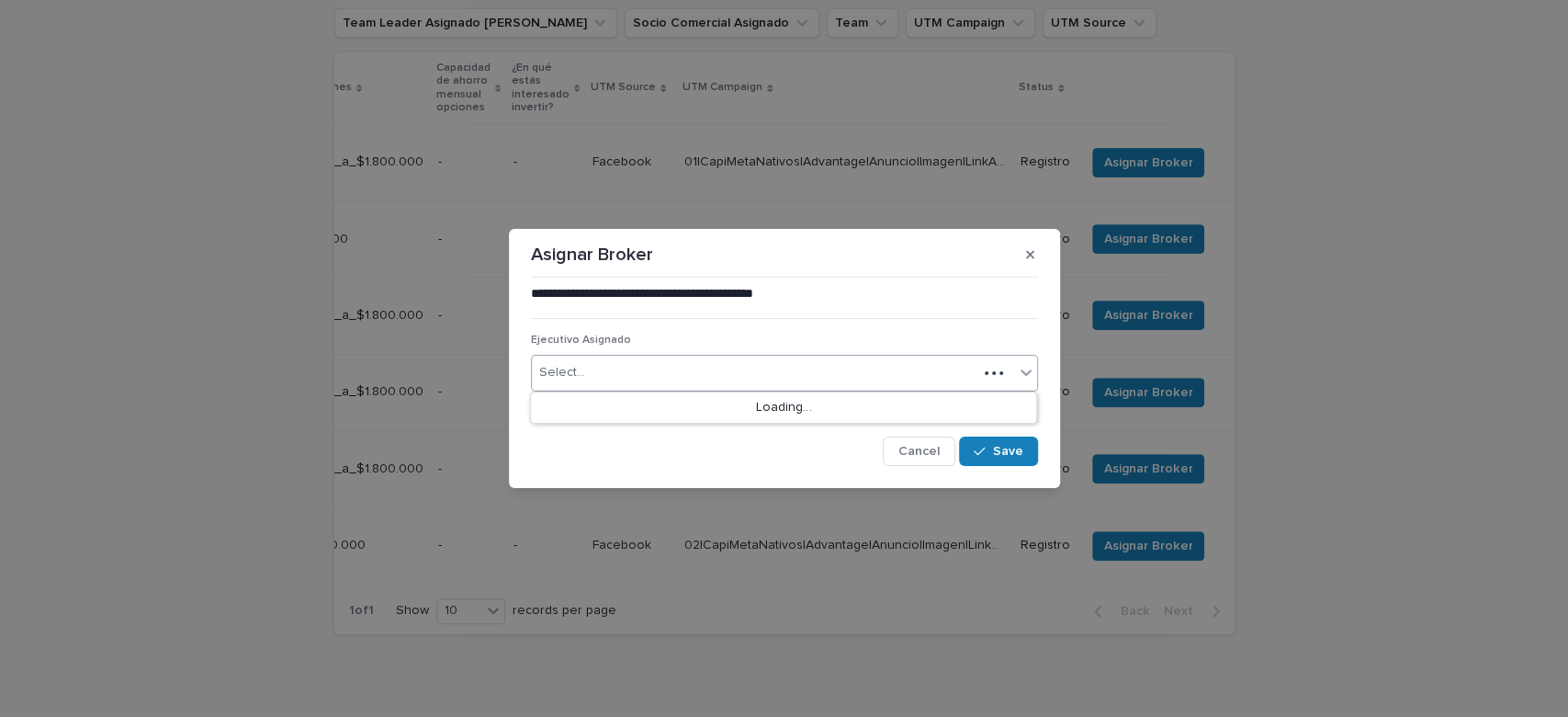
click at [742, 368] on div "Select..." at bounding box center [755, 372] width 446 height 30
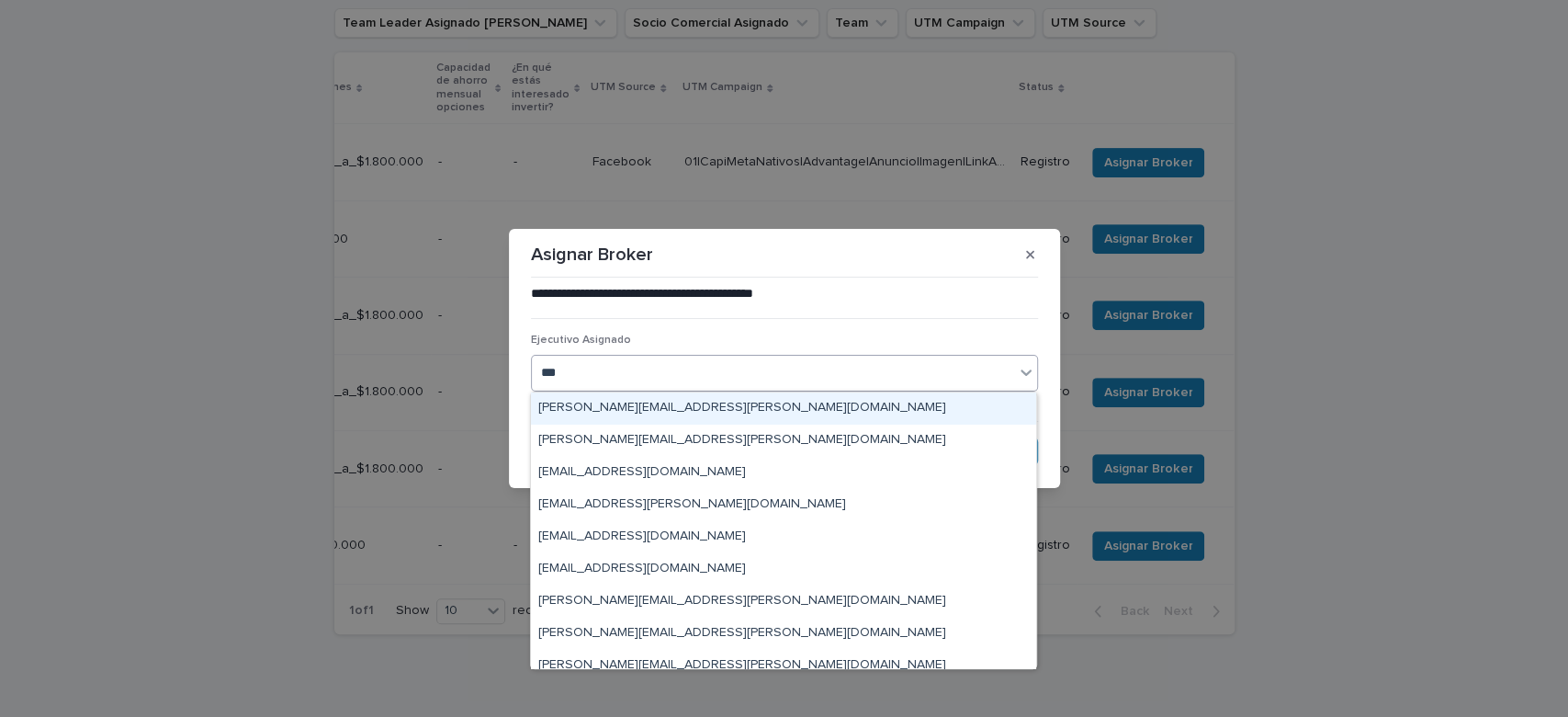
type input "****"
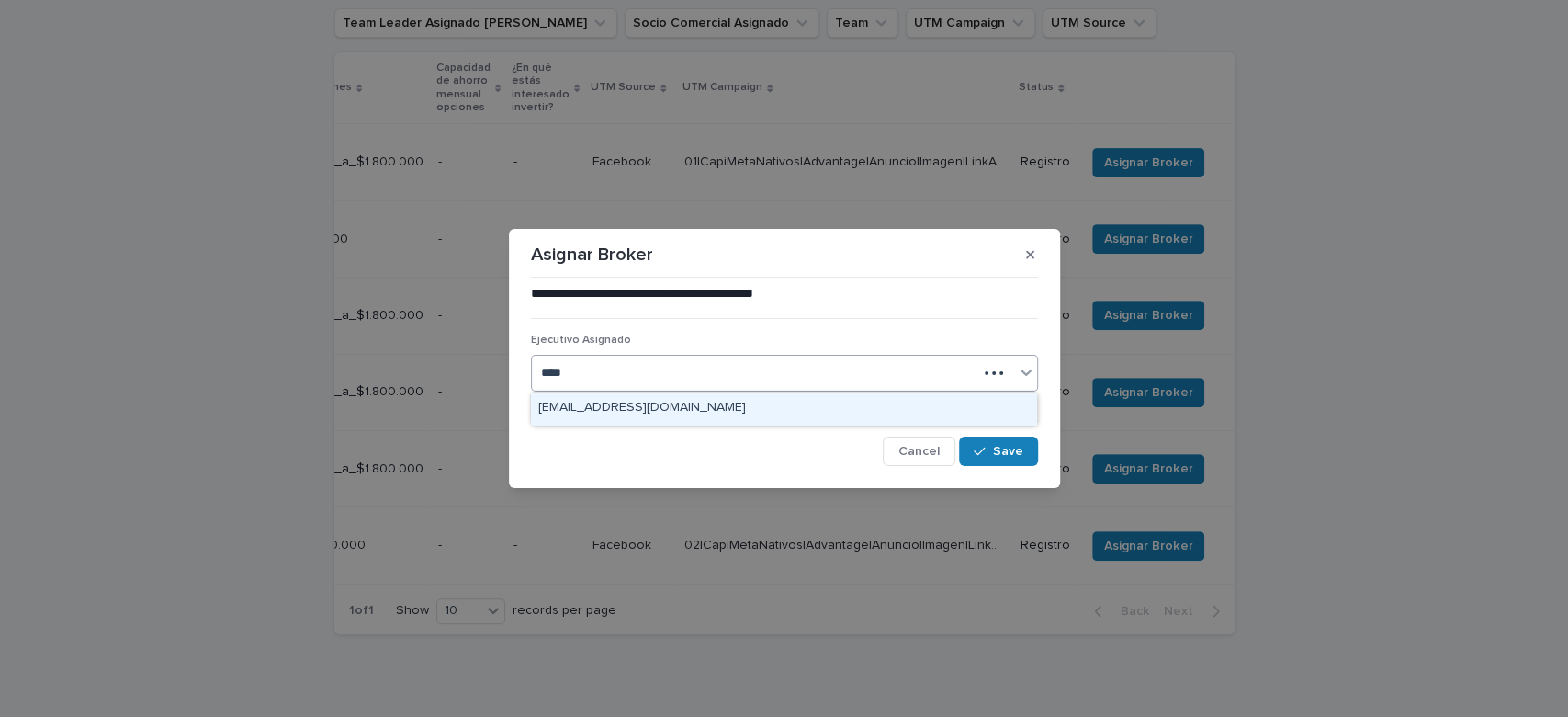
click at [698, 405] on div "prithvibmb@gmail.com" at bounding box center [784, 408] width 506 height 32
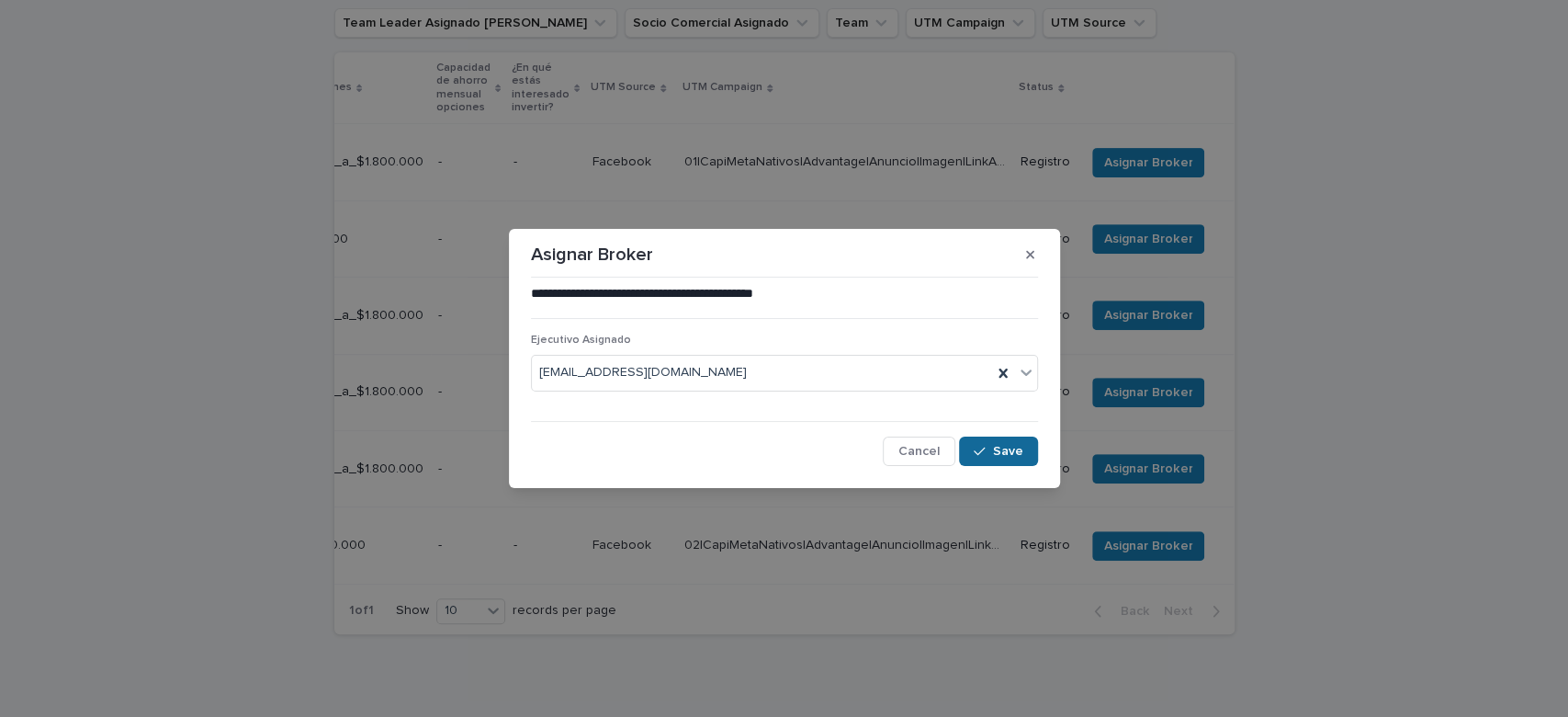
click at [1001, 456] on span "Save" at bounding box center [1008, 452] width 30 height 13
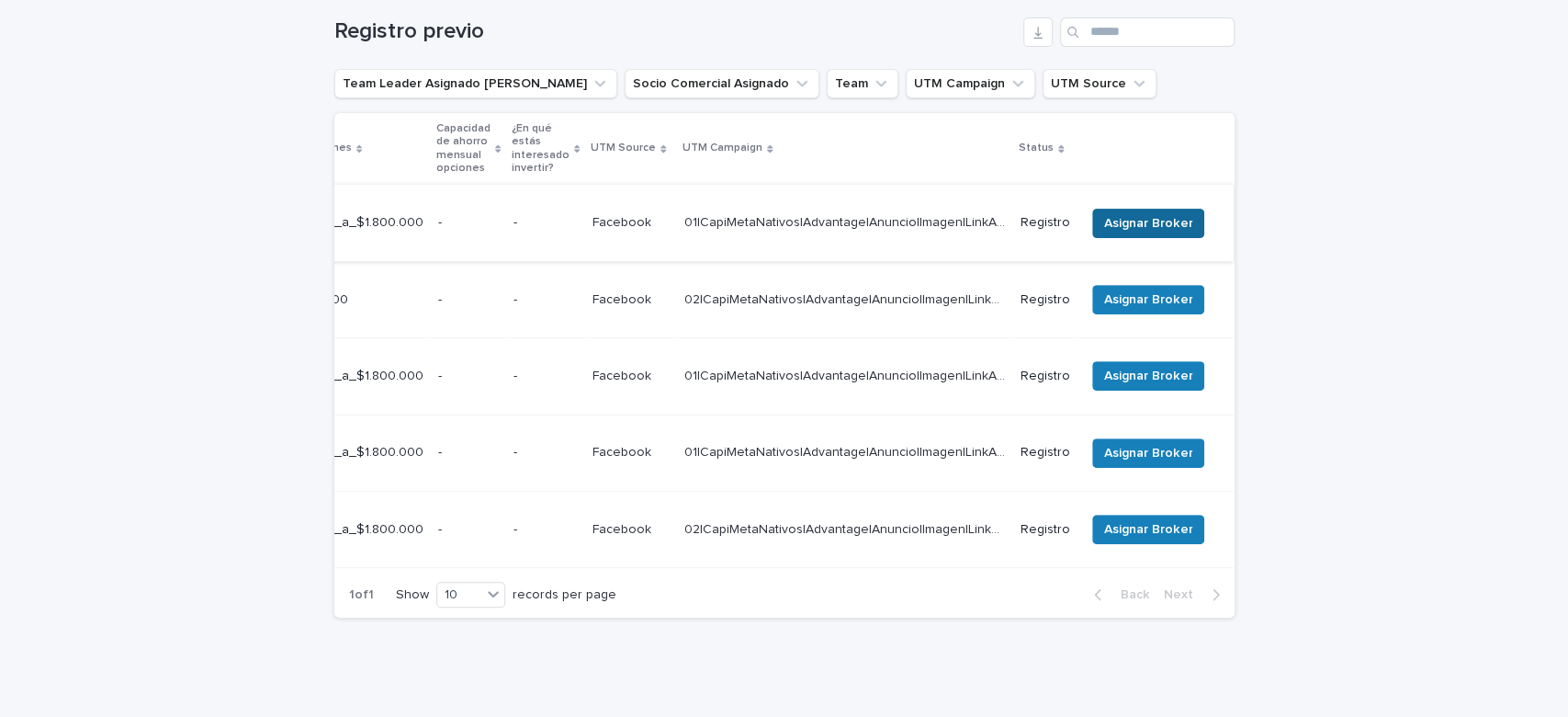
click at [1152, 214] on span "Asignar Broker" at bounding box center [1148, 223] width 88 height 18
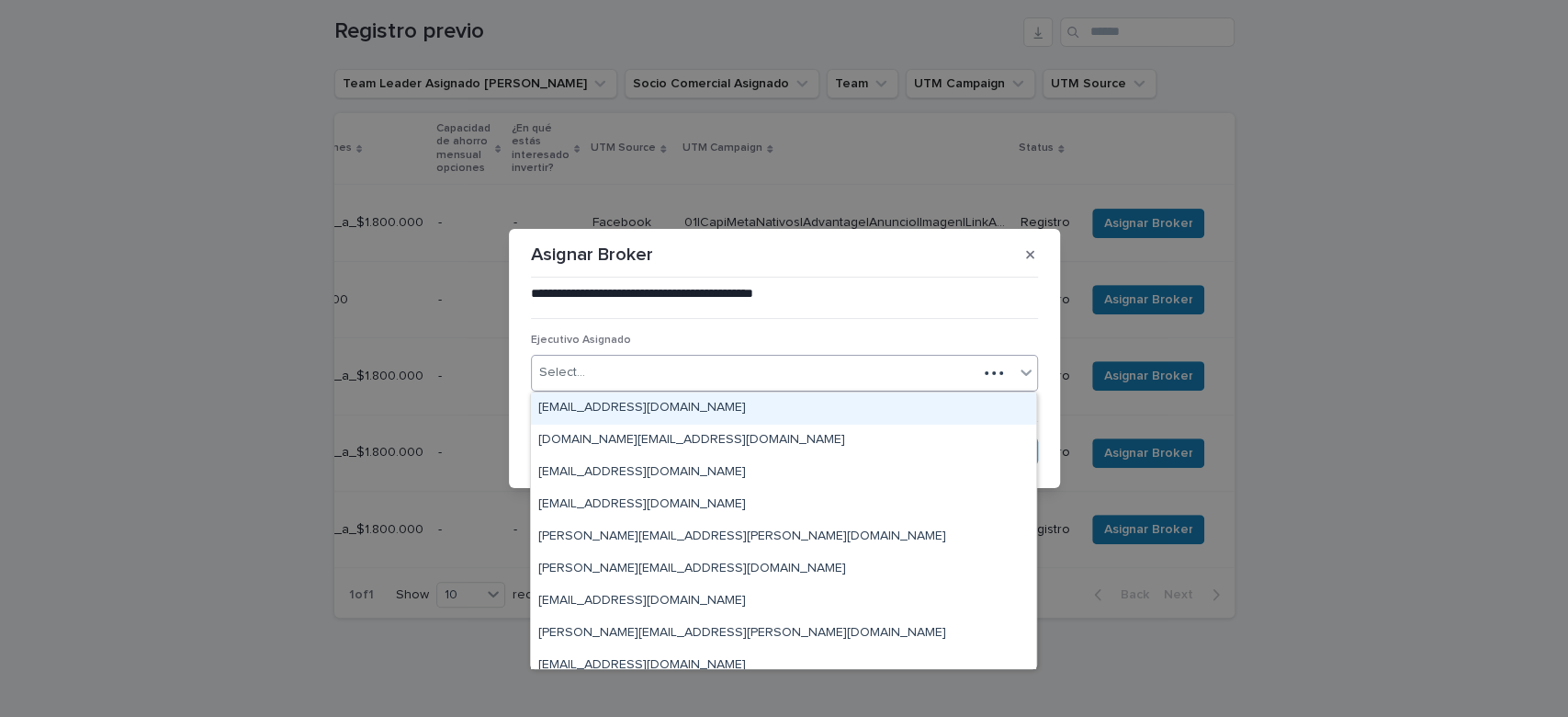
click at [660, 380] on div "Select..." at bounding box center [755, 372] width 446 height 30
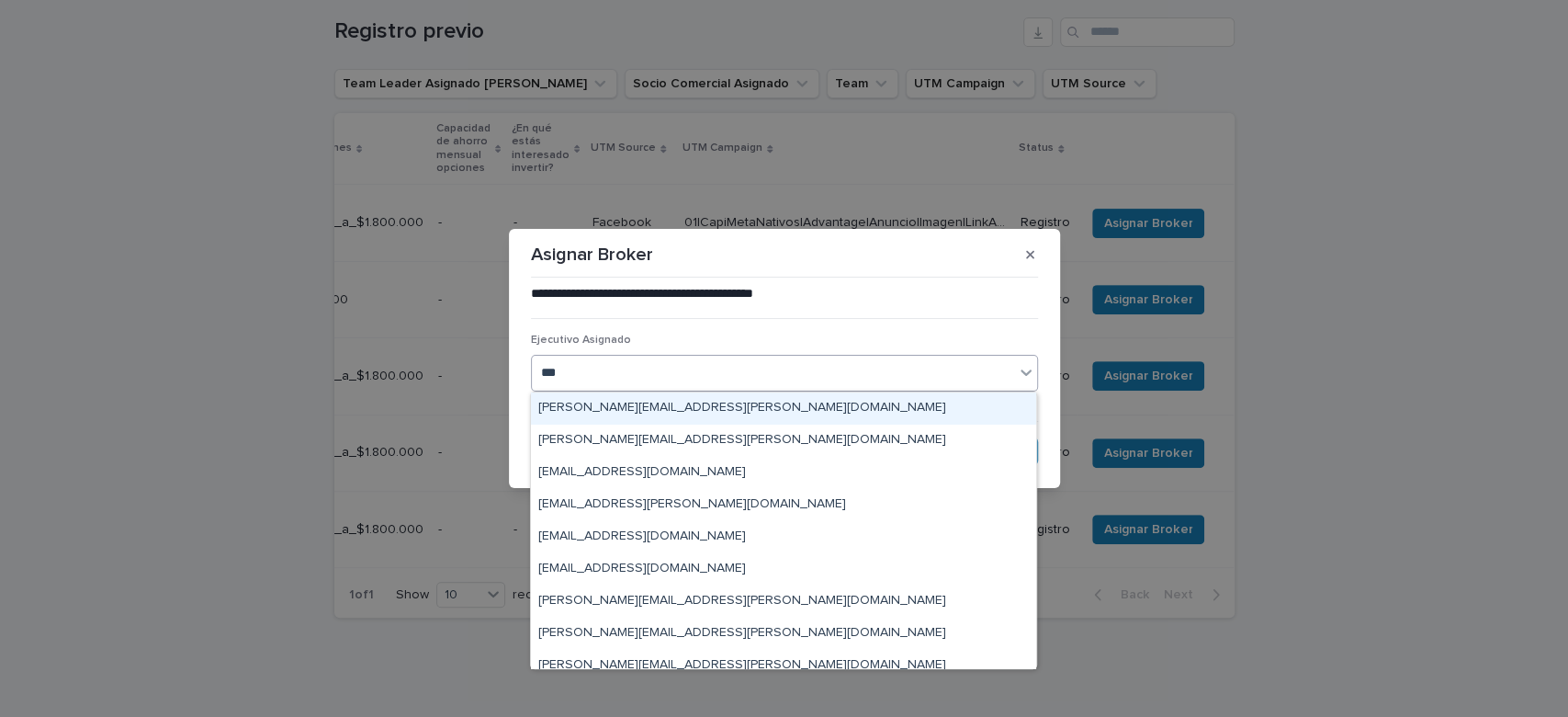
type input "****"
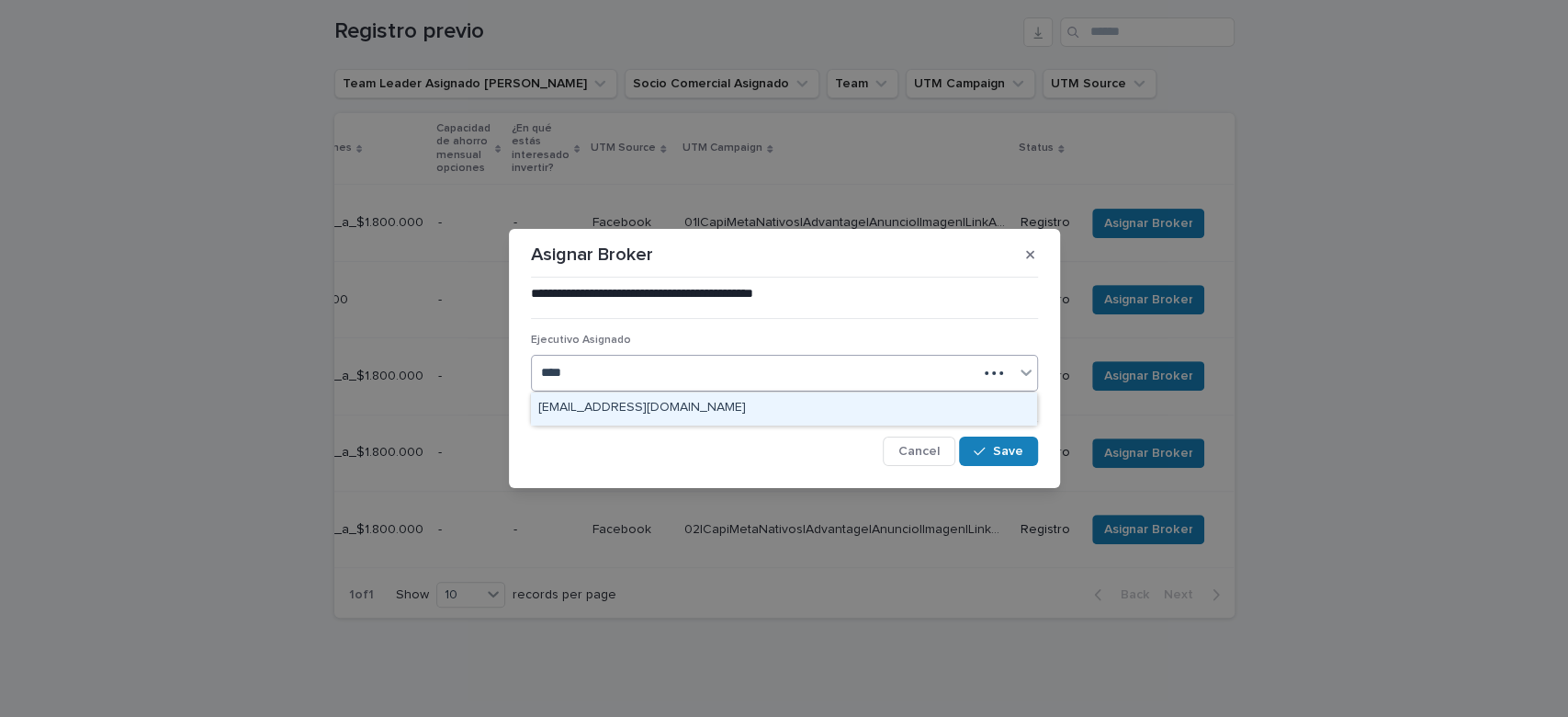
click at [672, 416] on div "prithvibmb@gmail.com" at bounding box center [784, 408] width 506 height 32
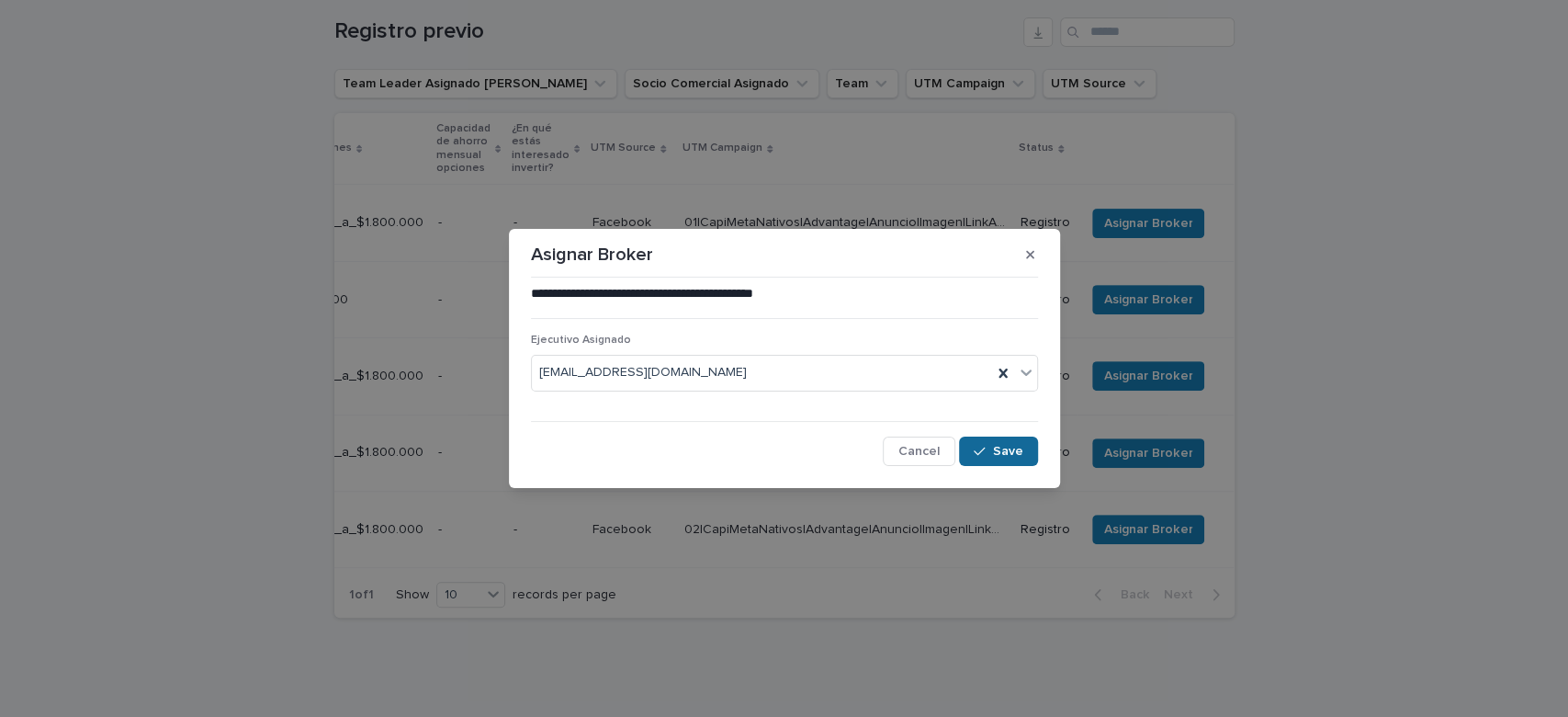
drag, startPoint x: 1021, startPoint y: 463, endPoint x: 1002, endPoint y: 441, distance: 29.1
click at [1019, 460] on button "Save" at bounding box center [998, 451] width 78 height 29
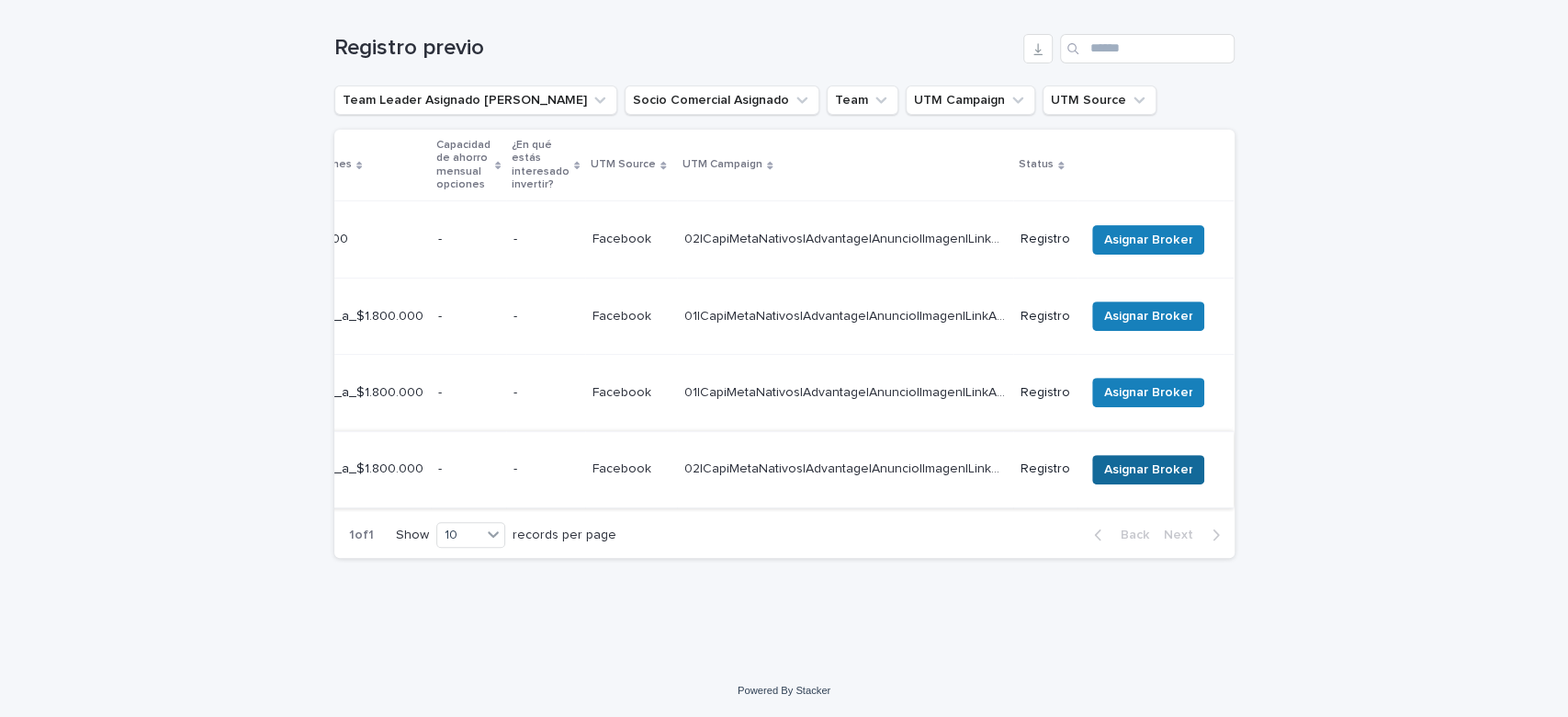
scroll to position [245, 0]
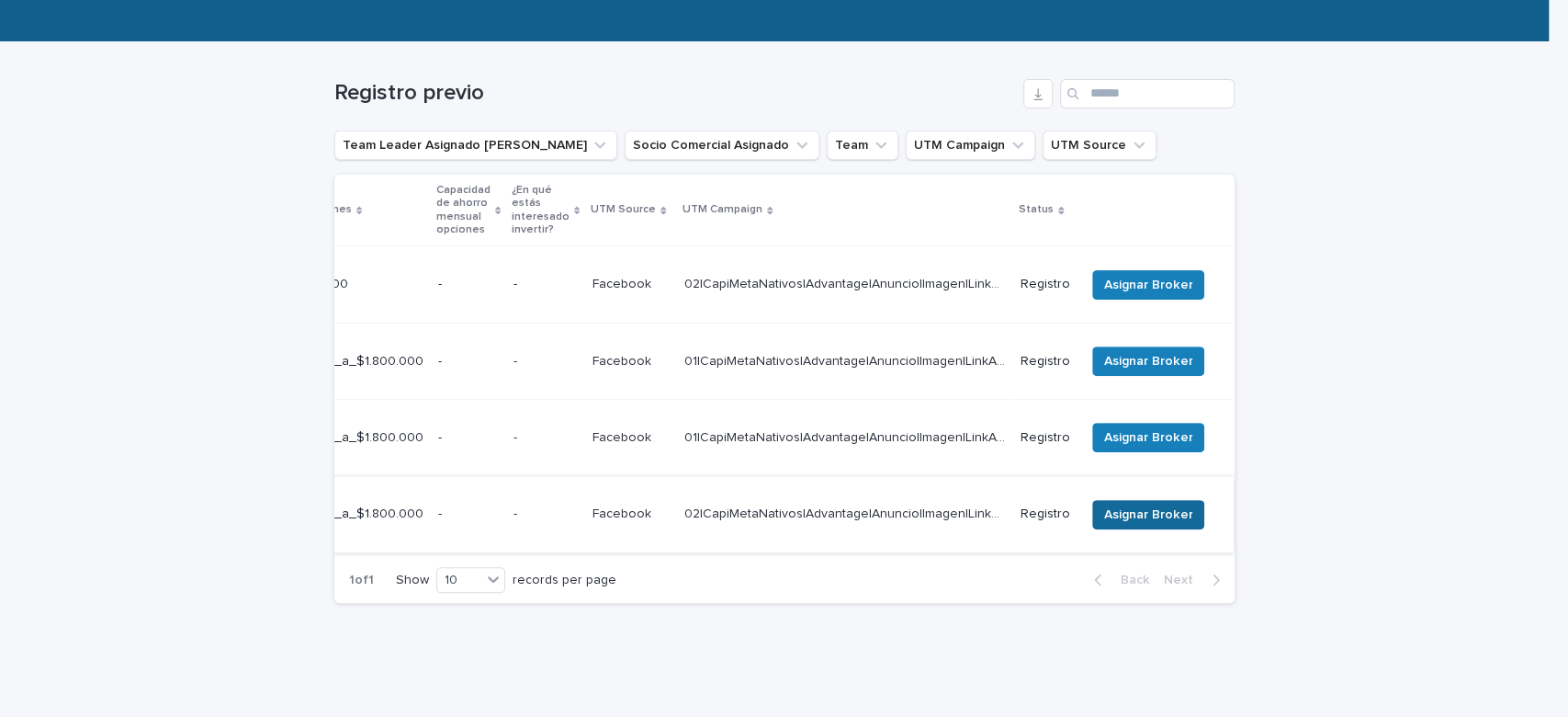
click at [1149, 506] on span "Asignar Broker" at bounding box center [1148, 514] width 88 height 18
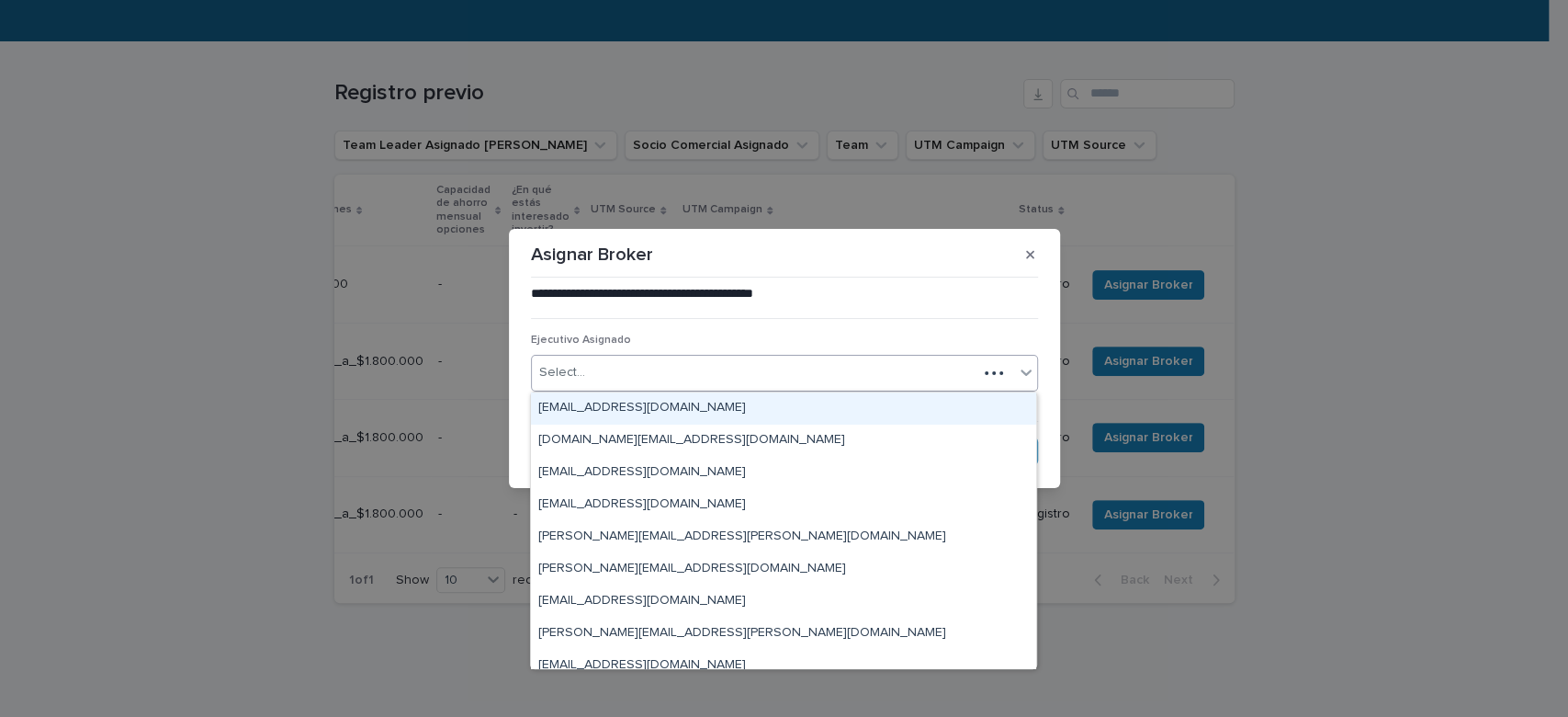
click at [775, 368] on div "Select..." at bounding box center [755, 372] width 446 height 30
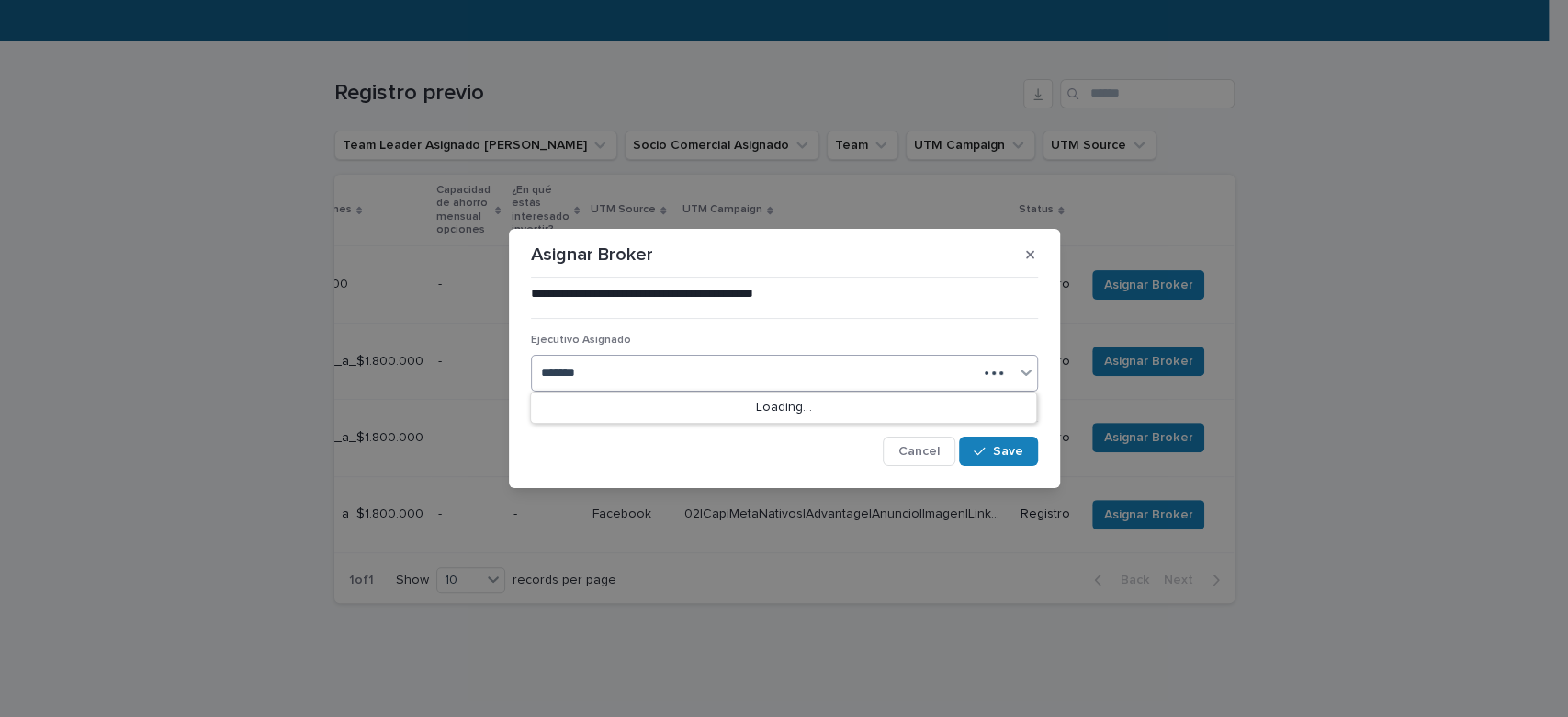
type input "********"
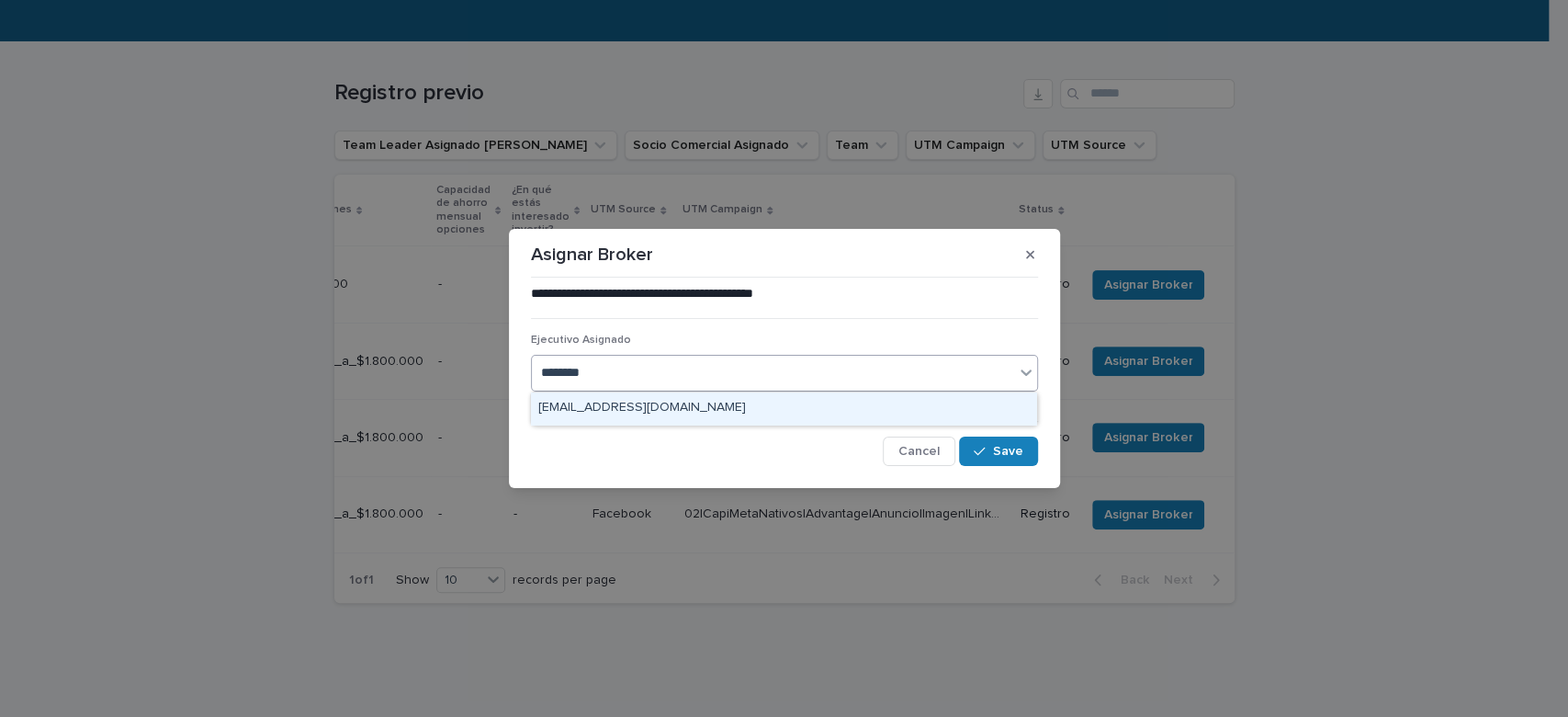
drag, startPoint x: 812, startPoint y: 407, endPoint x: 823, endPoint y: 425, distance: 21.1
click at [812, 406] on div "marco.abarza@capitalizarme.com" at bounding box center [784, 408] width 506 height 32
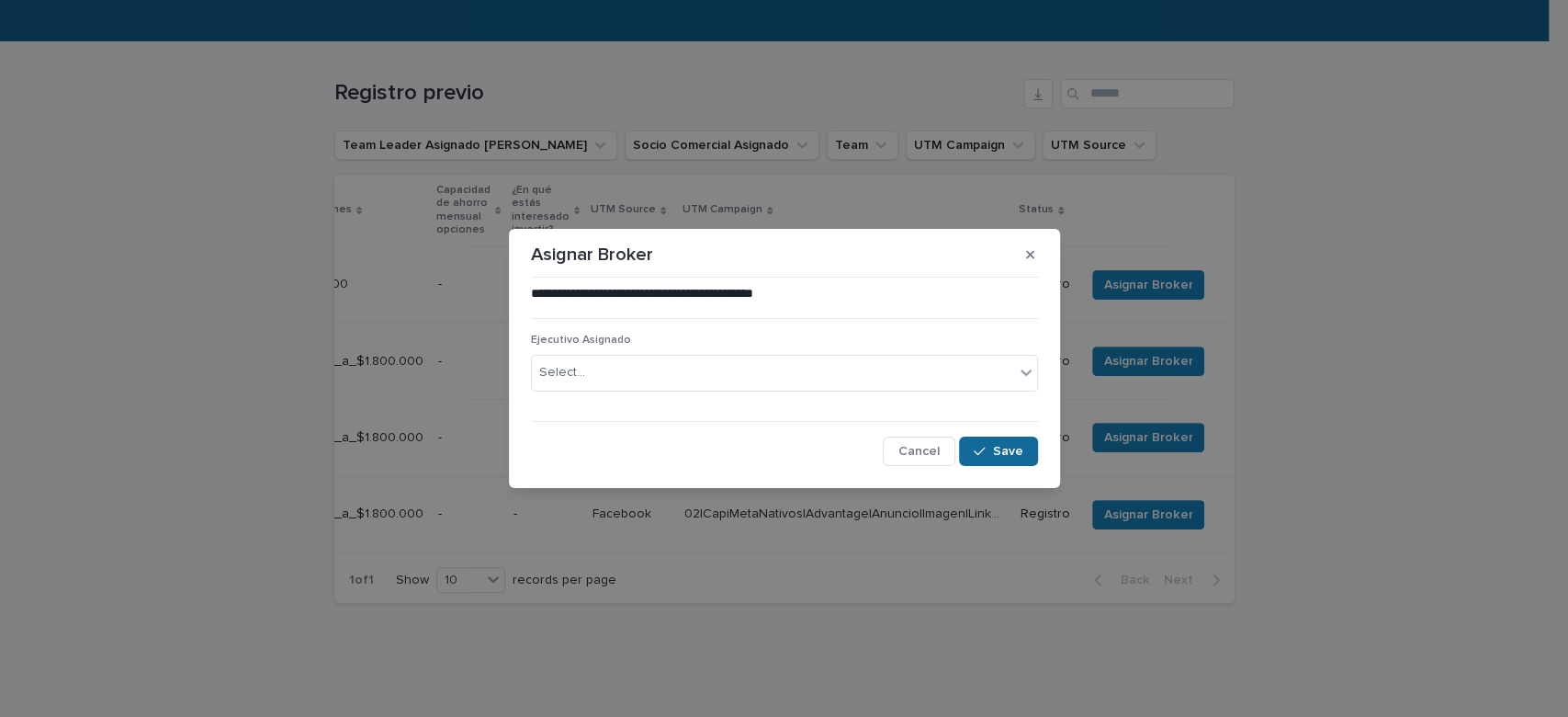
click at [1009, 446] on button "Save" at bounding box center [998, 451] width 78 height 29
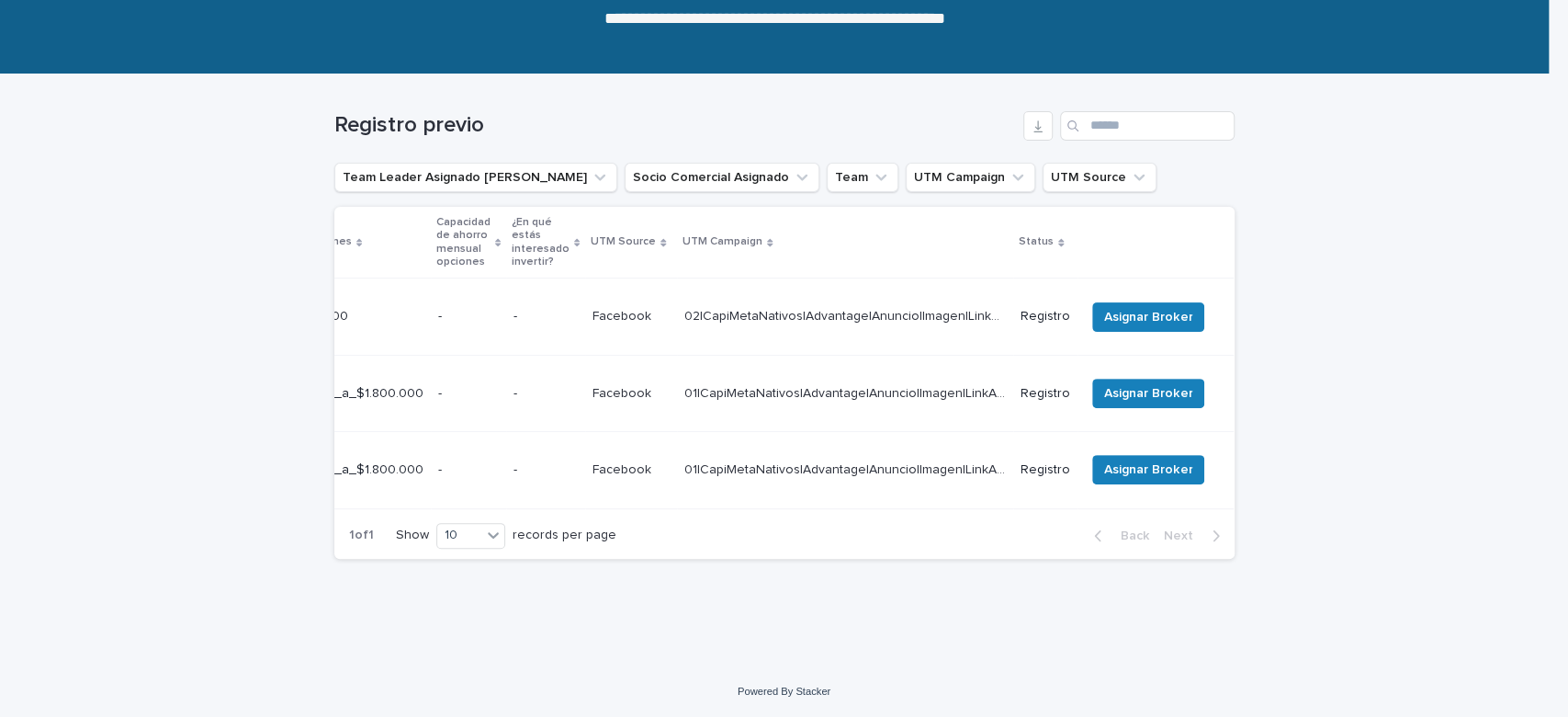
scroll to position [184, 0]
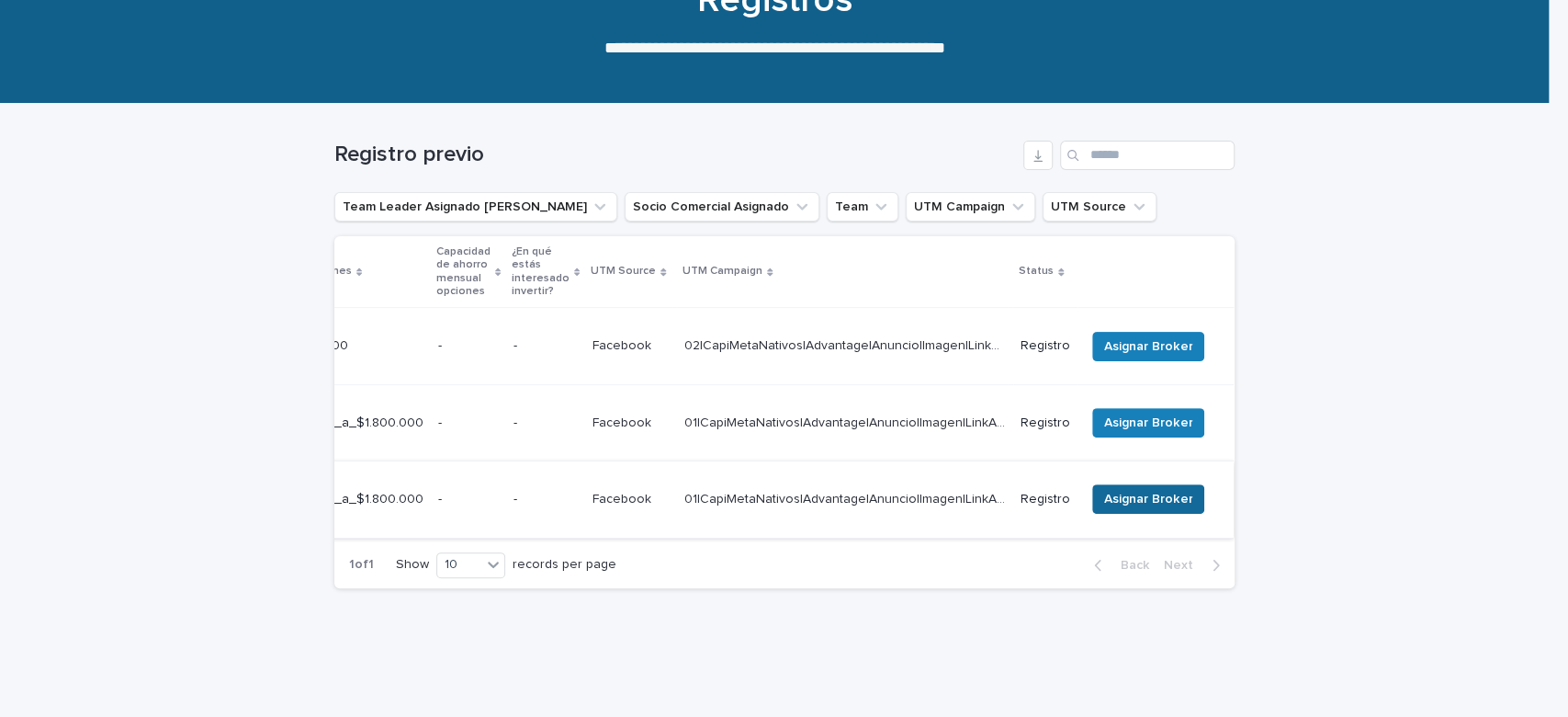
click at [1122, 490] on span "Asignar Broker" at bounding box center [1148, 498] width 88 height 18
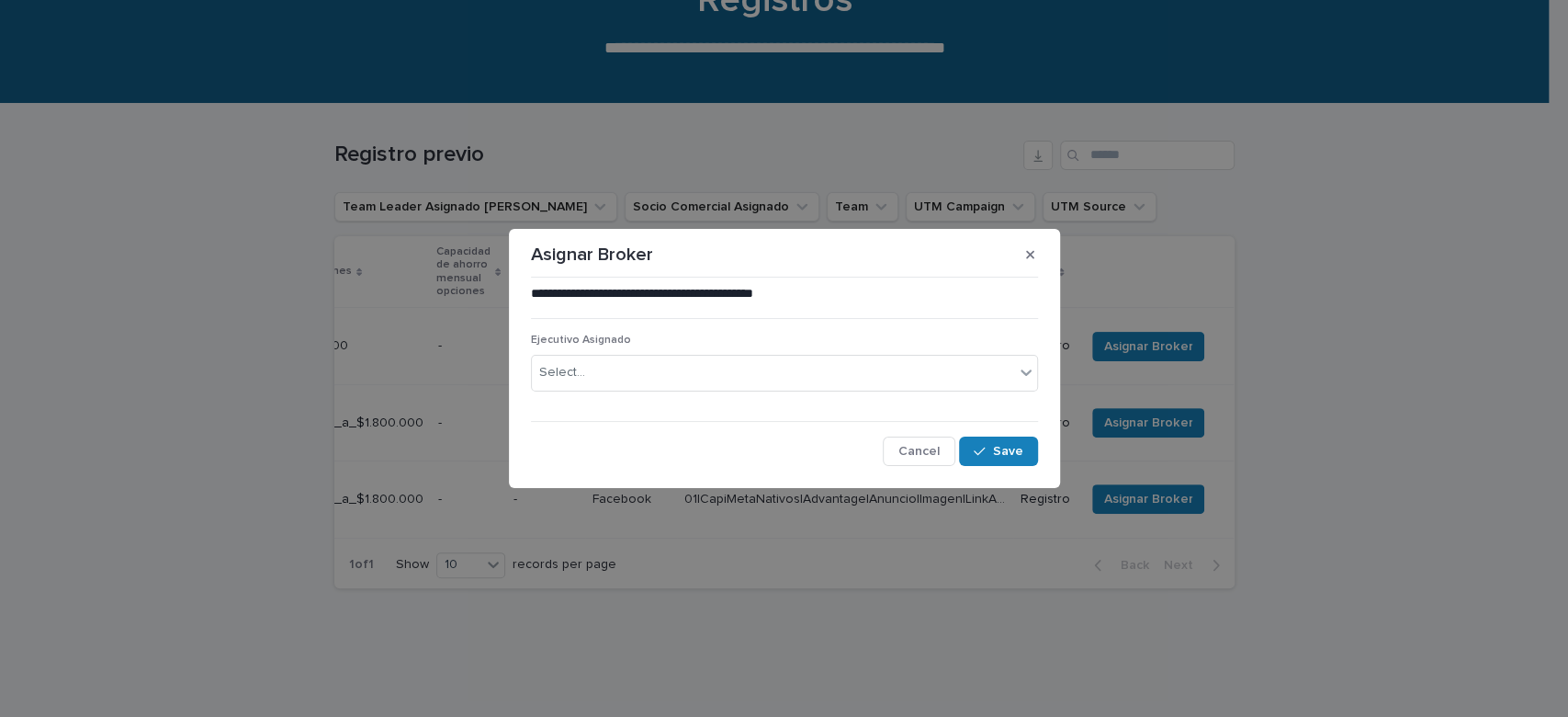
click at [818, 394] on div "Ejecutivo Asignado Select..." at bounding box center [785, 369] width 508 height 72
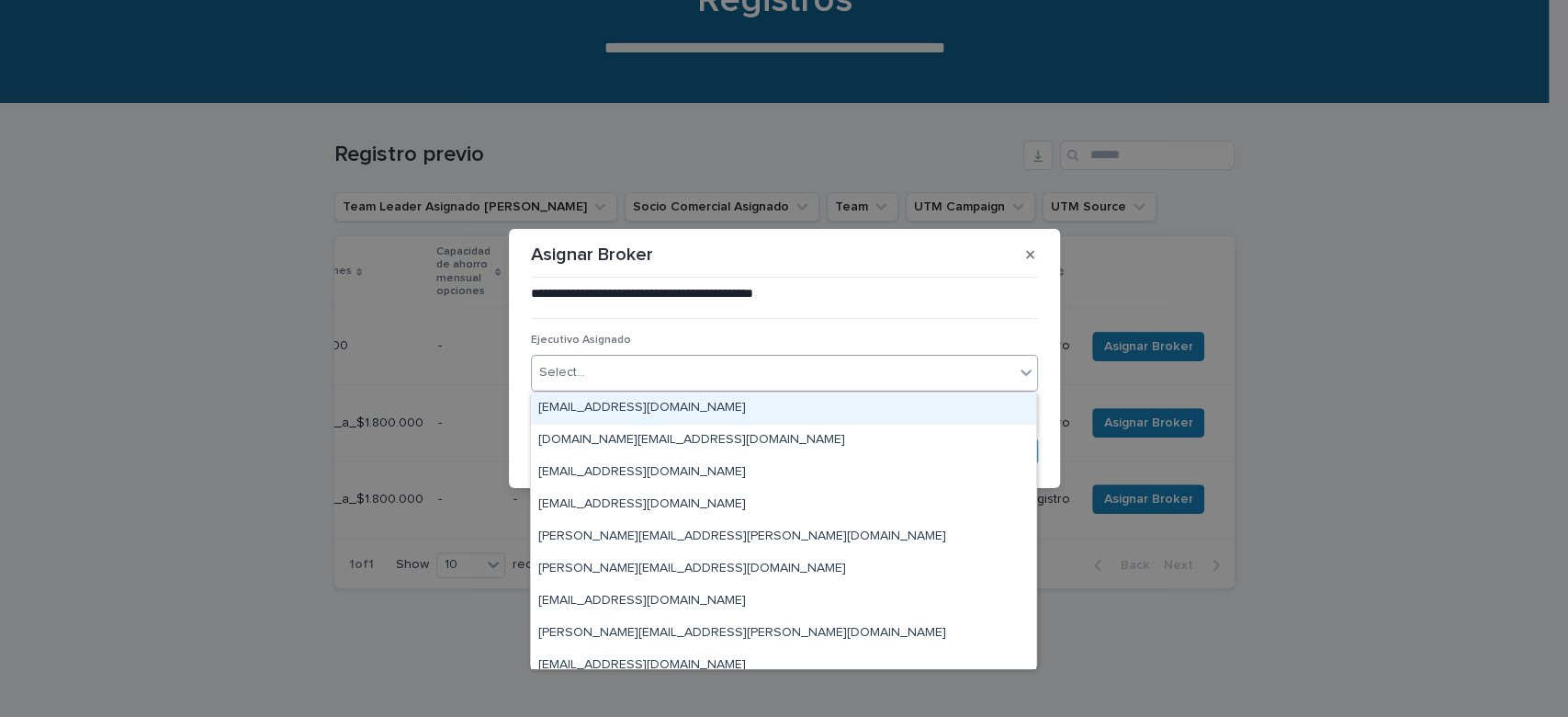
click at [796, 371] on div "Select..." at bounding box center [773, 372] width 482 height 30
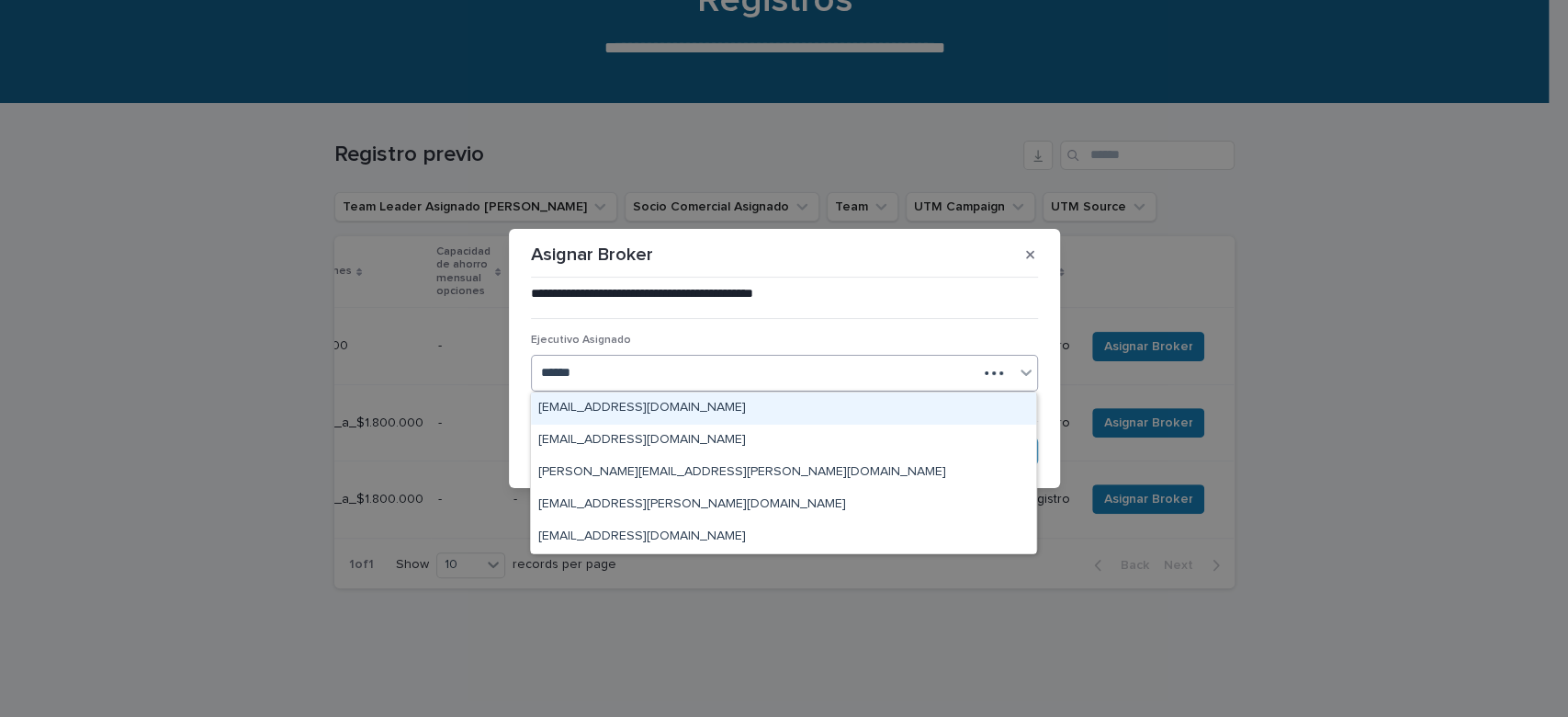
type input "*******"
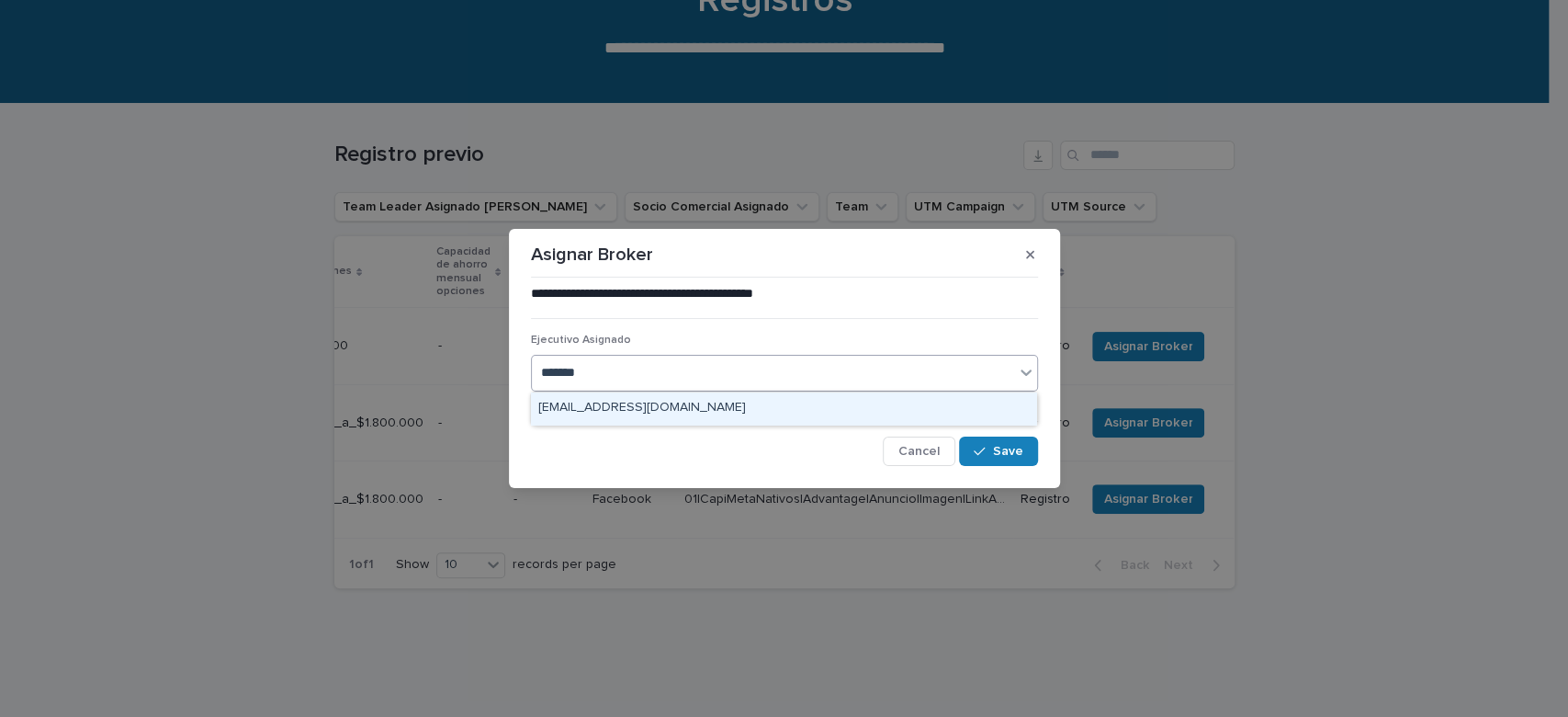
click at [811, 414] on div "marco.abarza@capitalizarme.com" at bounding box center [784, 408] width 506 height 32
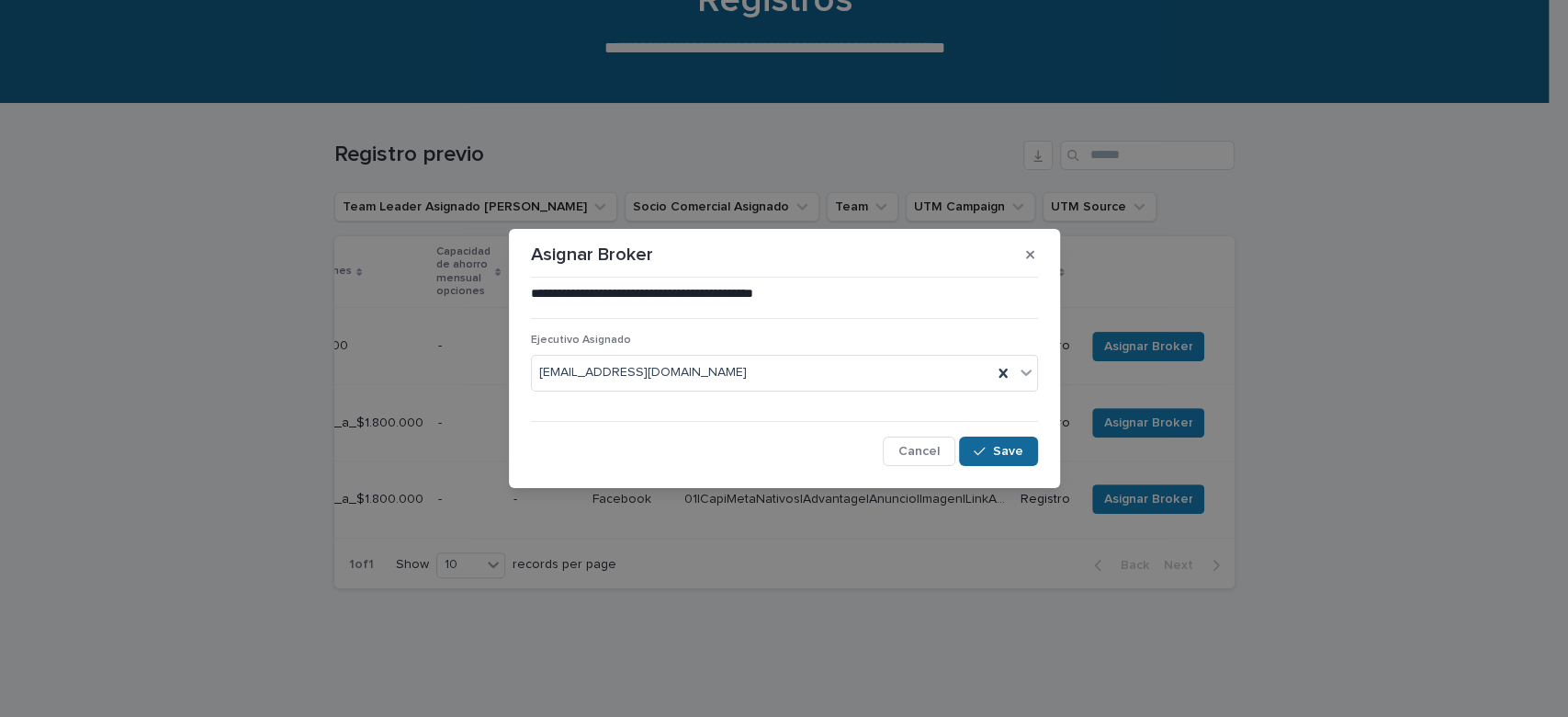
click at [986, 464] on button "Save" at bounding box center [998, 451] width 78 height 29
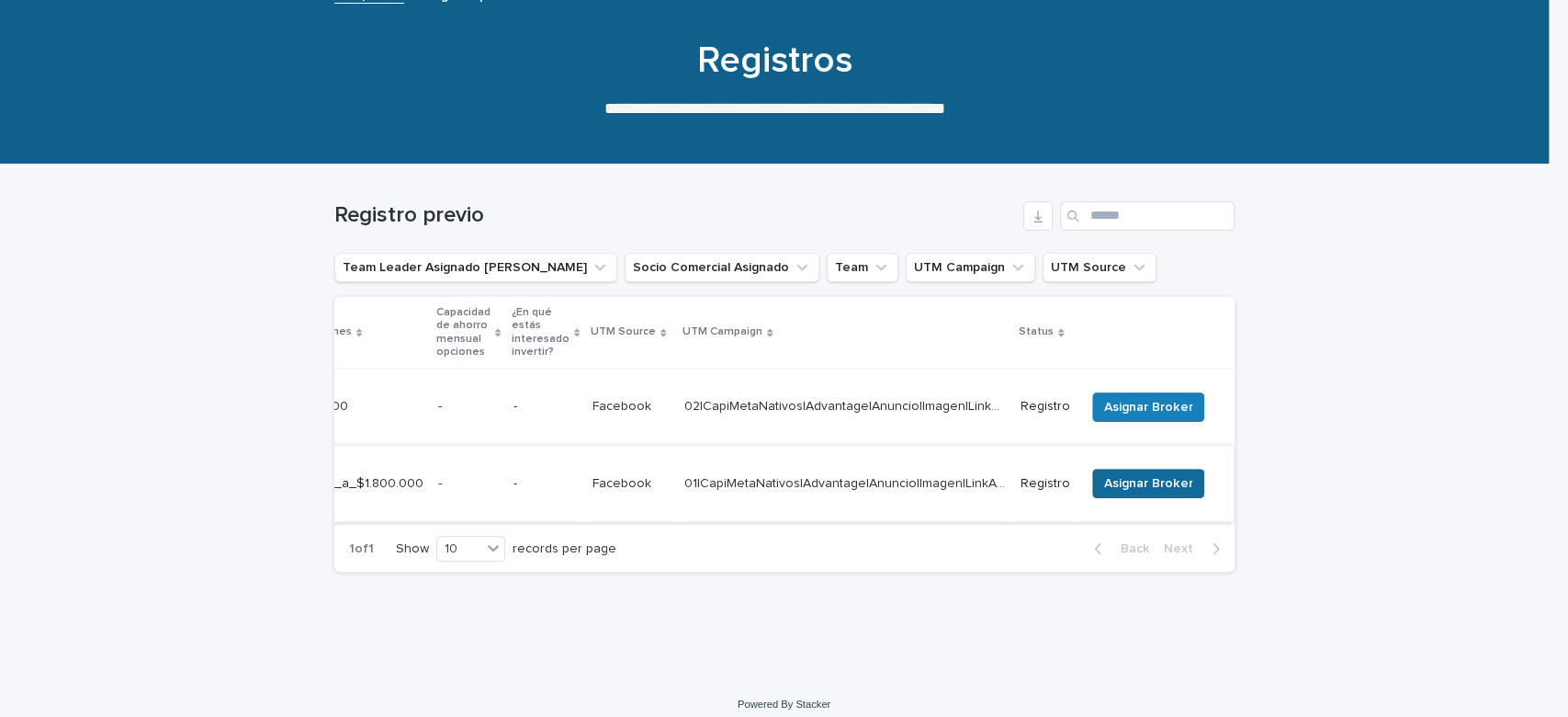
click at [1147, 475] on span "Asignar Broker" at bounding box center [1148, 483] width 88 height 18
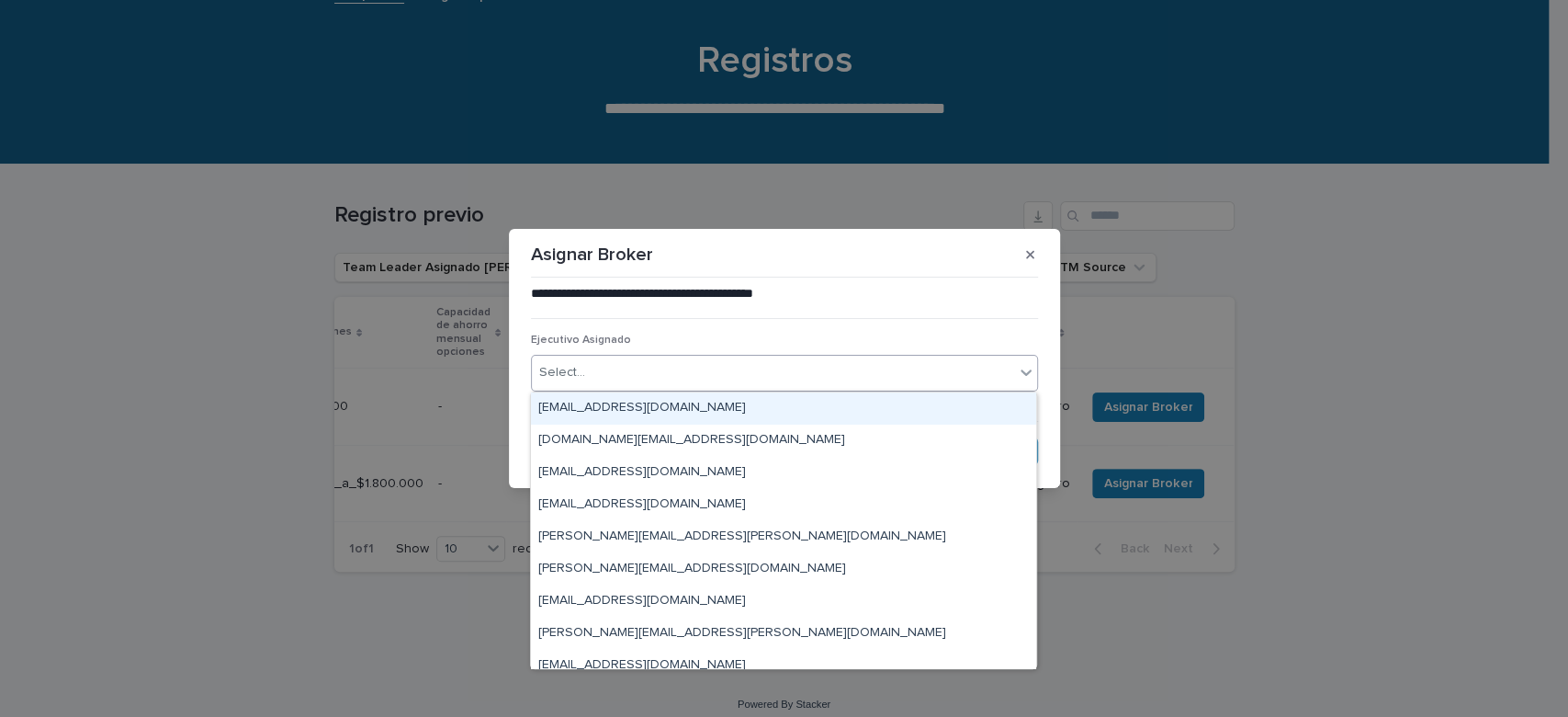
click at [827, 369] on div "Select..." at bounding box center [773, 372] width 482 height 30
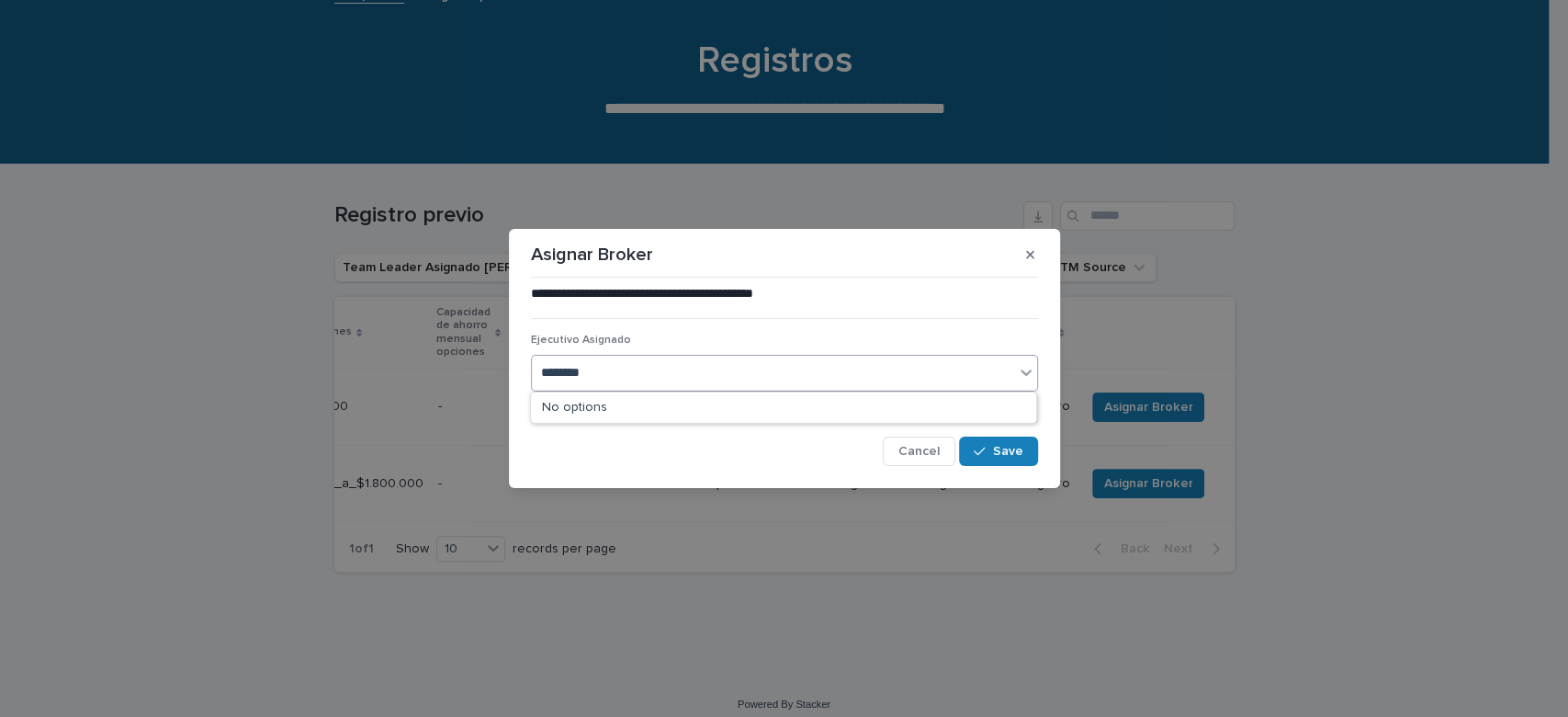
type input "*********"
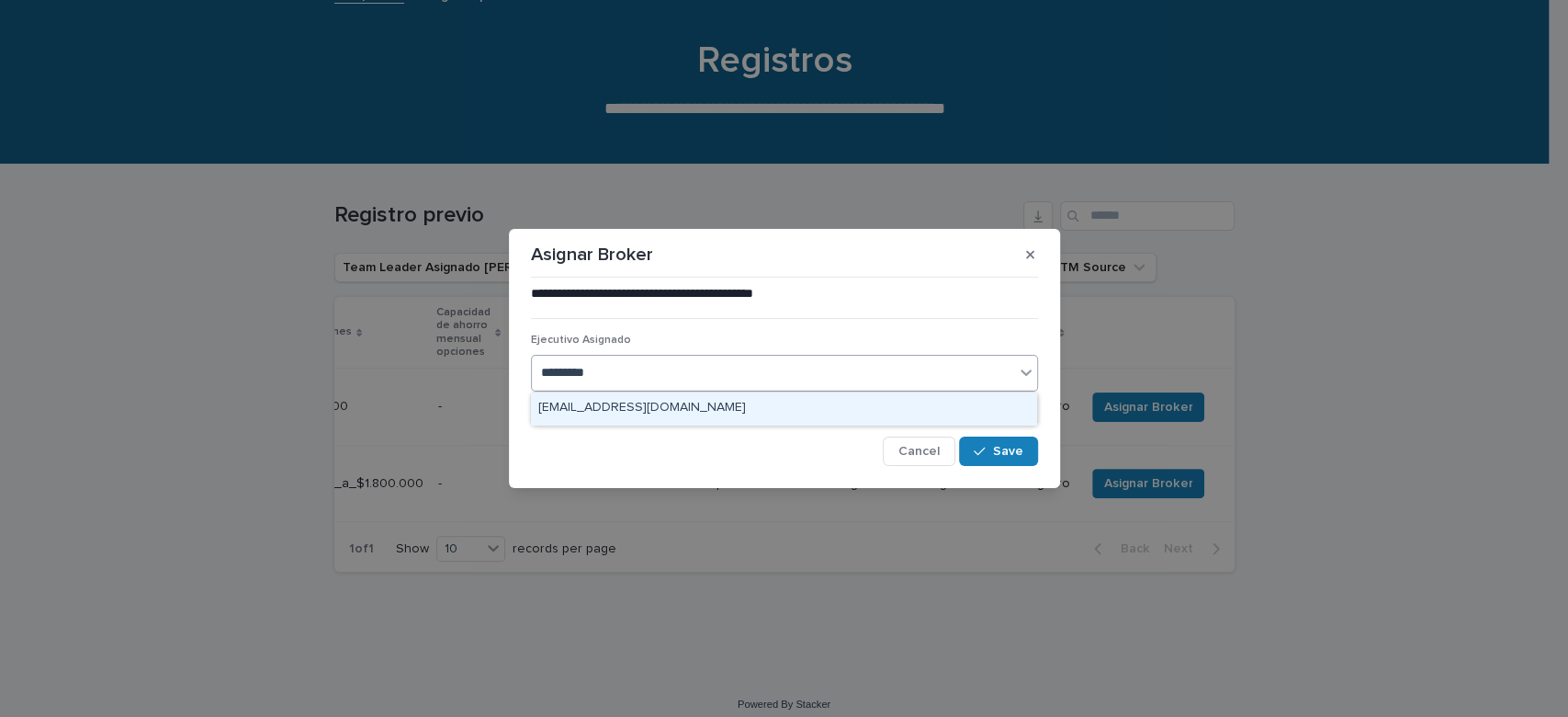
click at [919, 402] on div "marco.abarza@capitalizarme.com" at bounding box center [784, 408] width 506 height 32
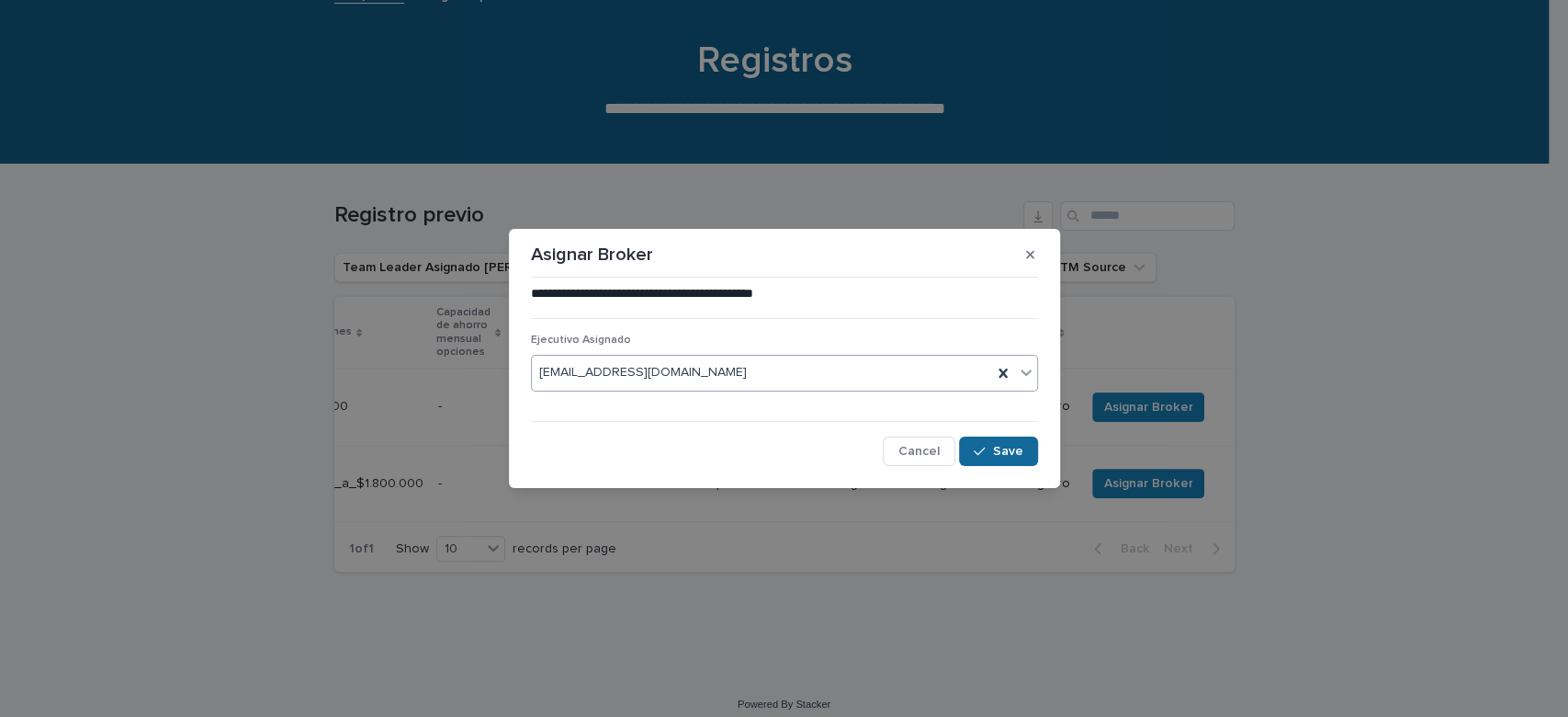
click at [1012, 455] on span "Save" at bounding box center [1008, 452] width 30 height 13
